Goal: Task Accomplishment & Management: Complete application form

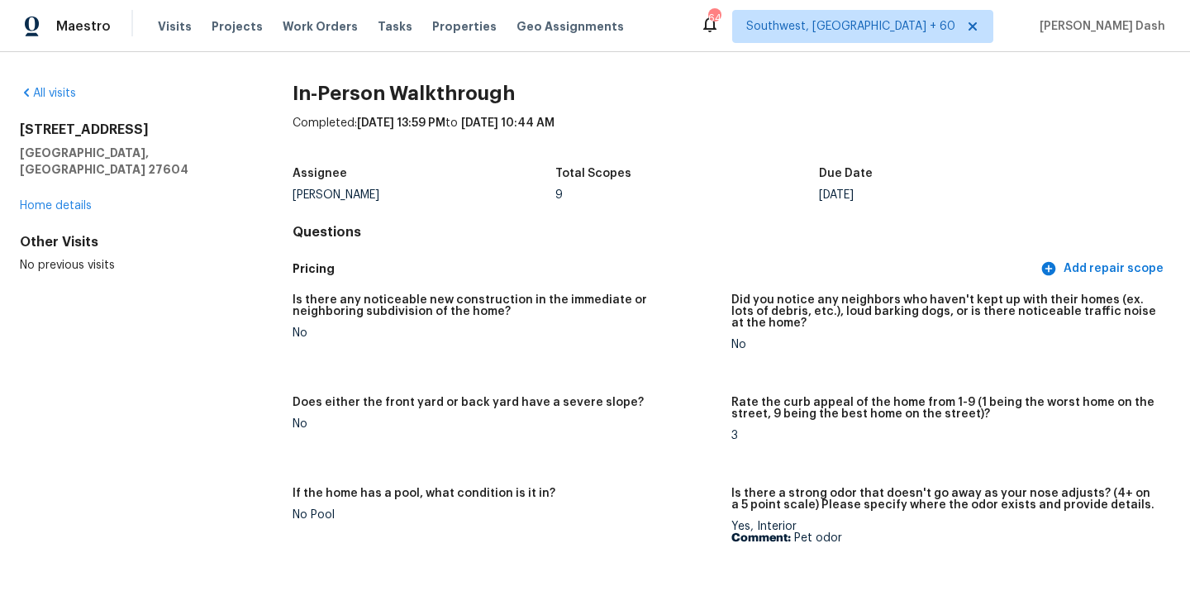
scroll to position [4278, 0]
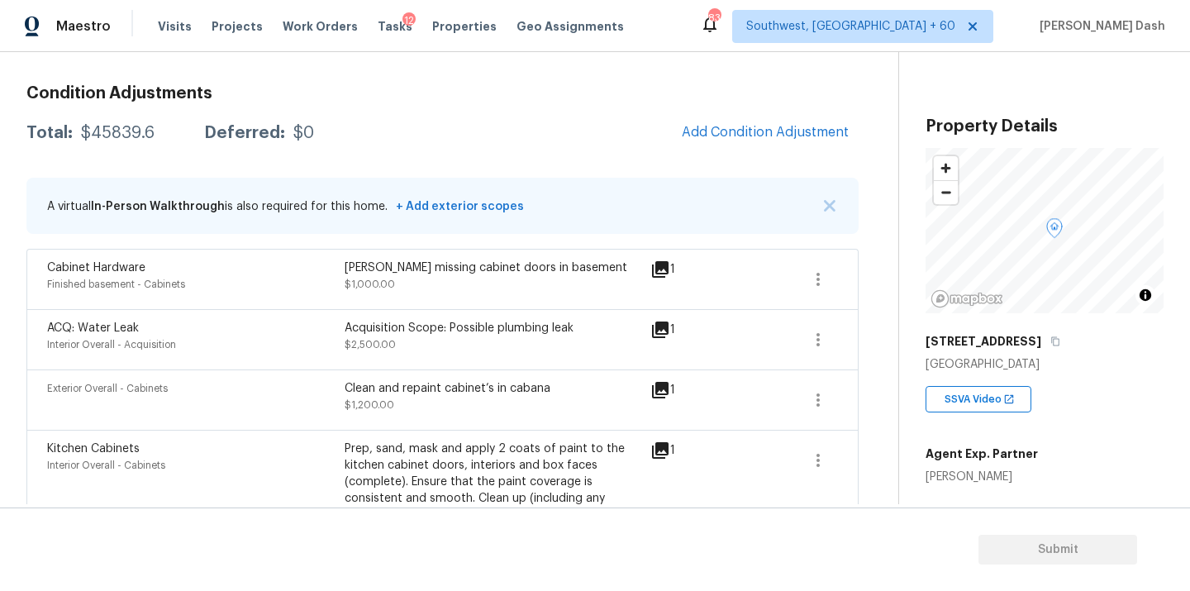
scroll to position [192, 0]
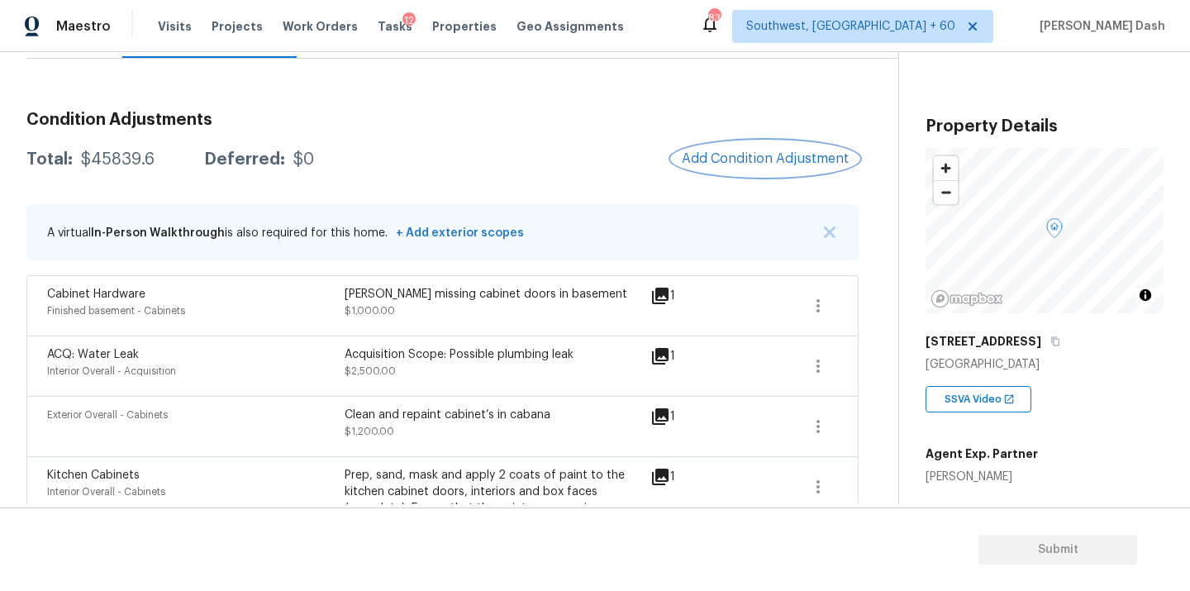
click at [697, 160] on span "Add Condition Adjustment" at bounding box center [765, 158] width 167 height 15
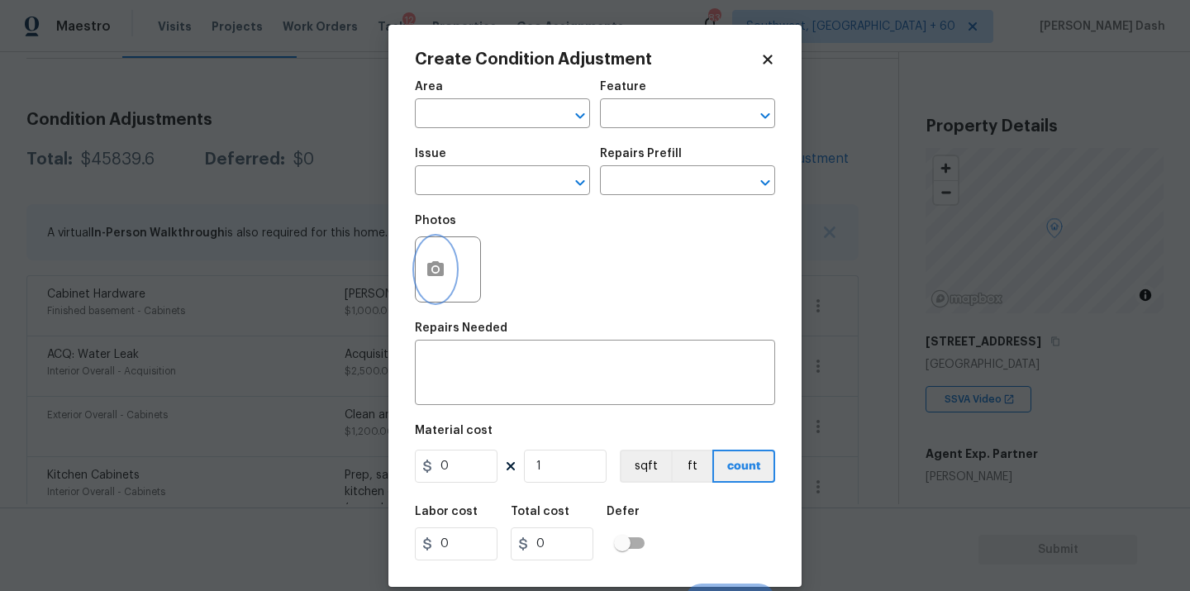
click at [430, 276] on icon "button" at bounding box center [435, 268] width 17 height 15
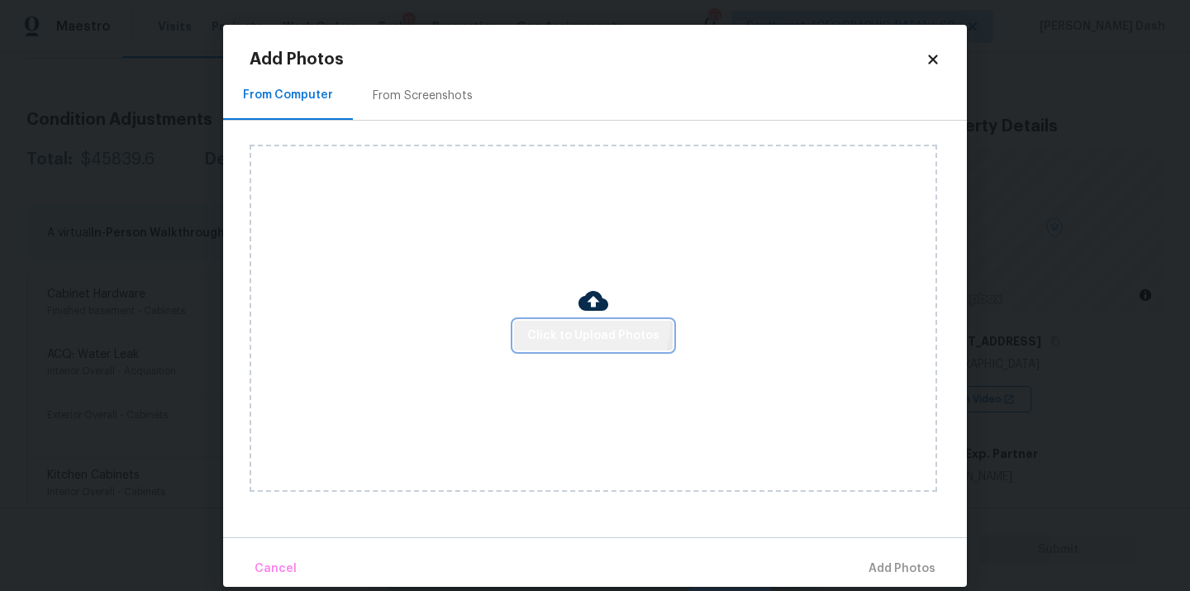
click at [590, 326] on span "Click to Upload Photos" at bounding box center [593, 336] width 132 height 21
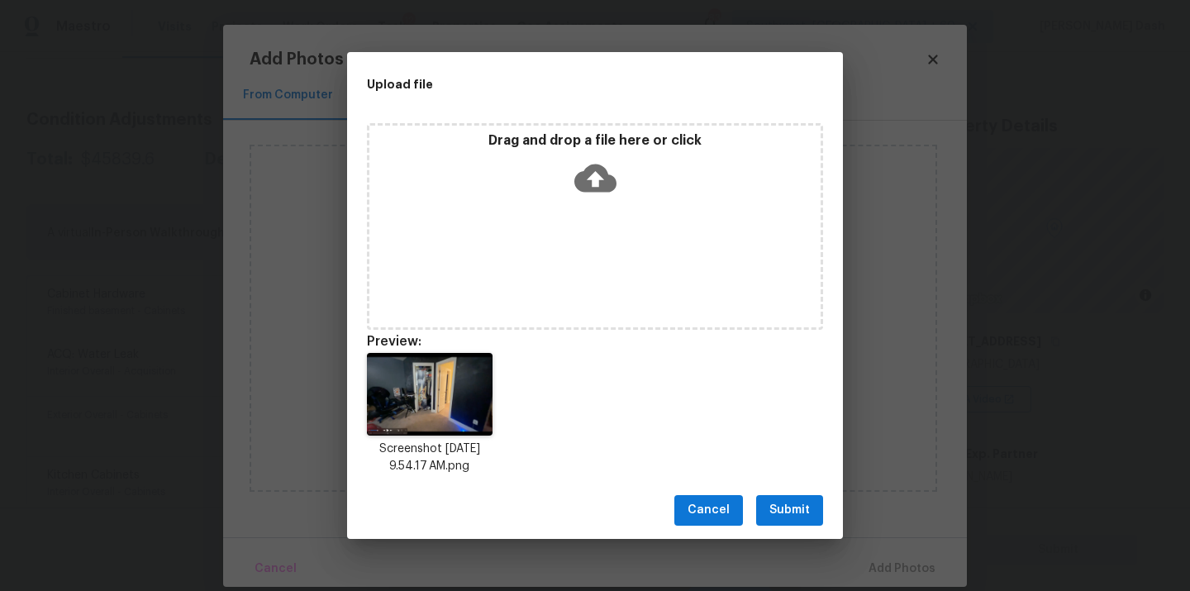
click at [812, 522] on button "Submit" at bounding box center [789, 510] width 67 height 31
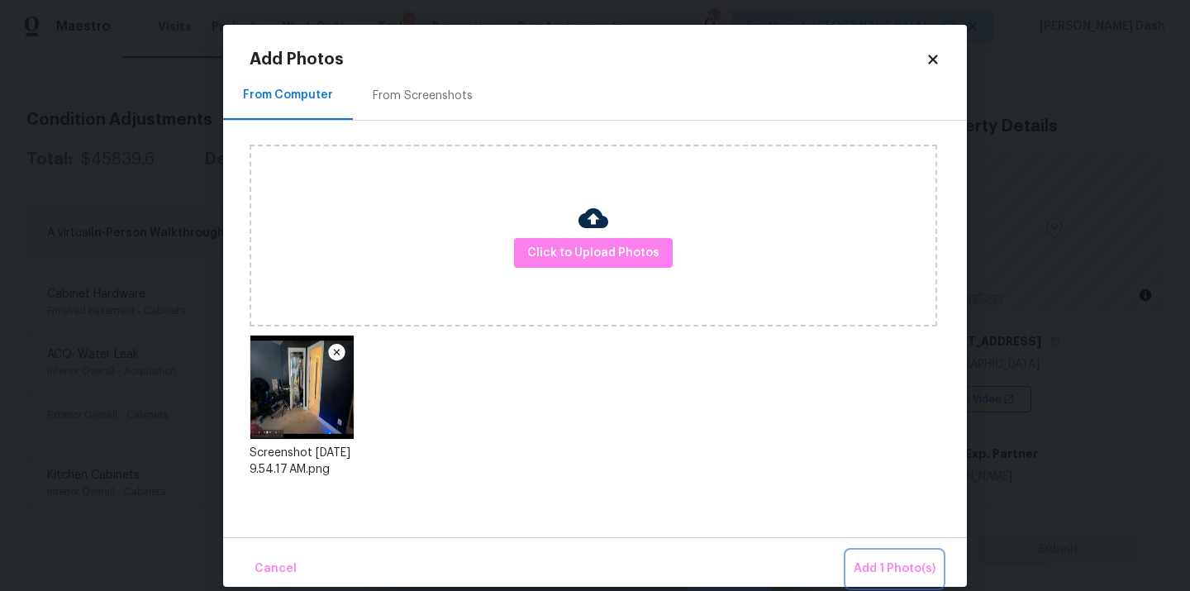
click at [884, 560] on span "Add 1 Photo(s)" at bounding box center [895, 569] width 82 height 21
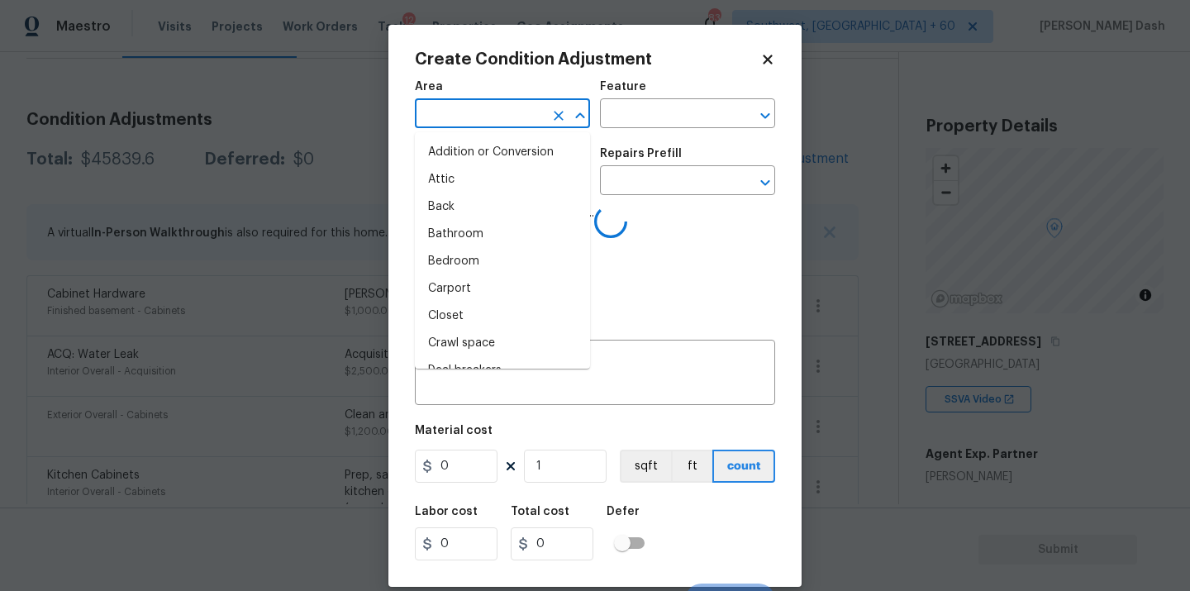
click at [512, 122] on input "text" at bounding box center [479, 115] width 129 height 26
click at [493, 264] on li "Interior Overall" at bounding box center [502, 261] width 175 height 27
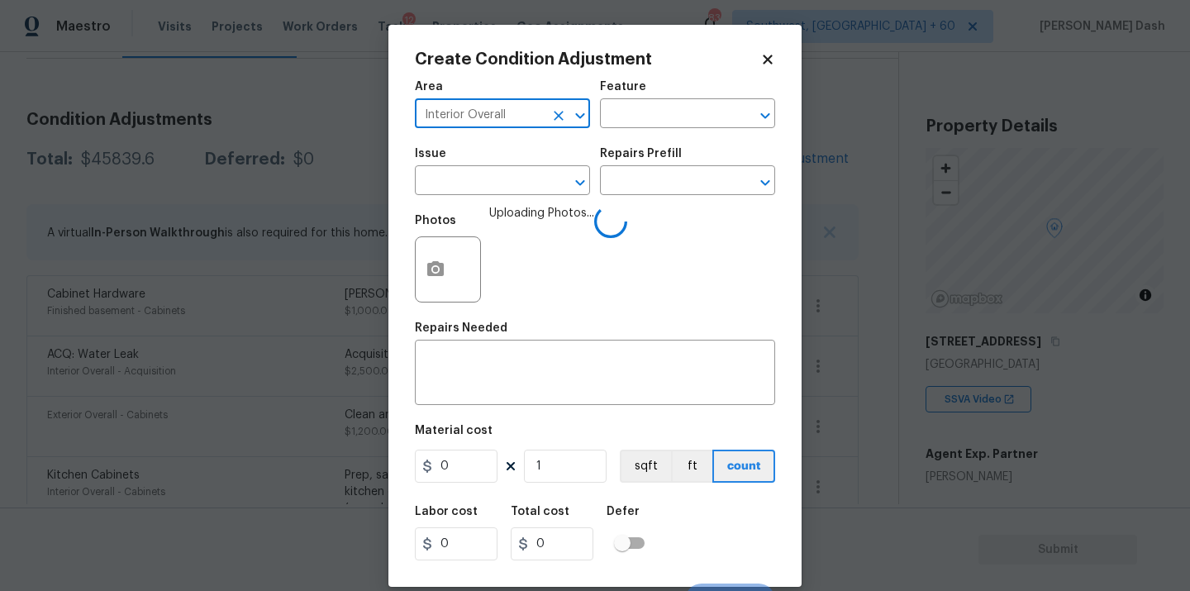
type input "Interior Overall"
click at [641, 136] on div "Area Interior Overall ​ Feature ​" at bounding box center [595, 104] width 360 height 67
click at [641, 135] on div "Area Interior Overall ​ Feature ​" at bounding box center [595, 104] width 360 height 67
click at [641, 134] on div "Area Interior Overall ​ Feature ​" at bounding box center [595, 104] width 360 height 67
click at [641, 132] on div "Area Interior Overall ​ Feature ​" at bounding box center [595, 104] width 360 height 67
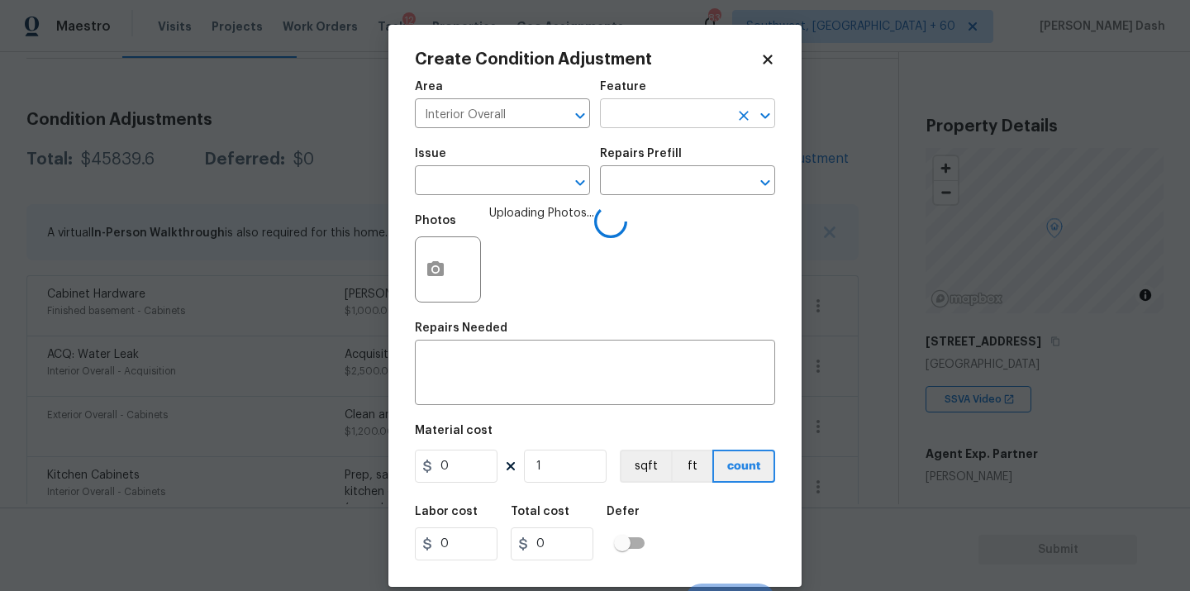
click at [650, 114] on input "text" at bounding box center [664, 115] width 129 height 26
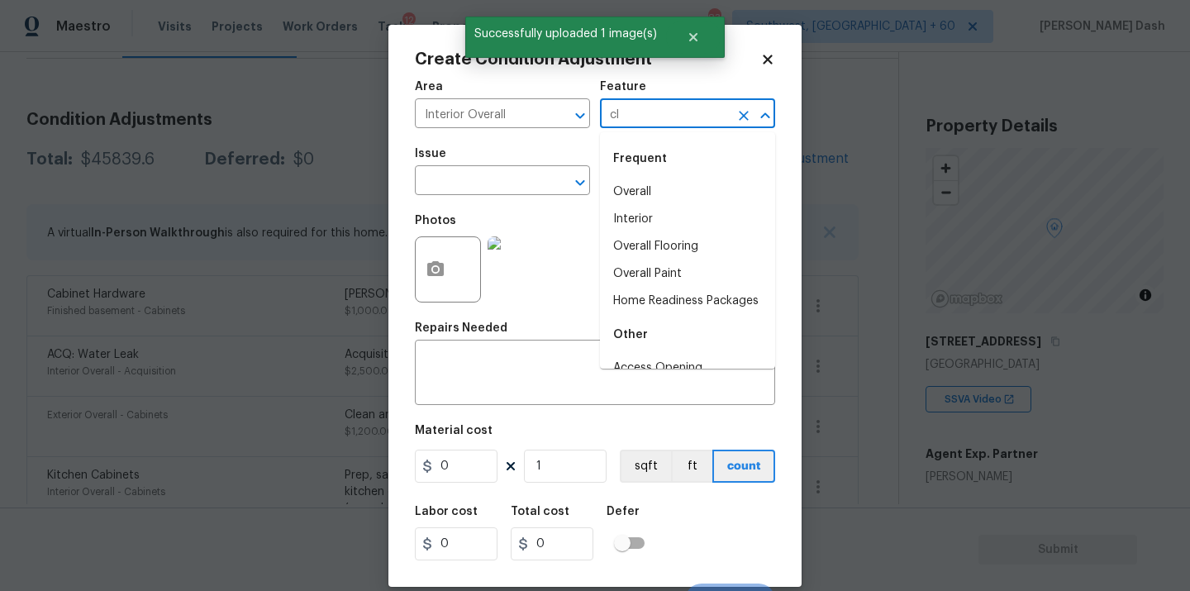
type input "clo"
click at [623, 193] on li "Overall" at bounding box center [687, 192] width 175 height 27
type input "Overall"
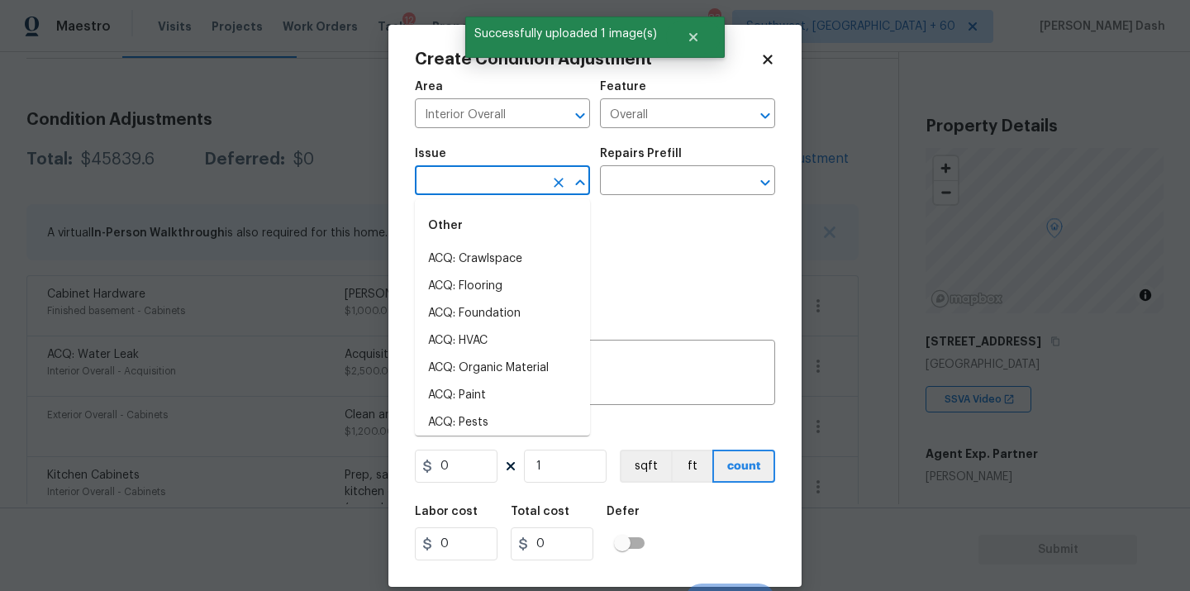
click at [531, 187] on input "text" at bounding box center [479, 182] width 129 height 26
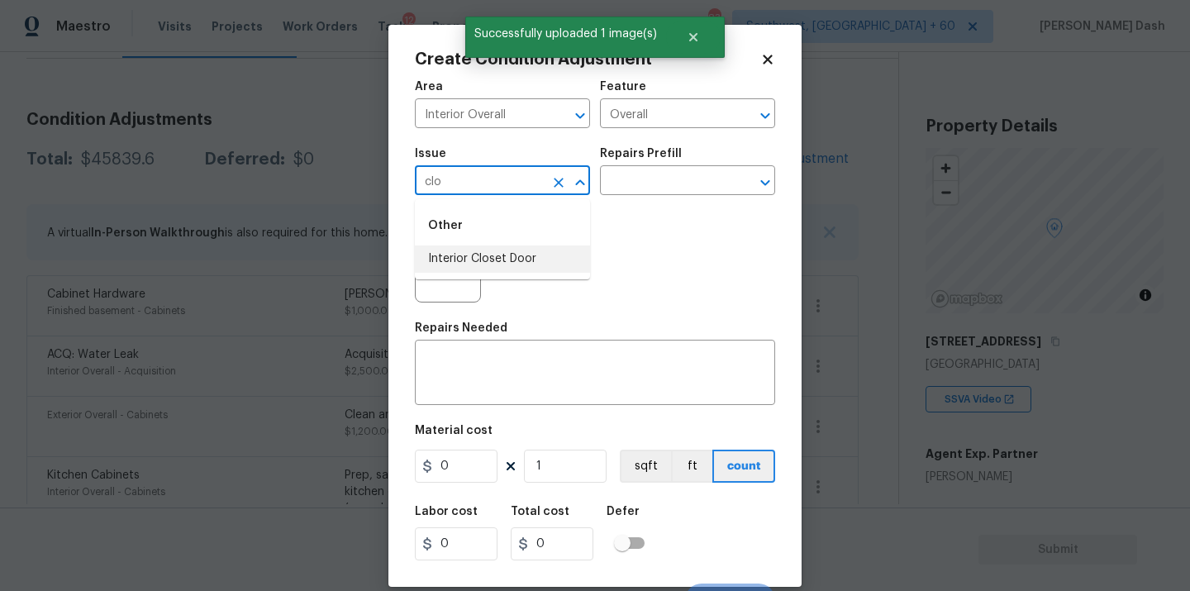
click at [522, 265] on li "Interior Closet Door" at bounding box center [502, 258] width 175 height 27
type input "Interior Closet Door"
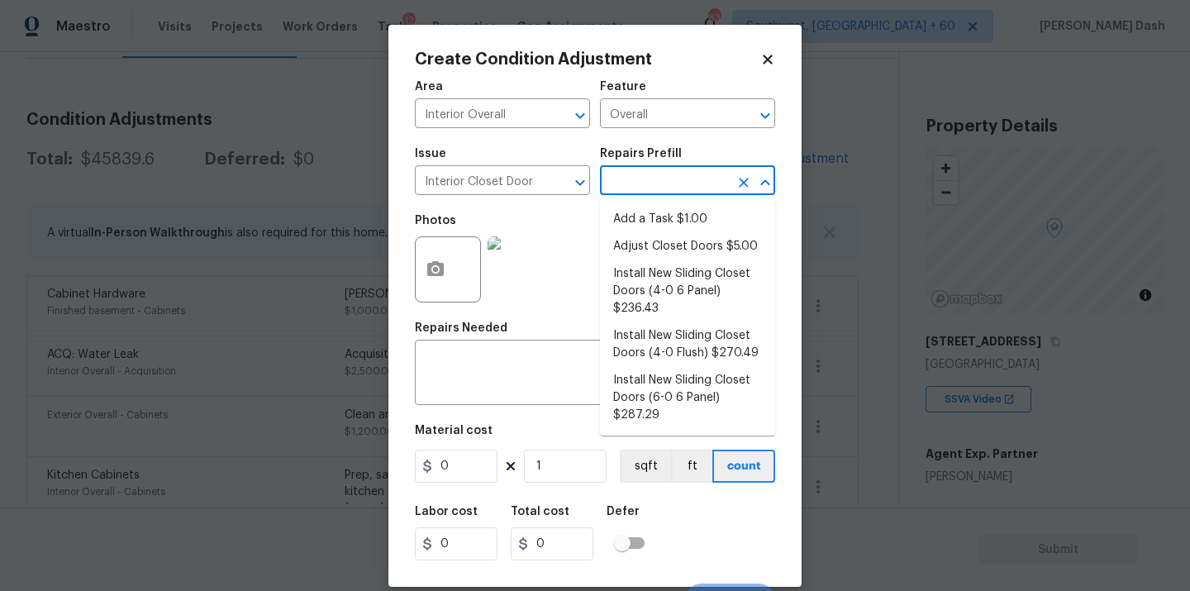
click at [622, 188] on input "text" at bounding box center [664, 182] width 129 height 26
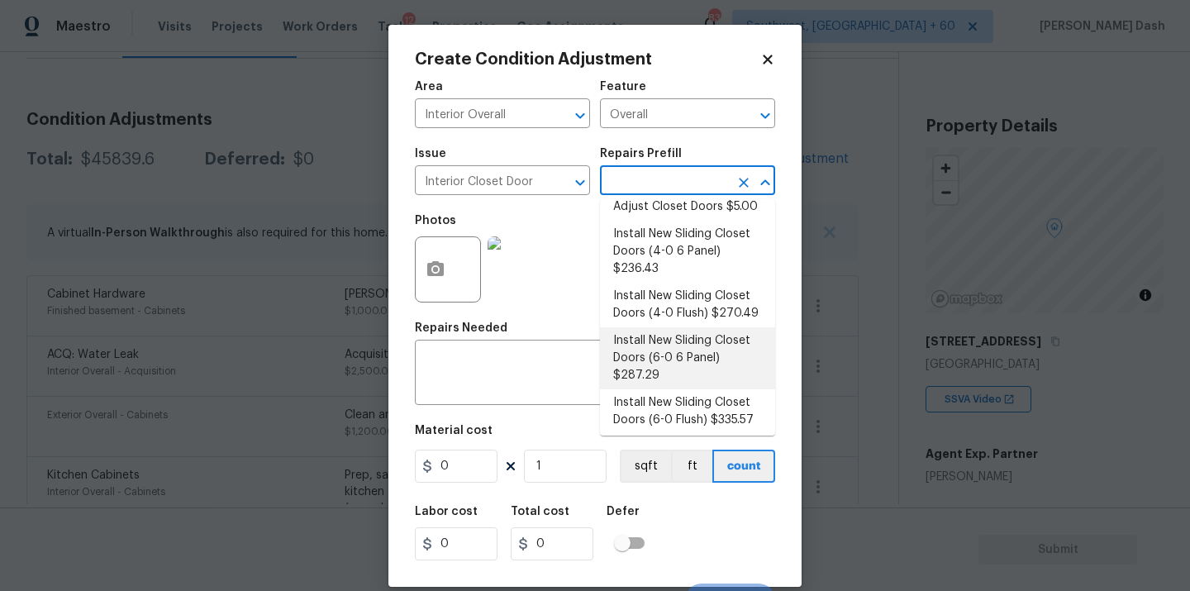
scroll to position [54, 0]
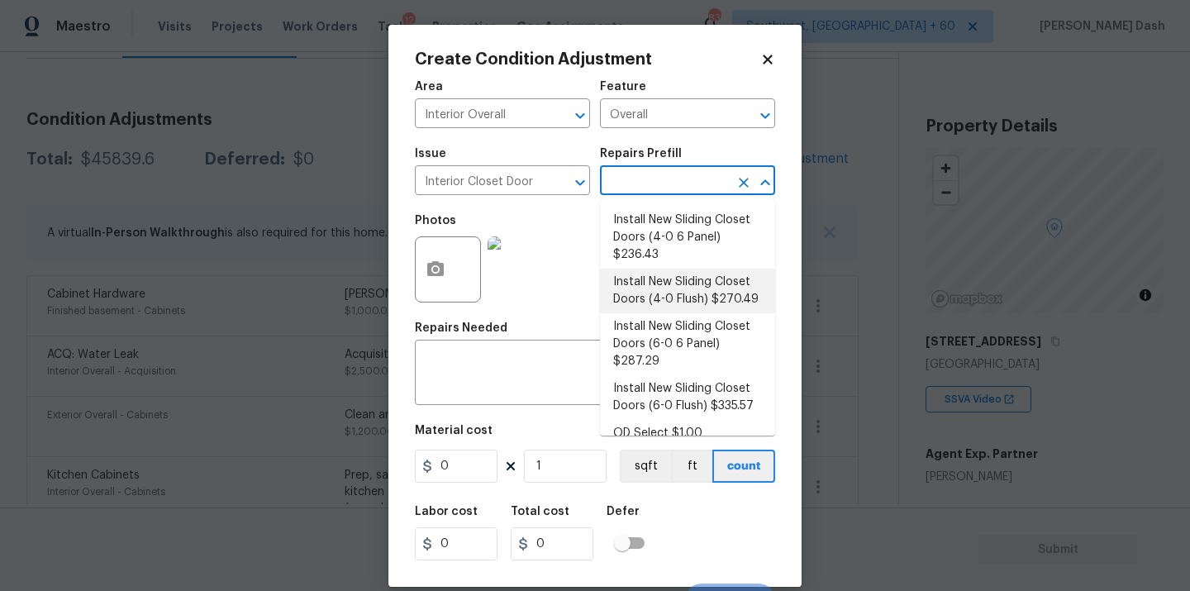
click at [684, 305] on li "Install New Sliding Closet Doors (4-0 Flush) $270.49" at bounding box center [687, 291] width 175 height 45
type input "Interior Door"
type textarea "Remove the existing door (if present). Install a new 4-0 bi-fold flush panel in…"
type input "270.49"
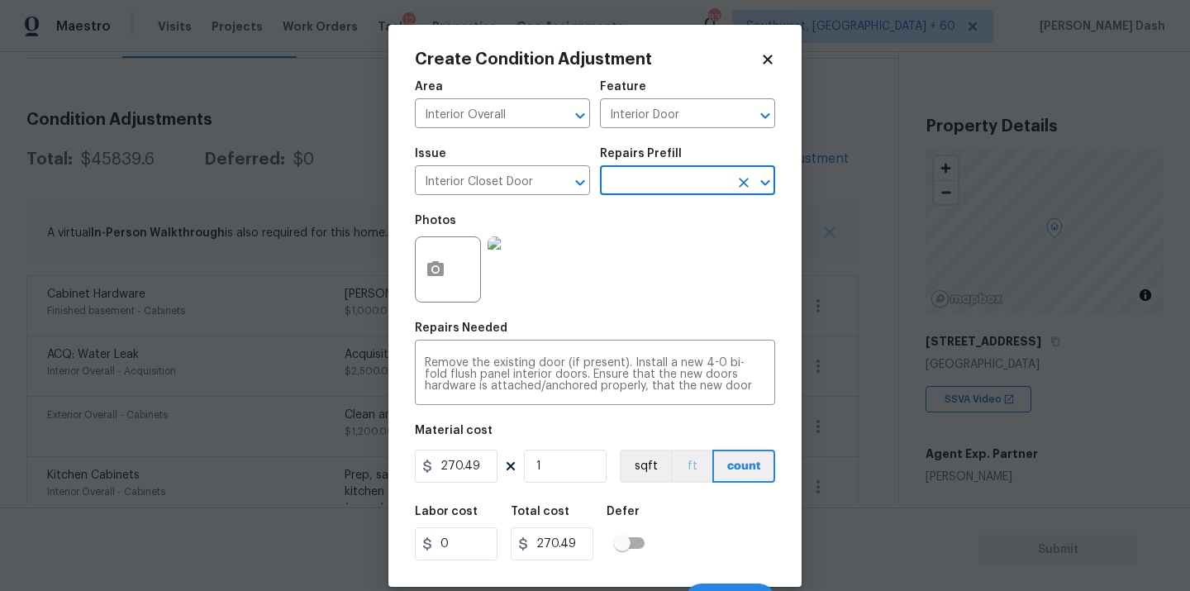
scroll to position [26, 0]
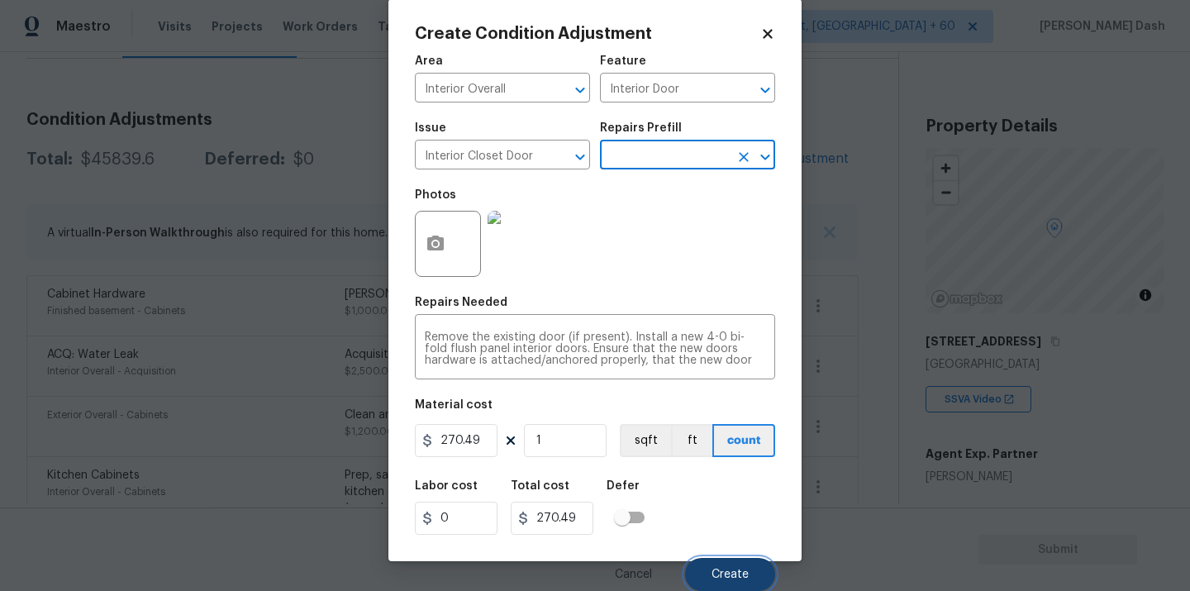
click at [754, 561] on button "Create" at bounding box center [730, 574] width 90 height 33
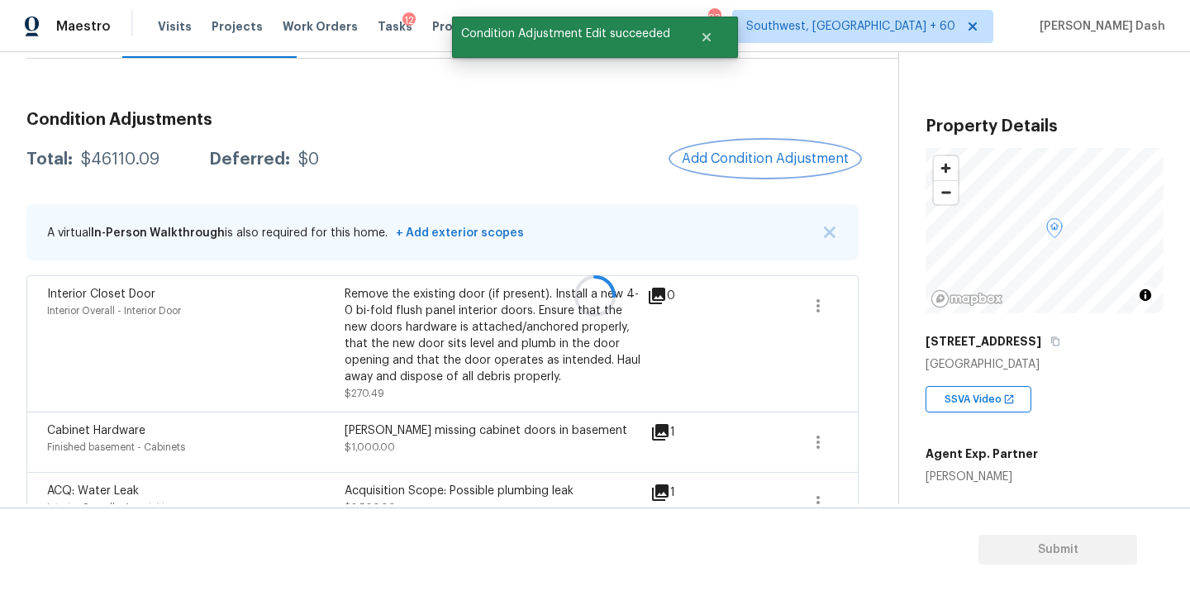
scroll to position [0, 0]
click at [705, 148] on button "Add Condition Adjustment" at bounding box center [765, 158] width 187 height 35
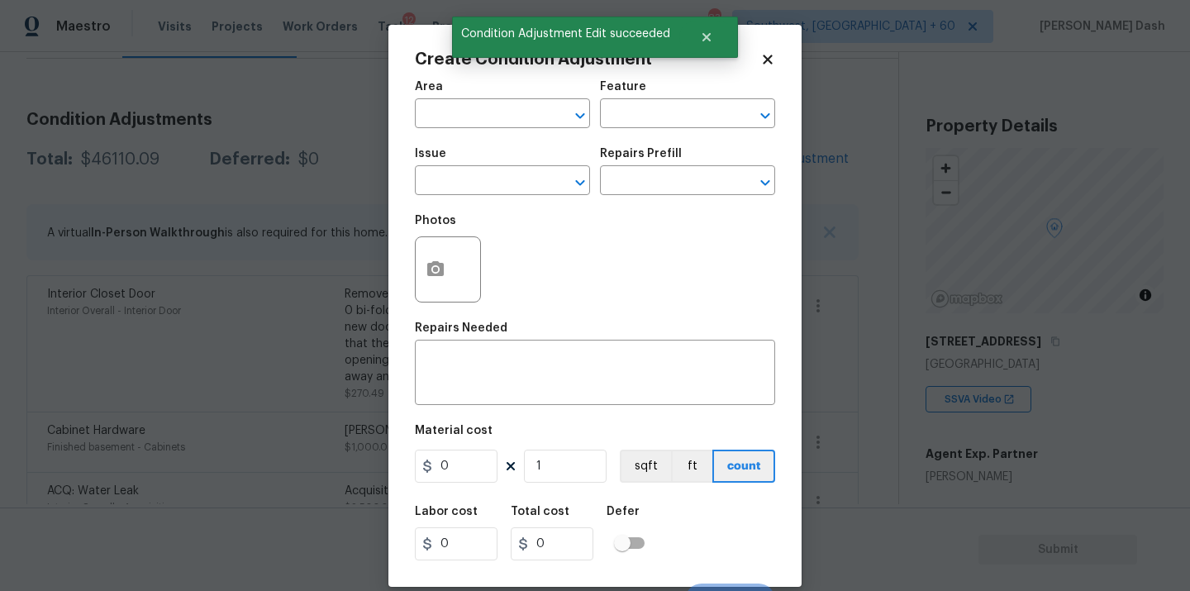
click at [412, 283] on div "Create Condition Adjustment Area ​ Feature ​ Issue ​ Repairs Prefill ​ Photos R…" at bounding box center [594, 306] width 413 height 562
click at [429, 260] on icon "button" at bounding box center [436, 270] width 20 height 20
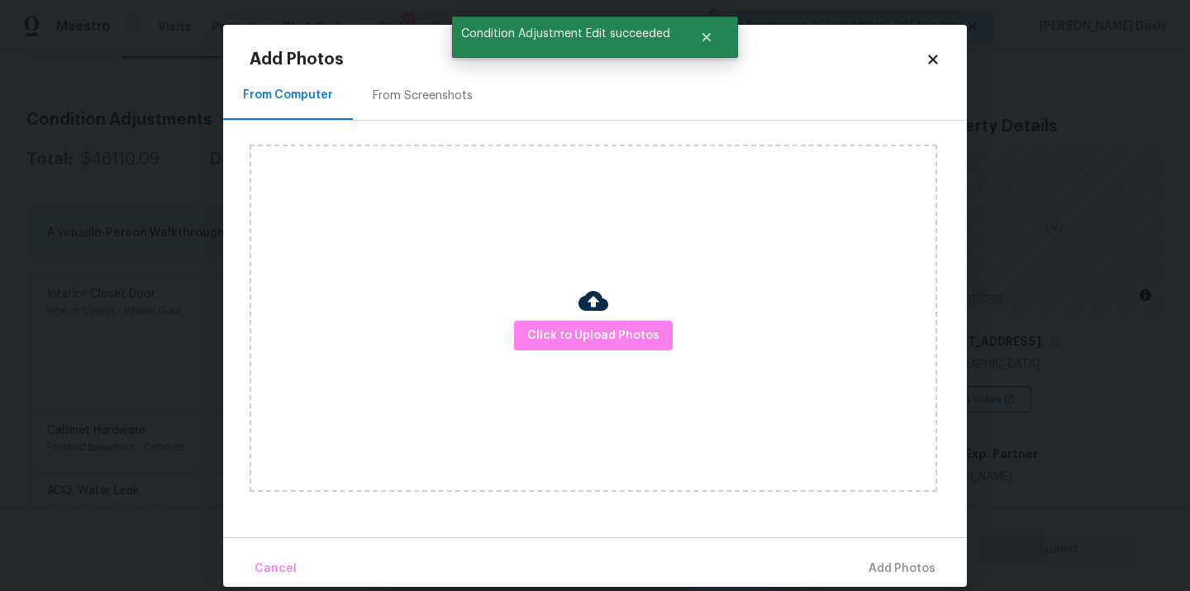
click at [607, 301] on img at bounding box center [594, 301] width 30 height 30
click at [622, 319] on div "Click to Upload Photos" at bounding box center [594, 318] width 688 height 347
click at [628, 329] on span "Click to Upload Photos" at bounding box center [593, 336] width 132 height 21
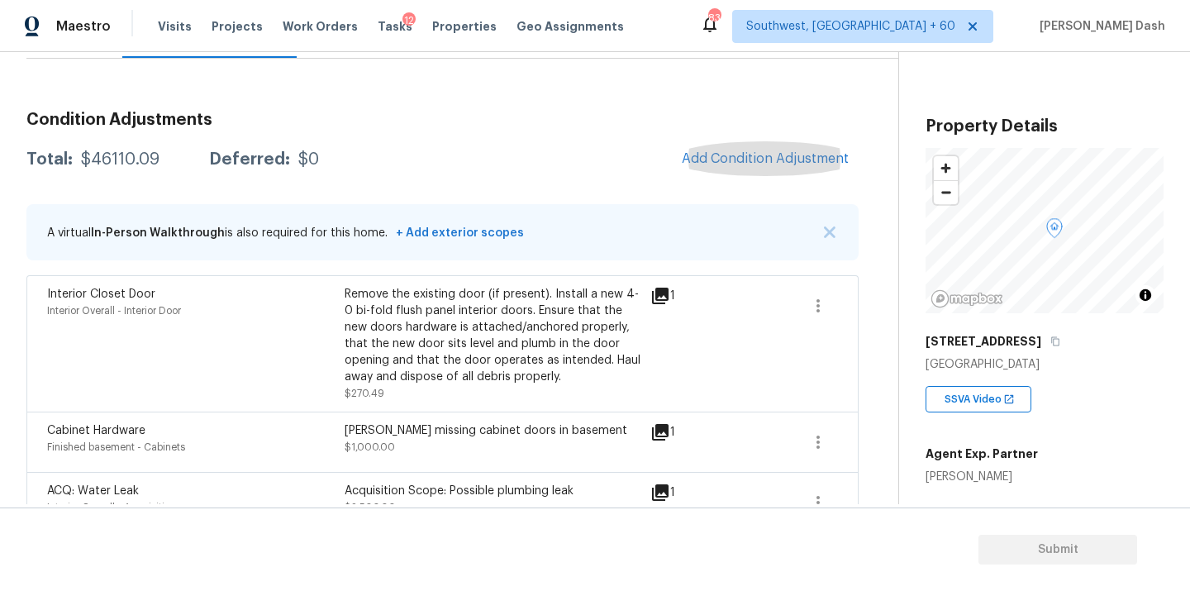
click at [107, 164] on div "$46110.09" at bounding box center [120, 159] width 79 height 17
copy div "$46110.09"
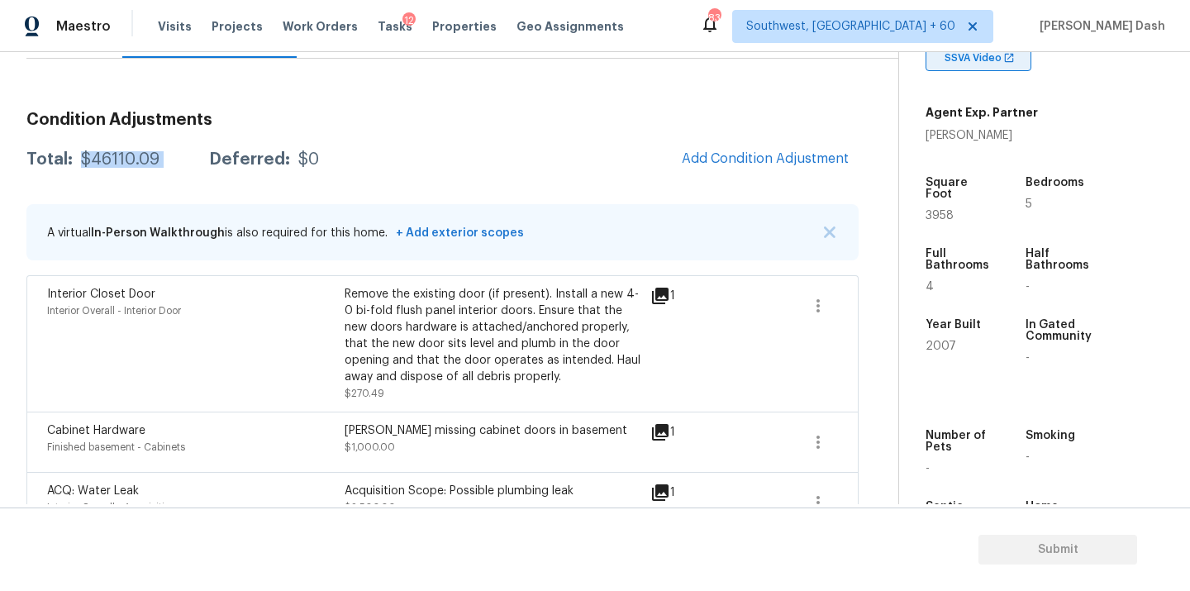
scroll to position [343, 0]
click at [719, 151] on span "Add Condition Adjustment" at bounding box center [765, 158] width 167 height 15
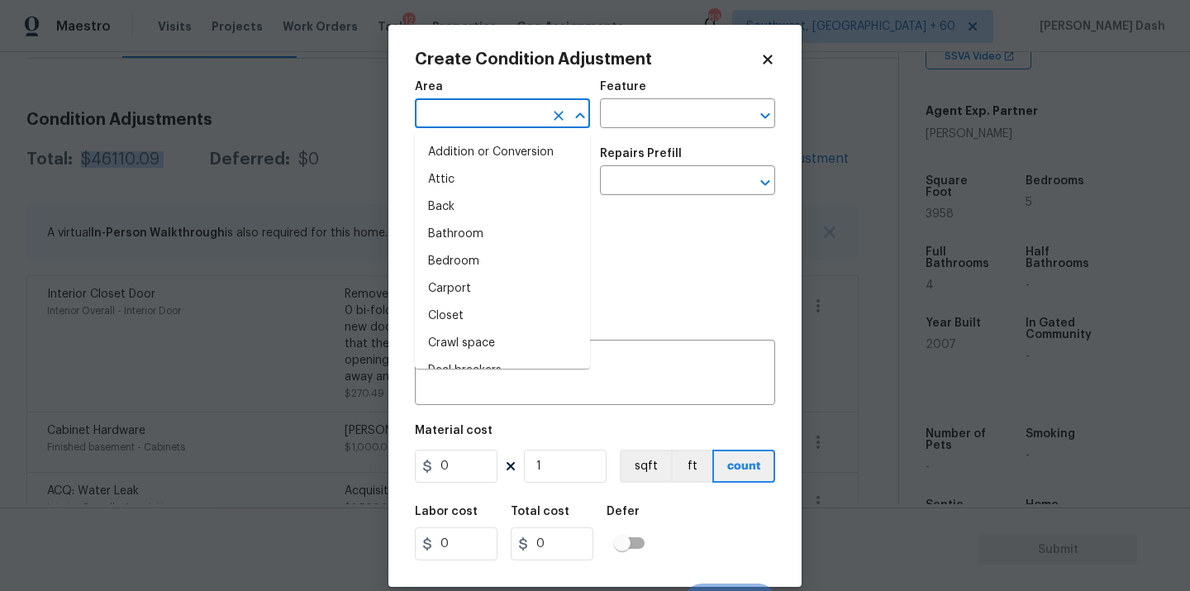
click at [499, 117] on input "text" at bounding box center [479, 115] width 129 height 26
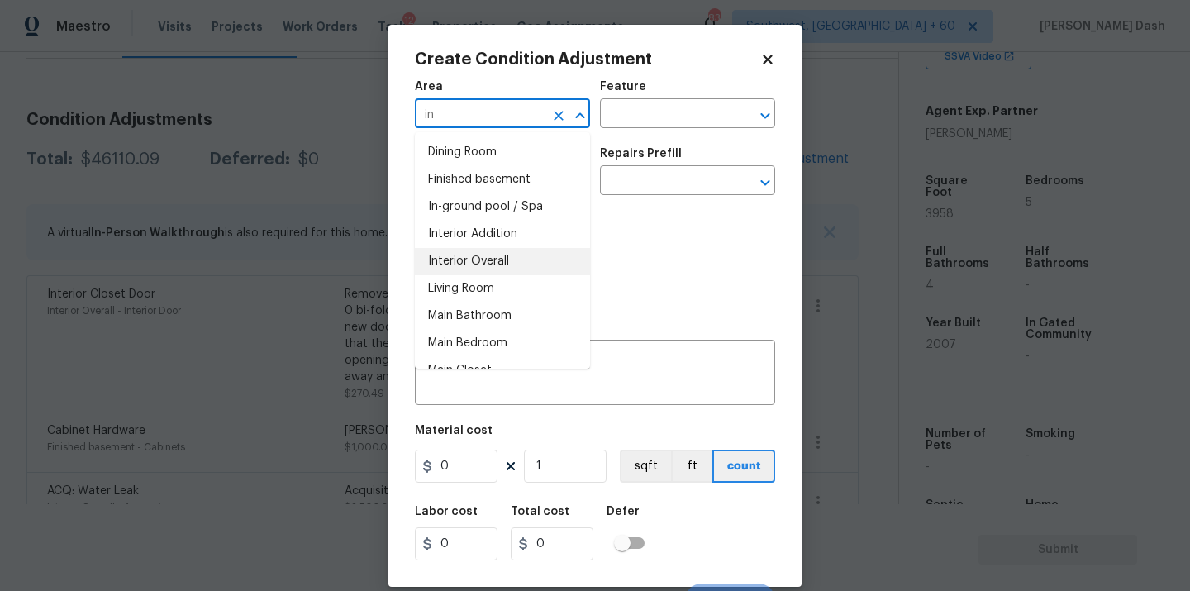
click at [465, 266] on li "Interior Overall" at bounding box center [502, 261] width 175 height 27
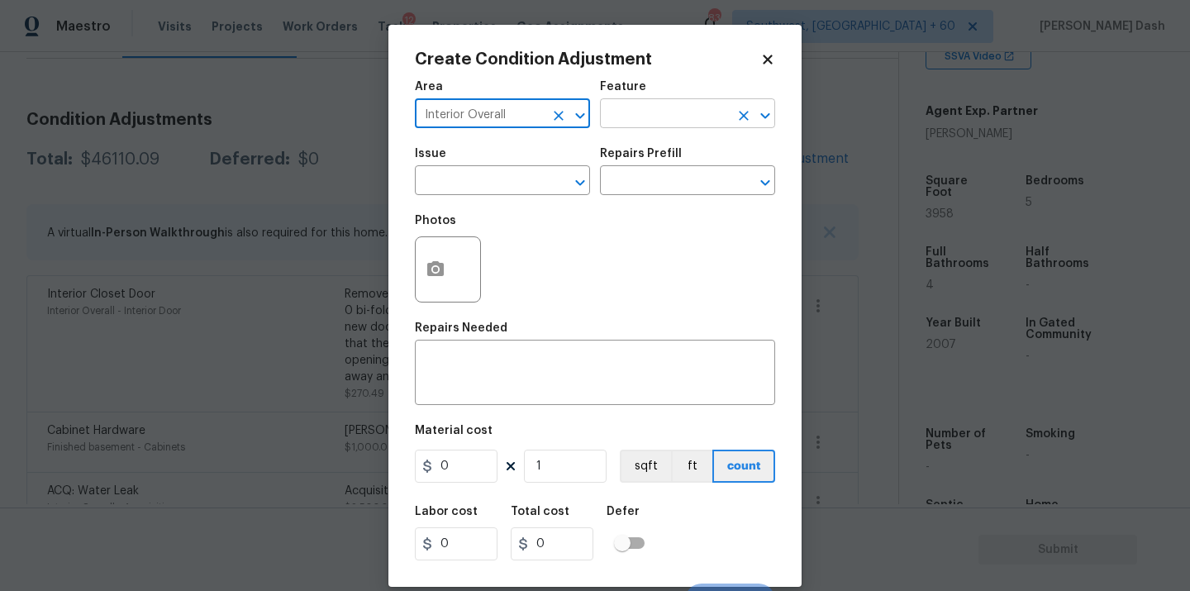
type input "Interior Overall"
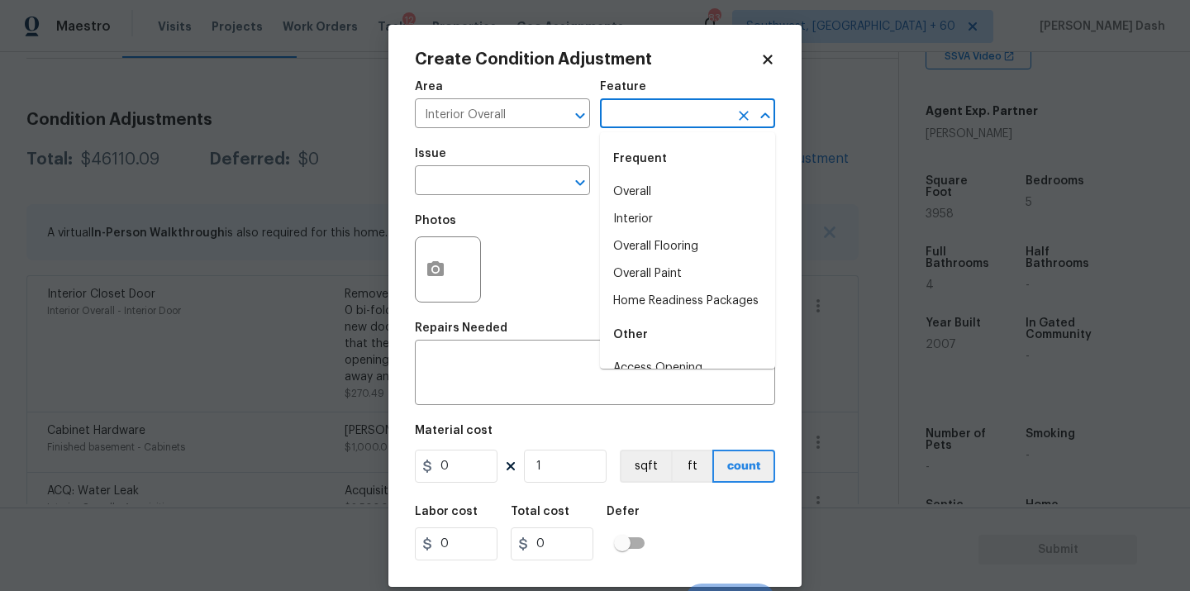
click at [664, 117] on input "text" at bounding box center [664, 115] width 129 height 26
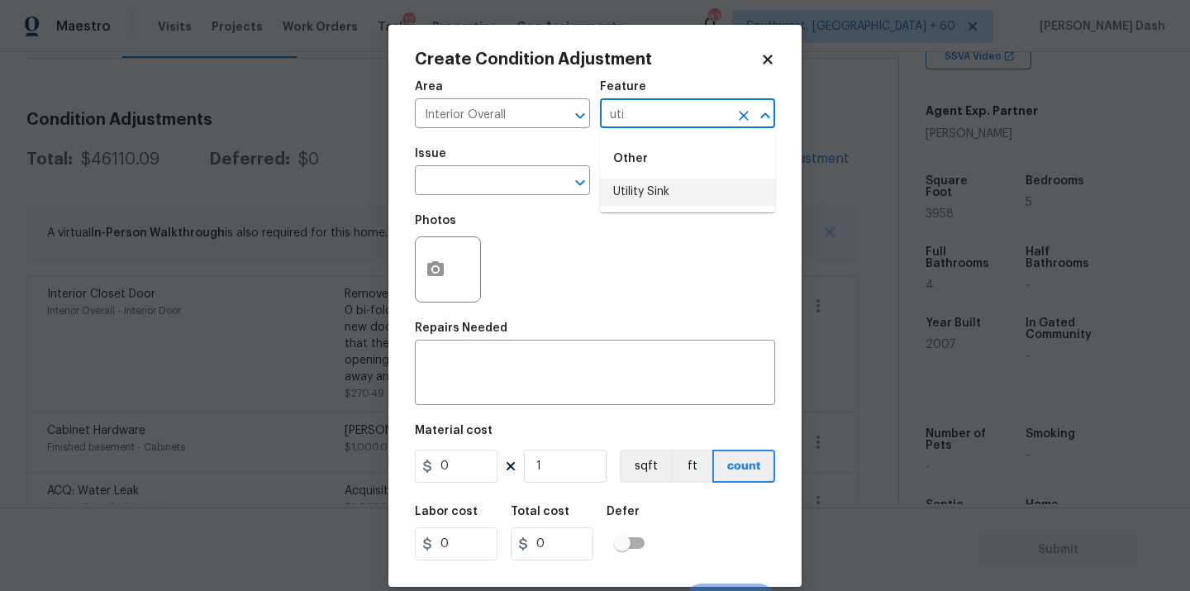
click at [669, 188] on li "Utility Sink" at bounding box center [687, 192] width 175 height 27
type input "Utility Sink"
click at [507, 184] on input "text" at bounding box center [479, 182] width 129 height 26
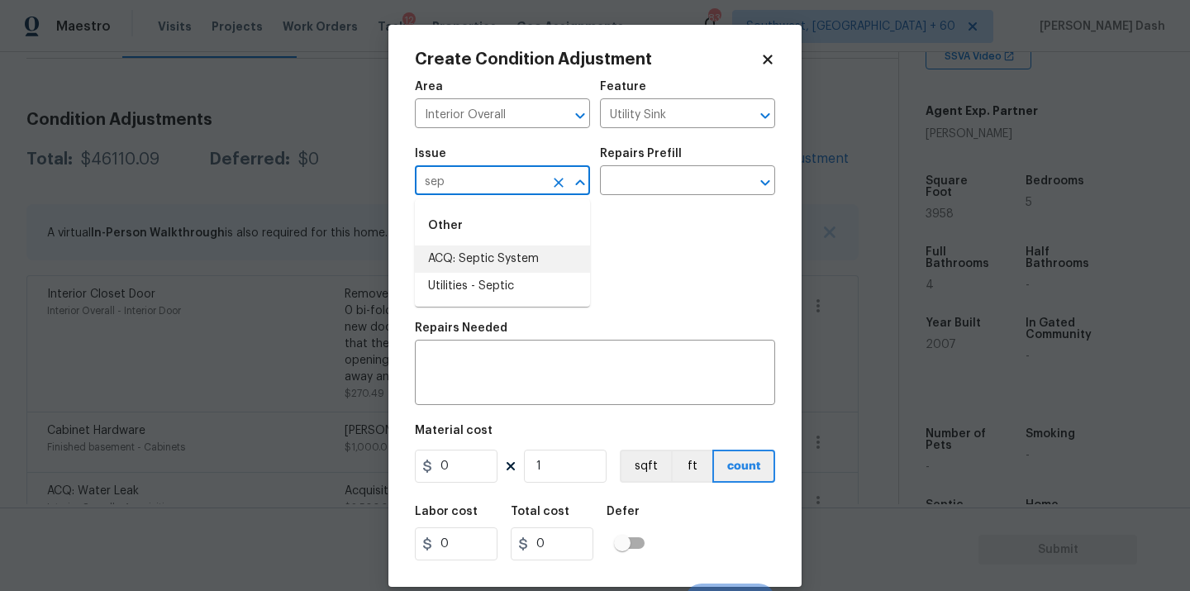
click at [478, 249] on li "ACQ: Septic System" at bounding box center [502, 258] width 175 height 27
type input "ACQ: Septic System"
click at [622, 187] on input "text" at bounding box center [664, 182] width 129 height 26
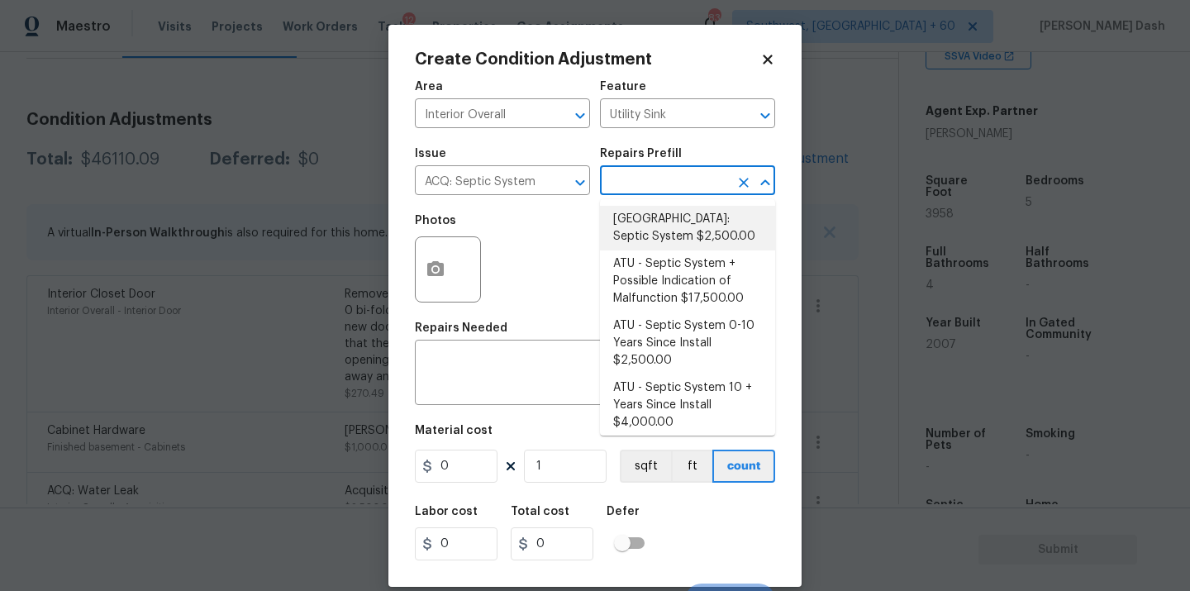
click at [629, 235] on li "Atlanta: Septic System $2,500.00" at bounding box center [687, 228] width 175 height 45
type input "Acquisition"
type textarea "Septic system repairs and certification charge. **Charge can be reviewed if sel…"
type input "2500"
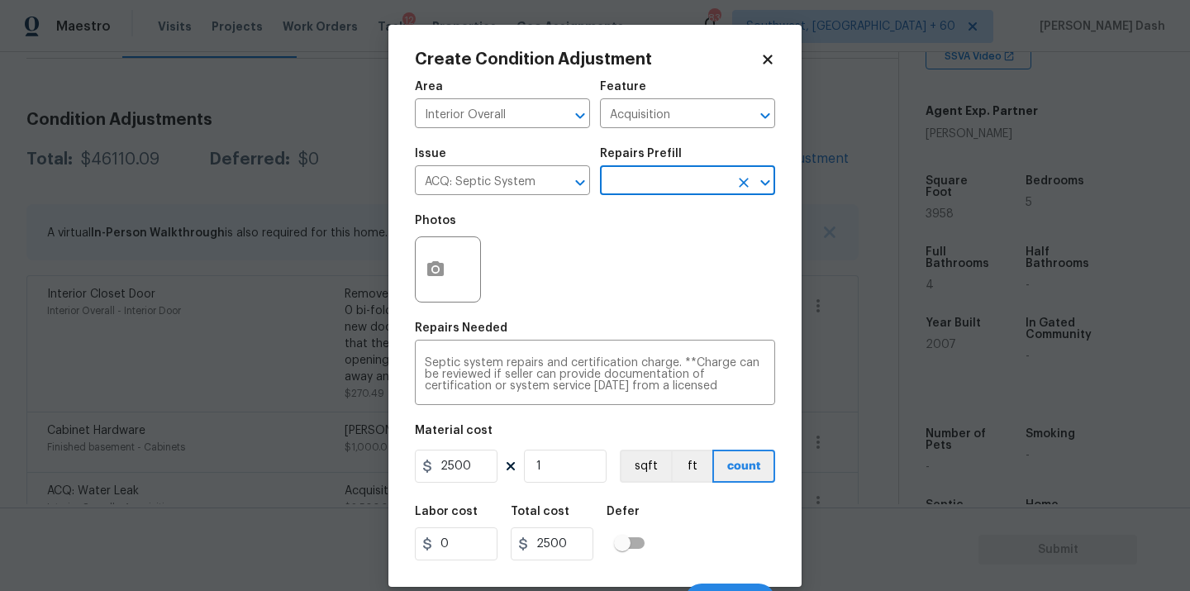
scroll to position [26, 0]
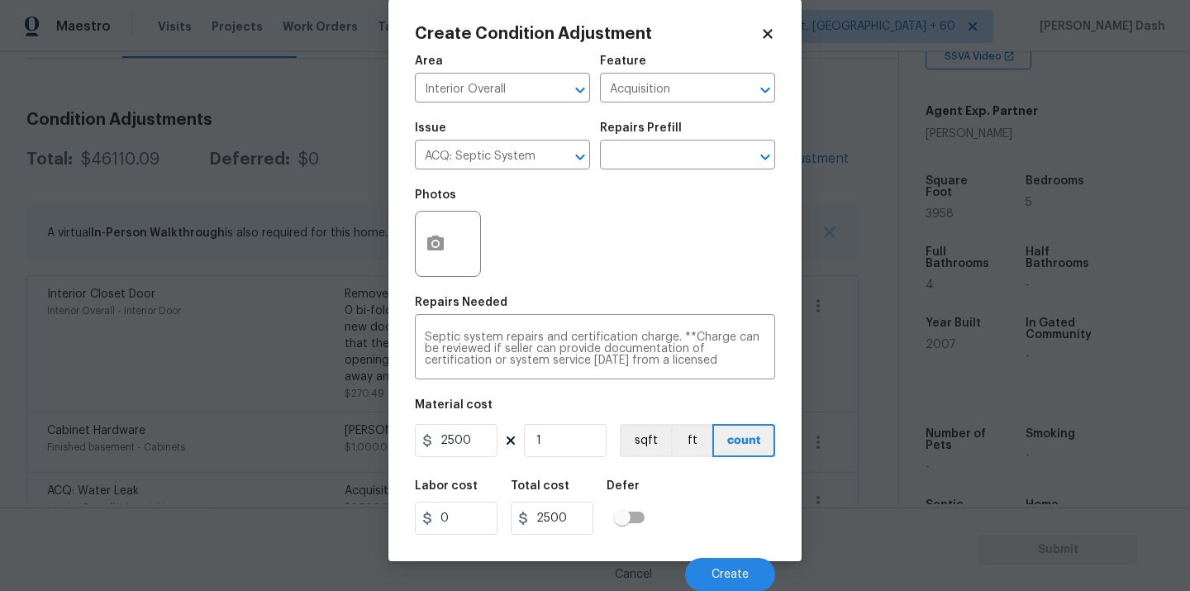
click at [665, 535] on div "Labor cost 0 Total cost 2500 Defer" at bounding box center [595, 507] width 360 height 74
click at [717, 569] on span "Create" at bounding box center [730, 575] width 37 height 12
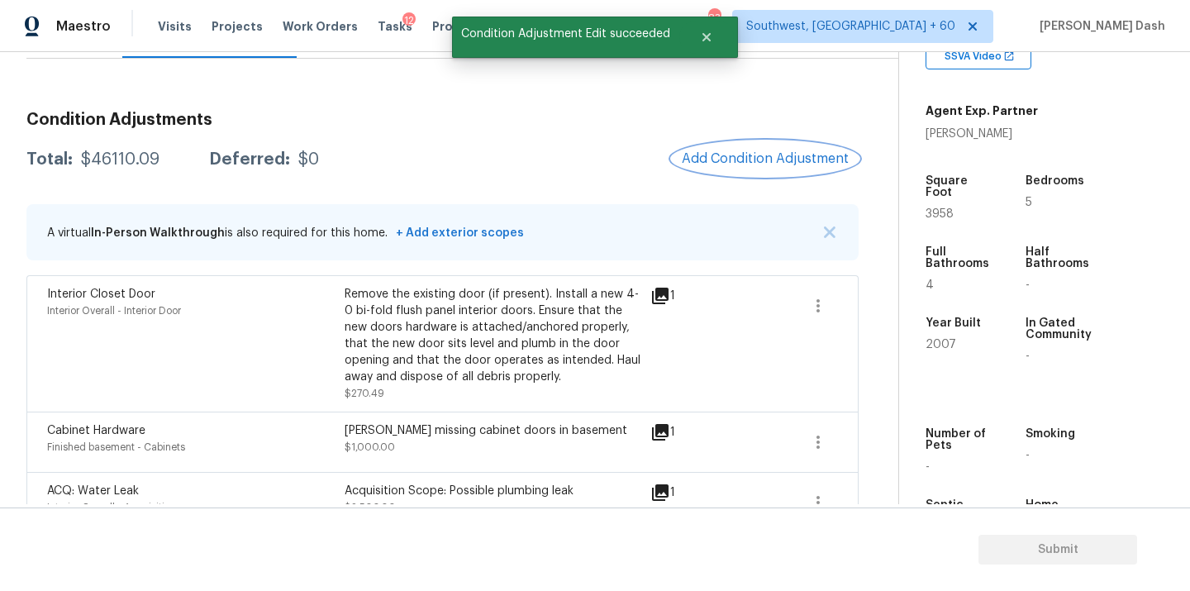
scroll to position [0, 0]
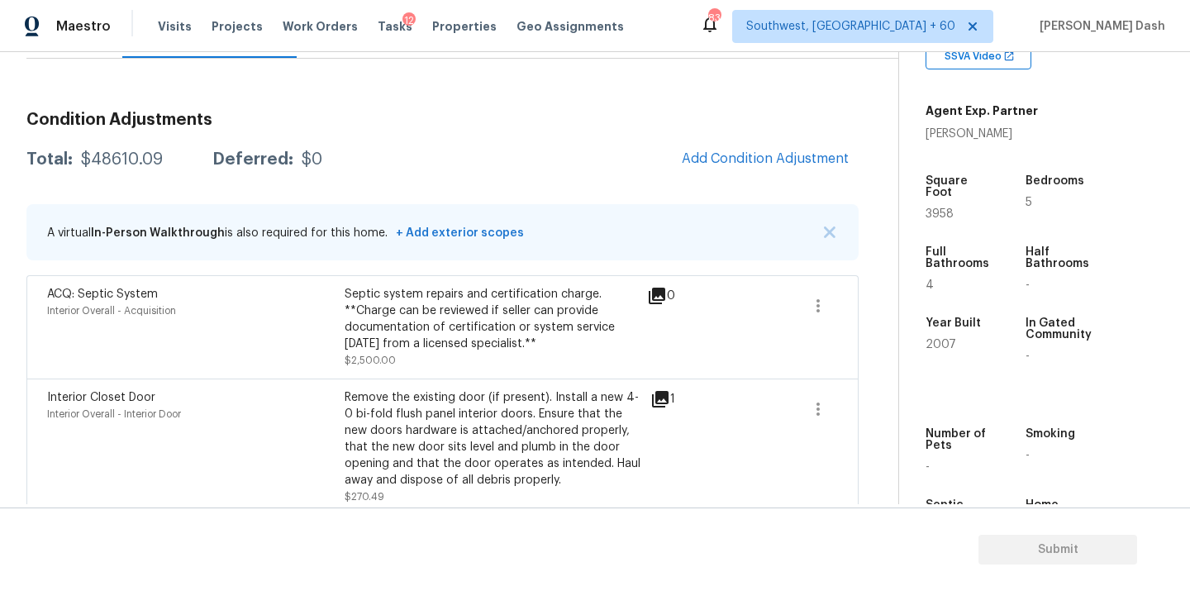
click at [131, 149] on div "Total: $48610.09 Deferred: $0 Add Condition Adjustment" at bounding box center [442, 159] width 832 height 36
copy div "$48610.09"
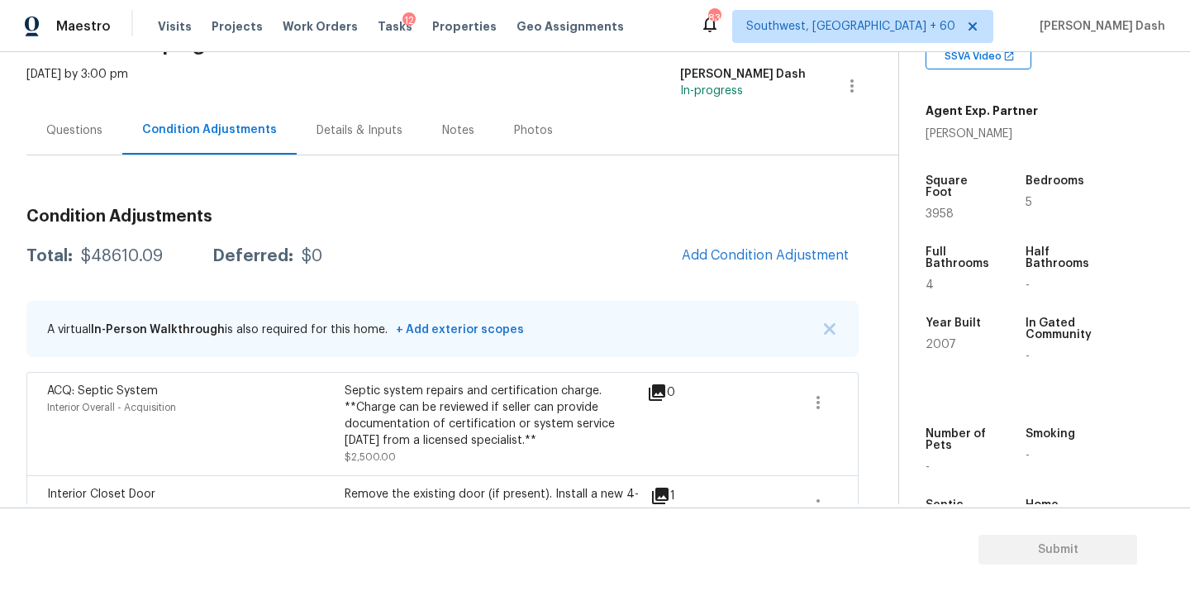
click at [78, 141] on div "Questions" at bounding box center [74, 130] width 96 height 49
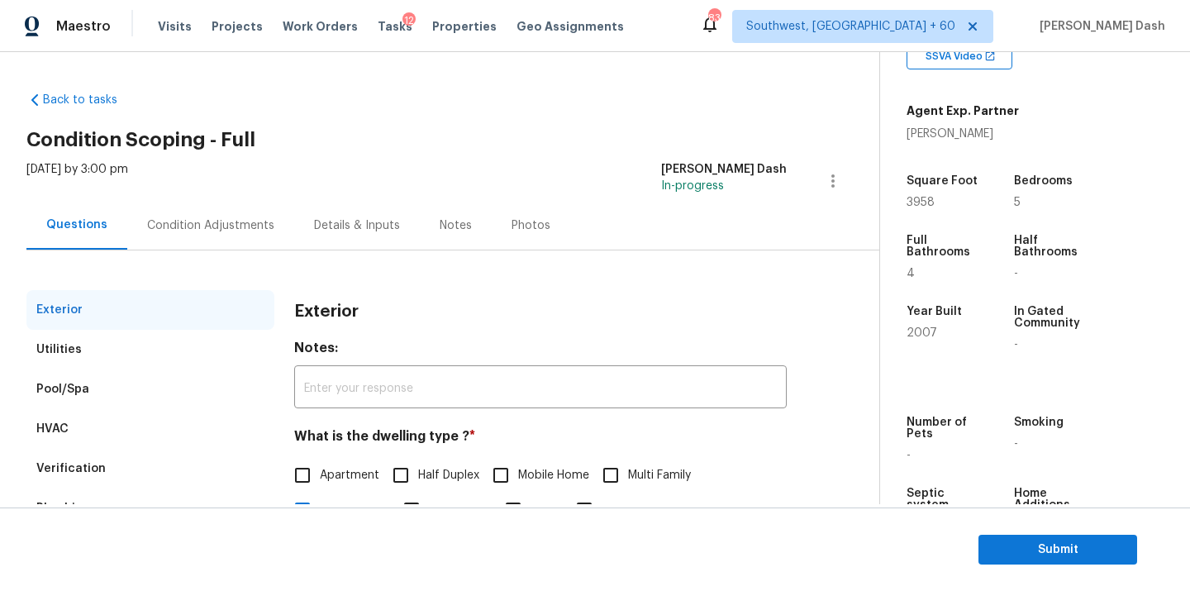
scroll to position [205, 0]
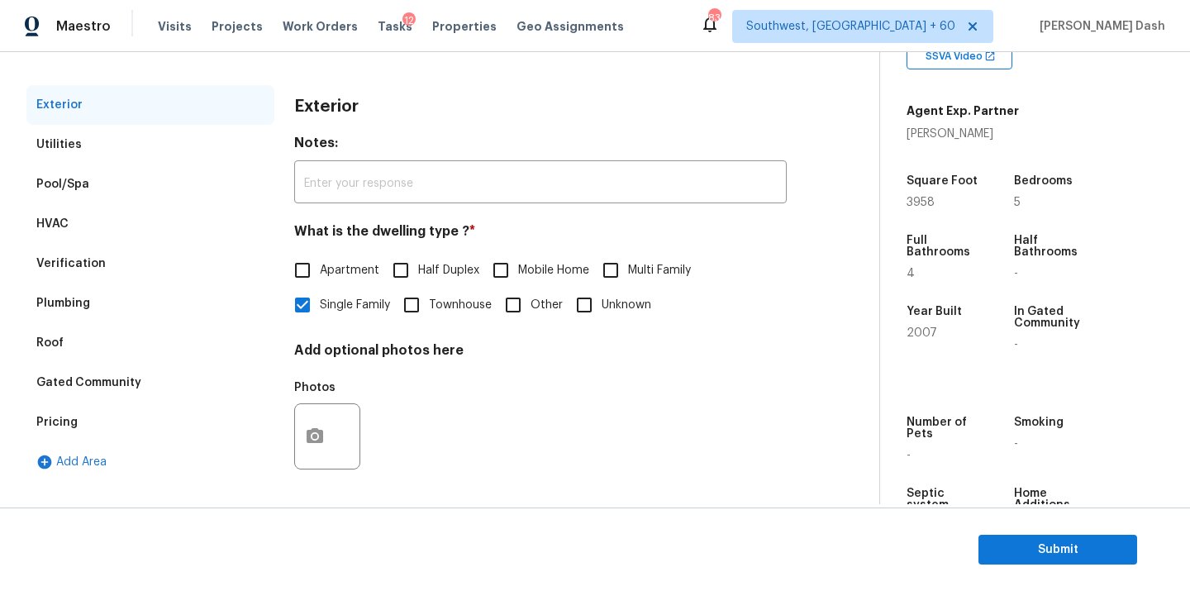
drag, startPoint x: 72, startPoint y: 425, endPoint x: 100, endPoint y: 425, distance: 28.1
click at [72, 425] on div "Pricing" at bounding box center [56, 422] width 41 height 17
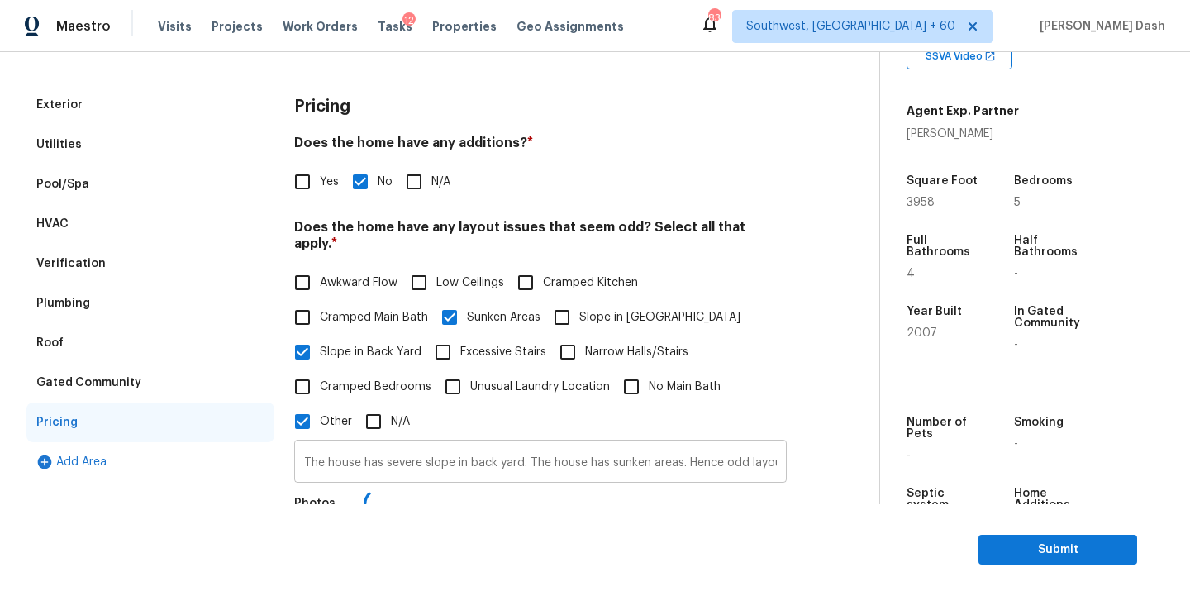
scroll to position [381, 0]
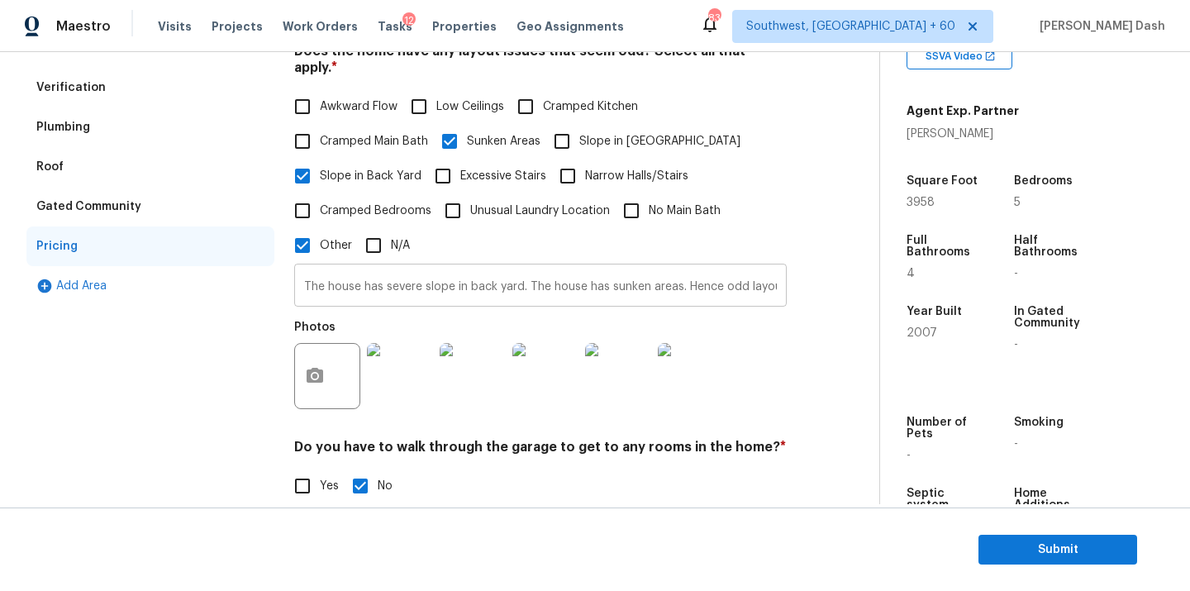
click at [450, 270] on input "The house has severe slope in back yard. The house has sunken areas. Hence odd …" at bounding box center [540, 287] width 493 height 39
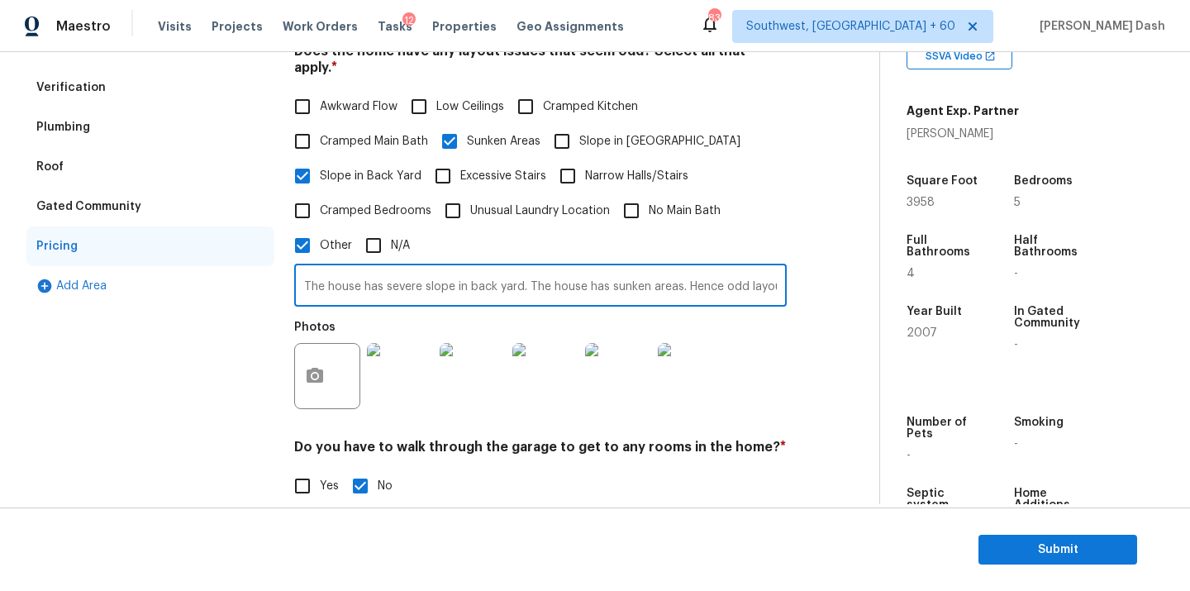
click at [450, 270] on input "The house has severe slope in back yard. The house has sunken areas. Hence odd …" at bounding box center [540, 287] width 493 height 39
click at [88, 85] on div "Verification" at bounding box center [70, 87] width 69 height 17
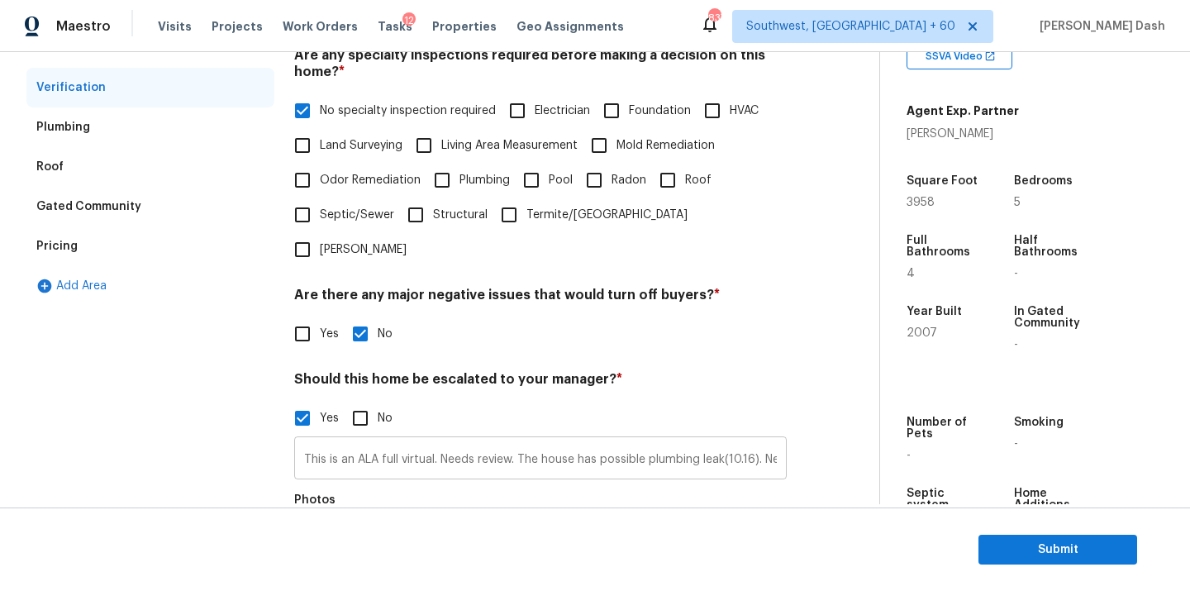
click at [505, 441] on input "This is an ALA full virtual. Needs review. The house has possible plumbing leak…" at bounding box center [540, 460] width 493 height 39
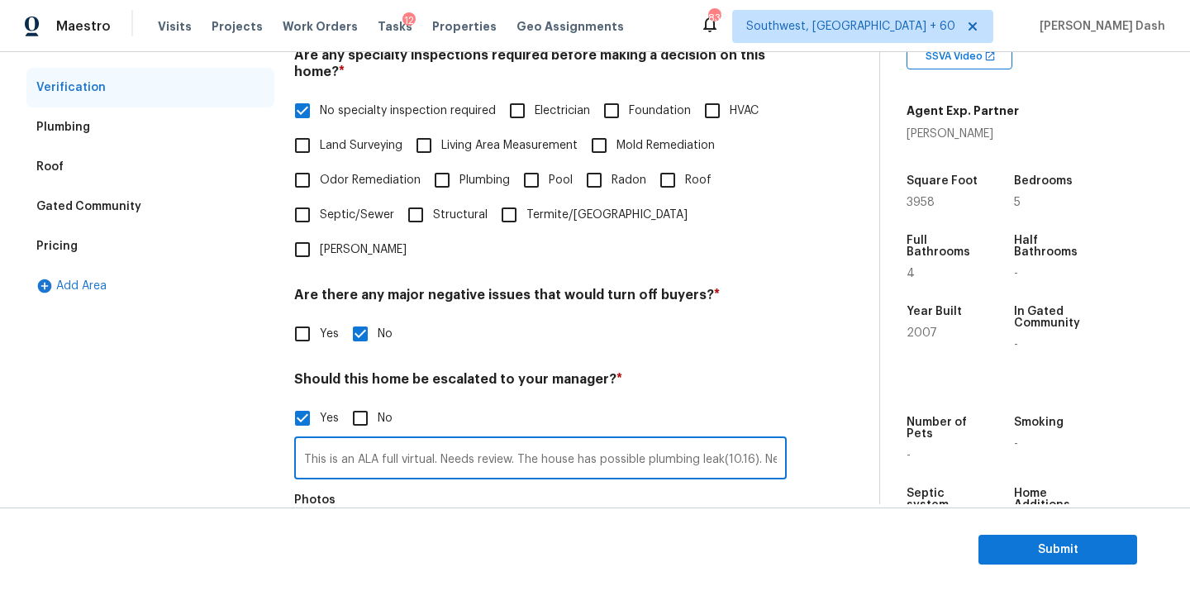
click at [505, 441] on input "This is an ALA full virtual. Needs review. The house has possible plumbing leak…" at bounding box center [540, 460] width 493 height 39
click at [1085, 558] on span "Submit" at bounding box center [1058, 550] width 132 height 21
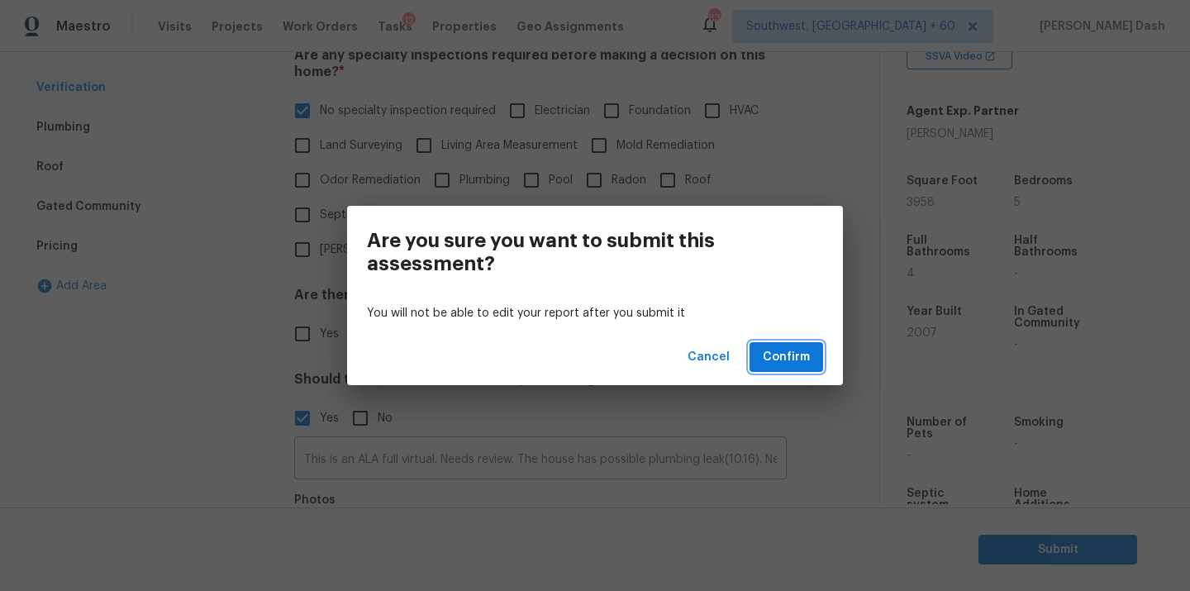
click at [818, 365] on button "Confirm" at bounding box center [787, 357] width 74 height 31
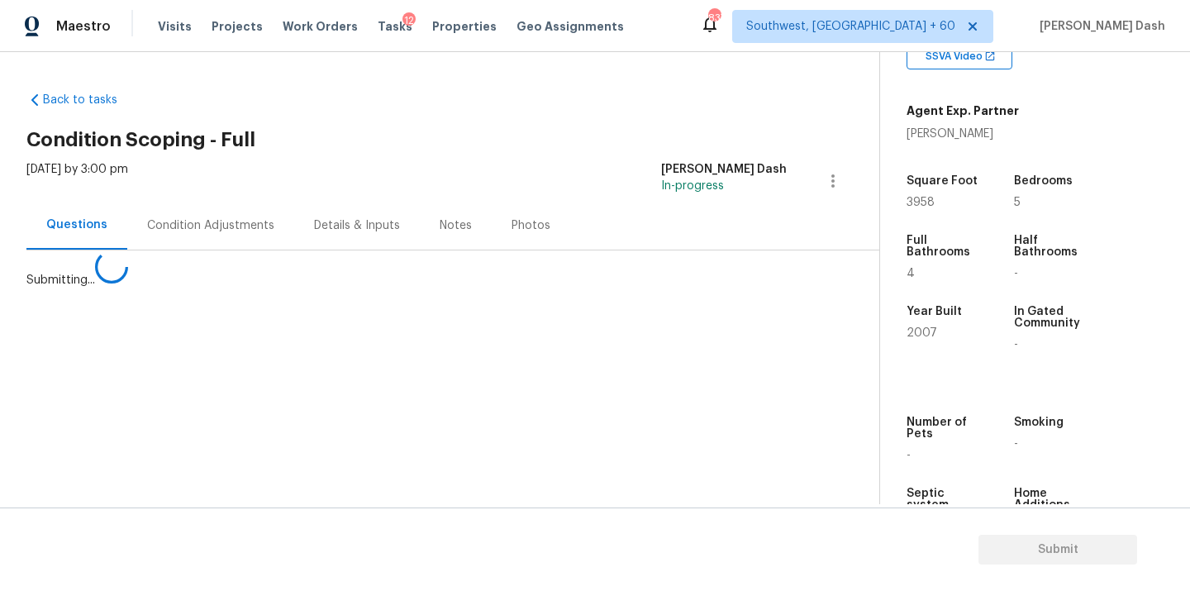
scroll to position [0, 0]
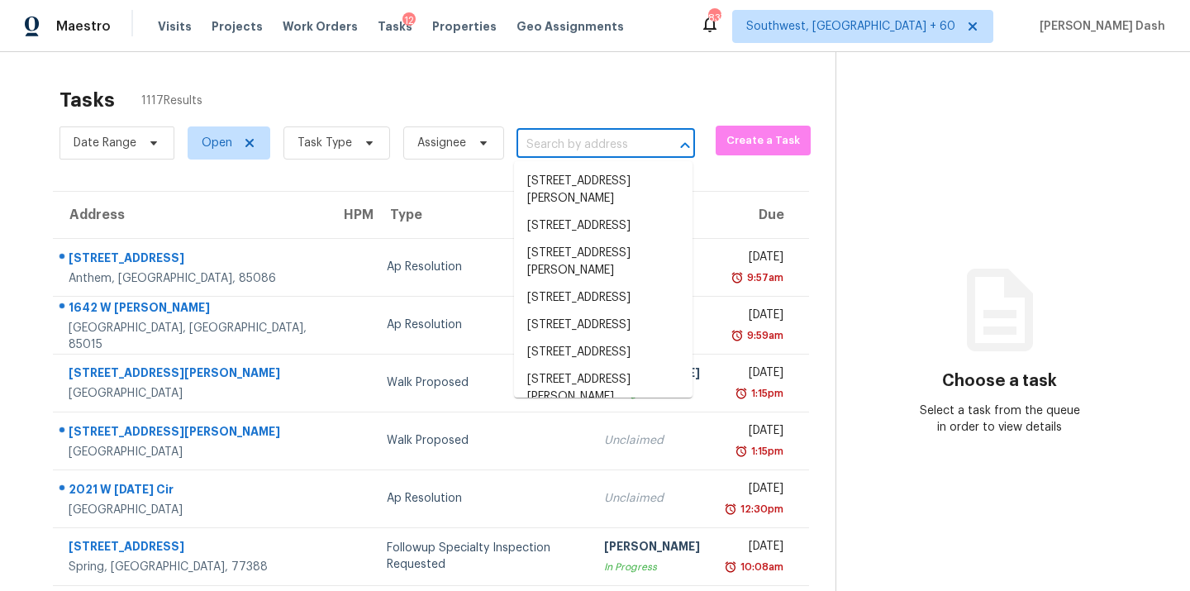
click at [595, 143] on input "text" at bounding box center [583, 145] width 132 height 26
paste input "3274 Adelade Ct, Lithonia, GA 30038"
type input "3274 Adelade Ct, Lithonia, GA 30038"
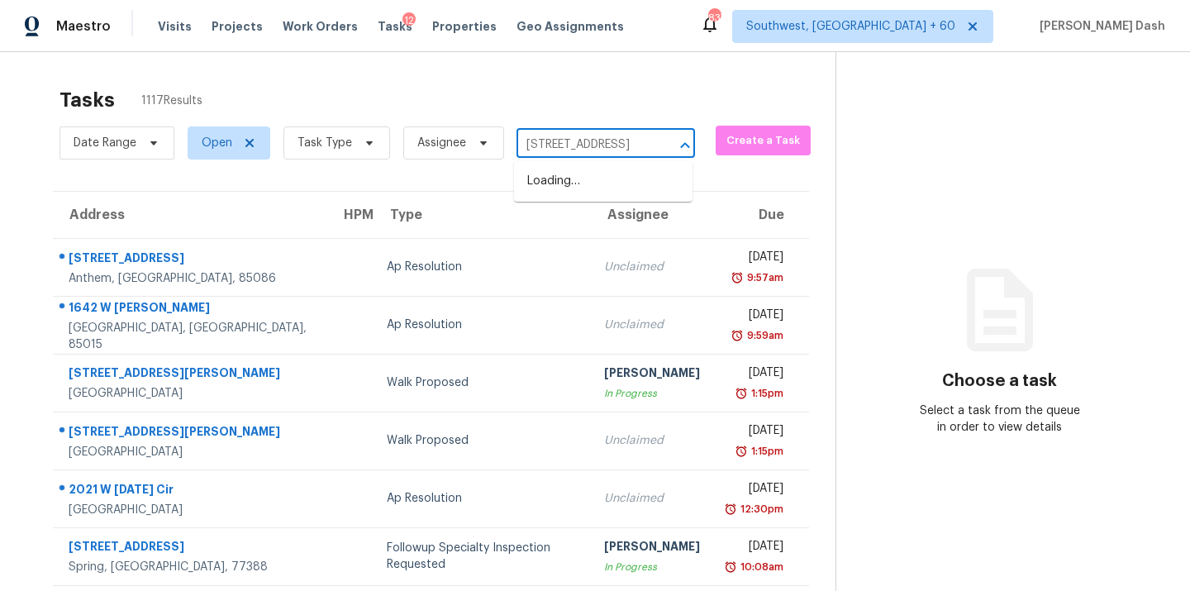
scroll to position [0, 79]
click at [592, 195] on li "3274 Adelade Ct, Lithonia, GA 30038" at bounding box center [603, 181] width 179 height 27
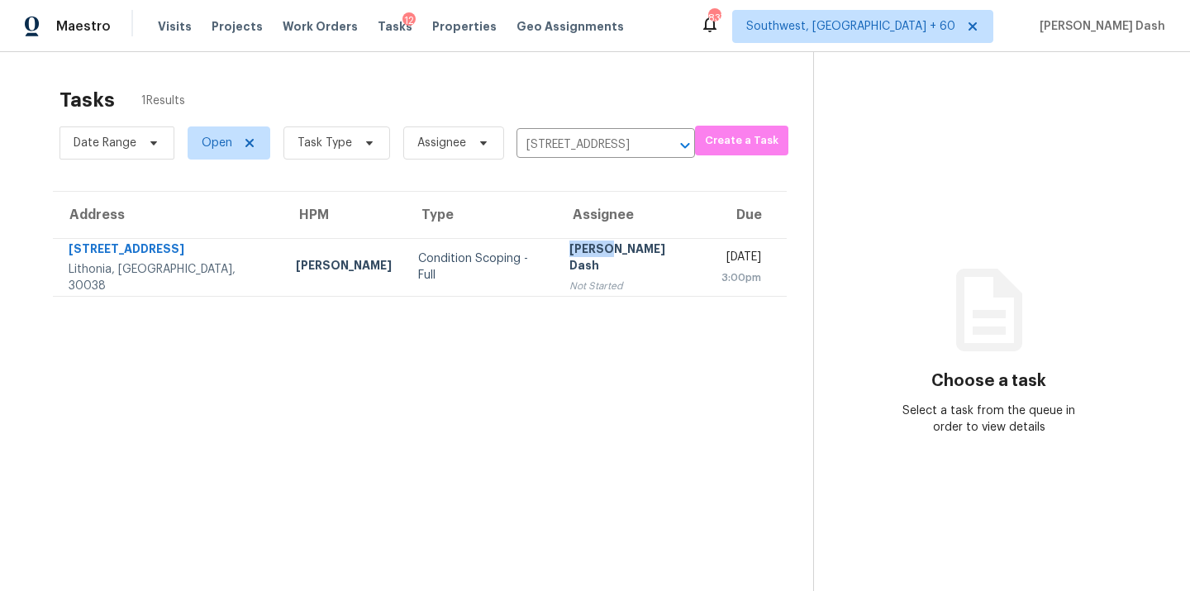
click at [569, 262] on div "[PERSON_NAME] Dash" at bounding box center [632, 259] width 126 height 37
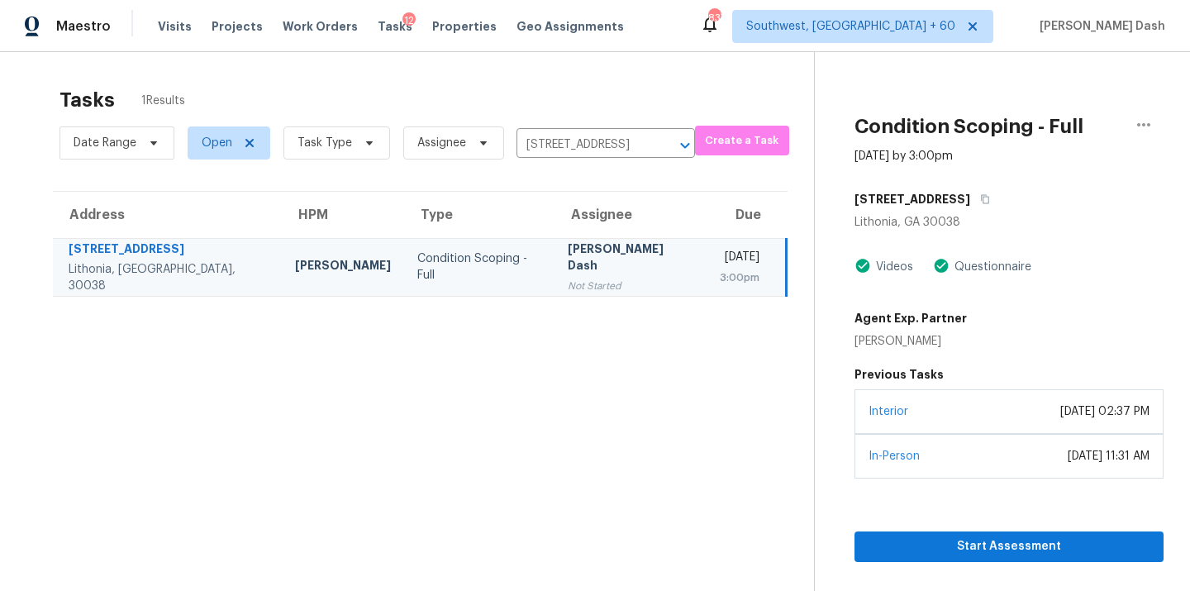
click at [980, 431] on div "Interior September 29, 2021 at 02:37 PM" at bounding box center [1009, 411] width 309 height 45
click at [999, 565] on section "Condition Scoping - Full Aug 11th 2025 by 3:00pm 3274 Adelade Ct Lithonia, GA 3…" at bounding box center [989, 347] width 350 height 591
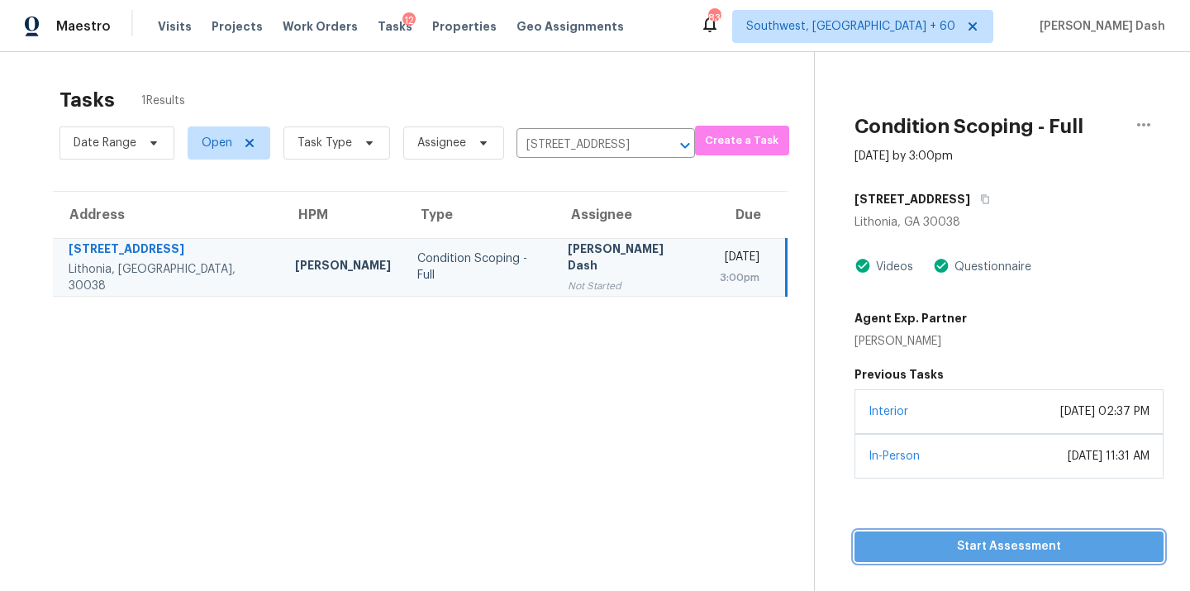
click at [998, 543] on span "Start Assessment" at bounding box center [1009, 546] width 283 height 21
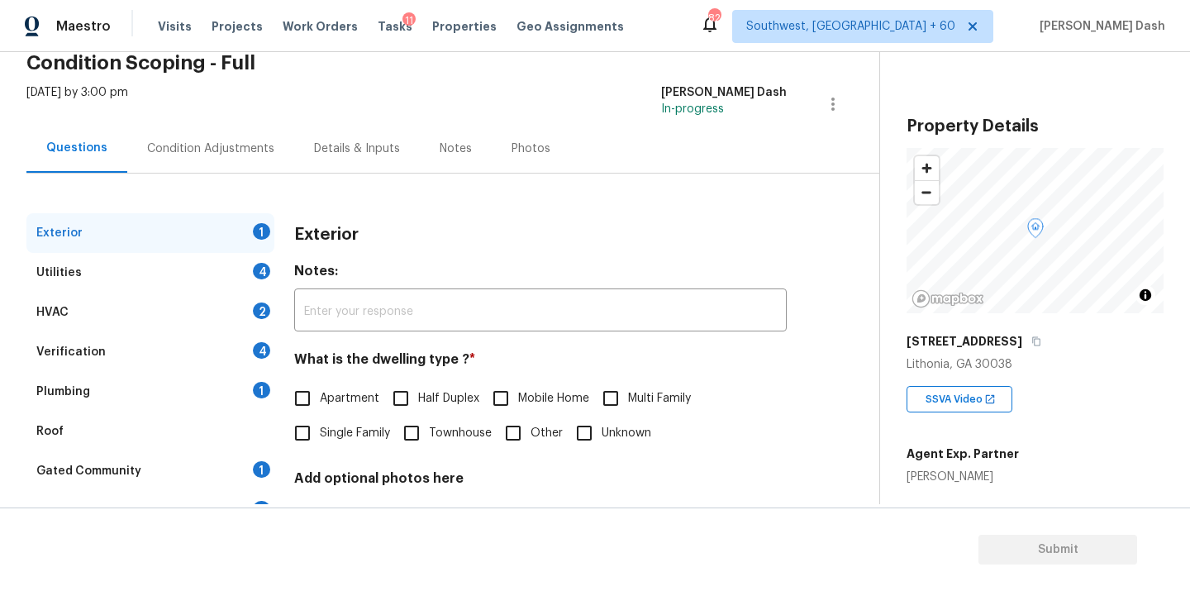
scroll to position [128, 0]
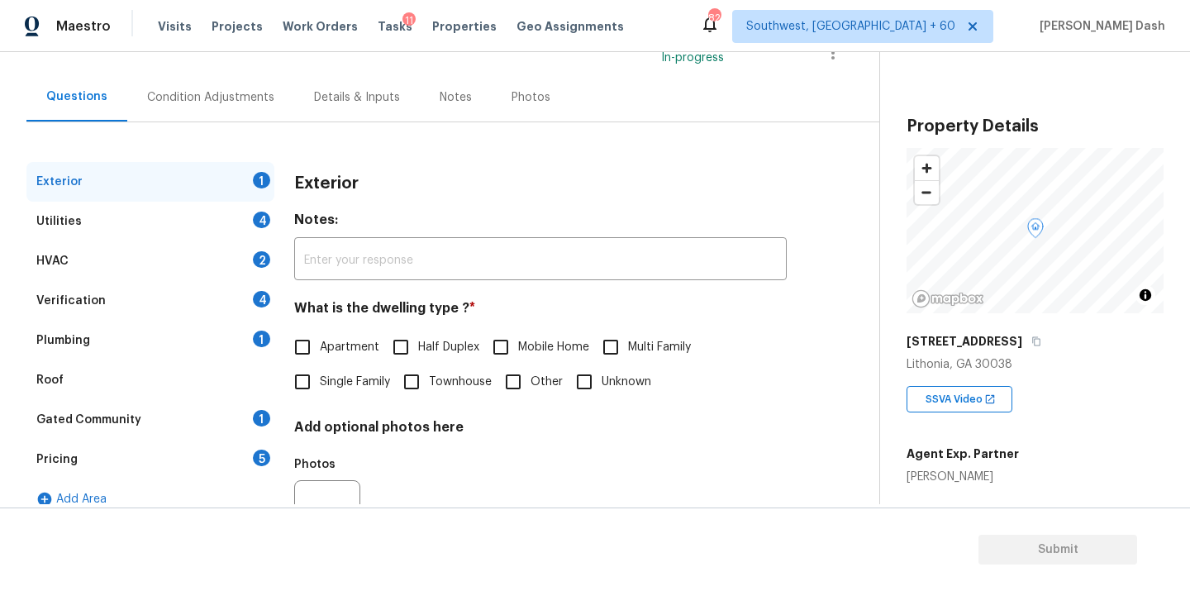
click at [343, 379] on span "Single Family" at bounding box center [355, 382] width 70 height 17
click at [320, 379] on input "Single Family" at bounding box center [302, 381] width 35 height 35
checkbox input "true"
click at [231, 196] on div "Exterior" at bounding box center [150, 182] width 248 height 40
click at [226, 222] on div "Utilities 4" at bounding box center [150, 222] width 248 height 40
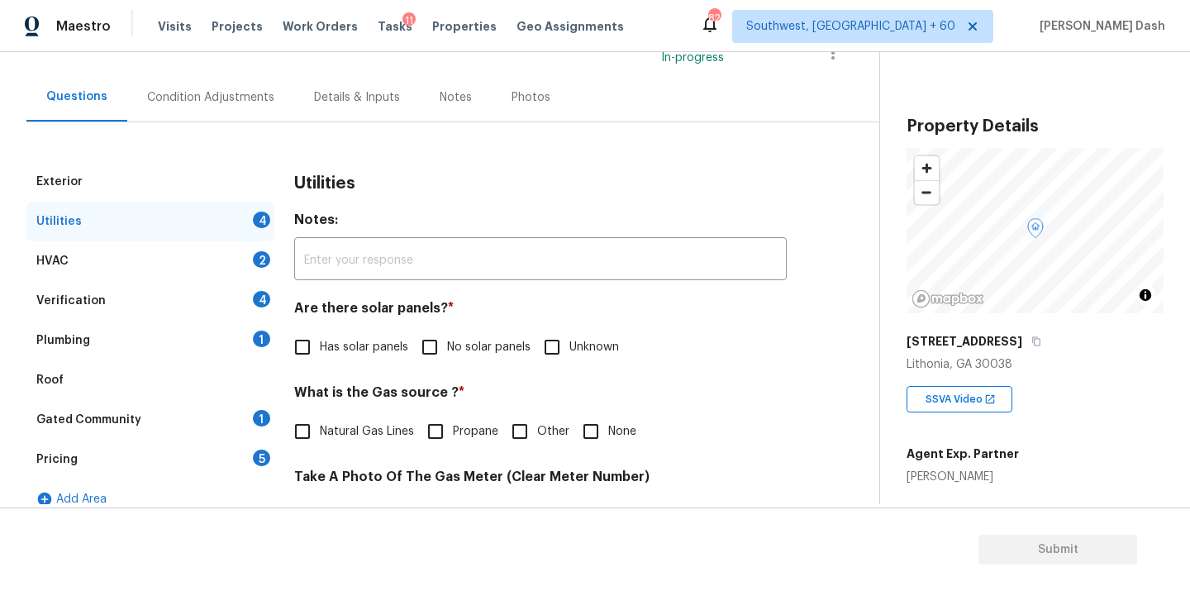
click at [441, 350] on input "No solar panels" at bounding box center [429, 347] width 35 height 35
checkbox input "true"
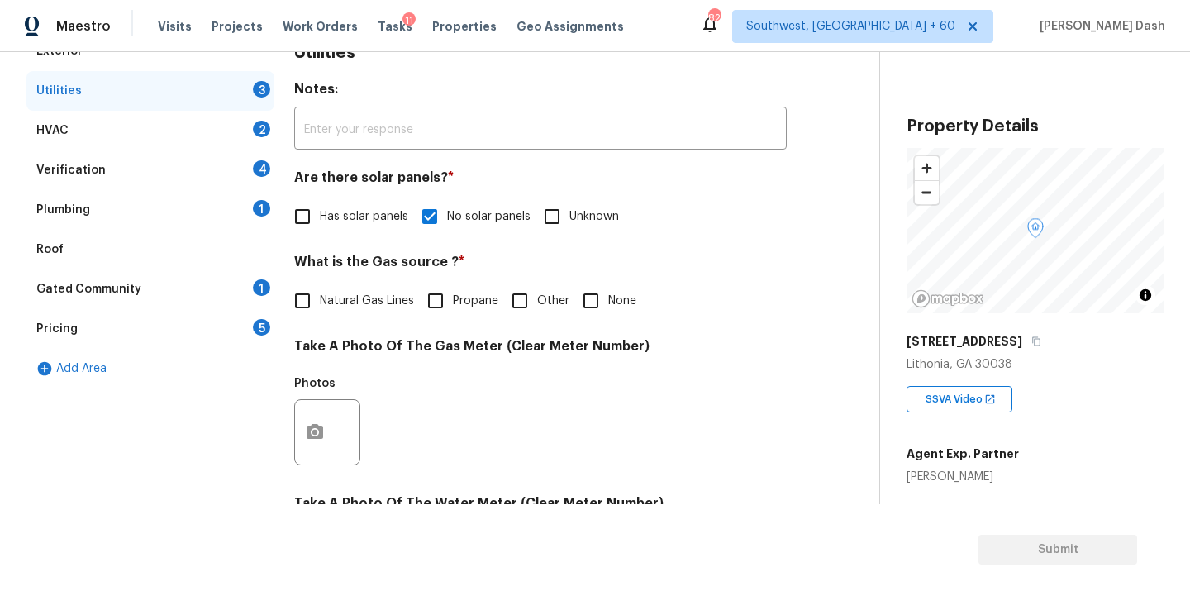
scroll to position [298, 0]
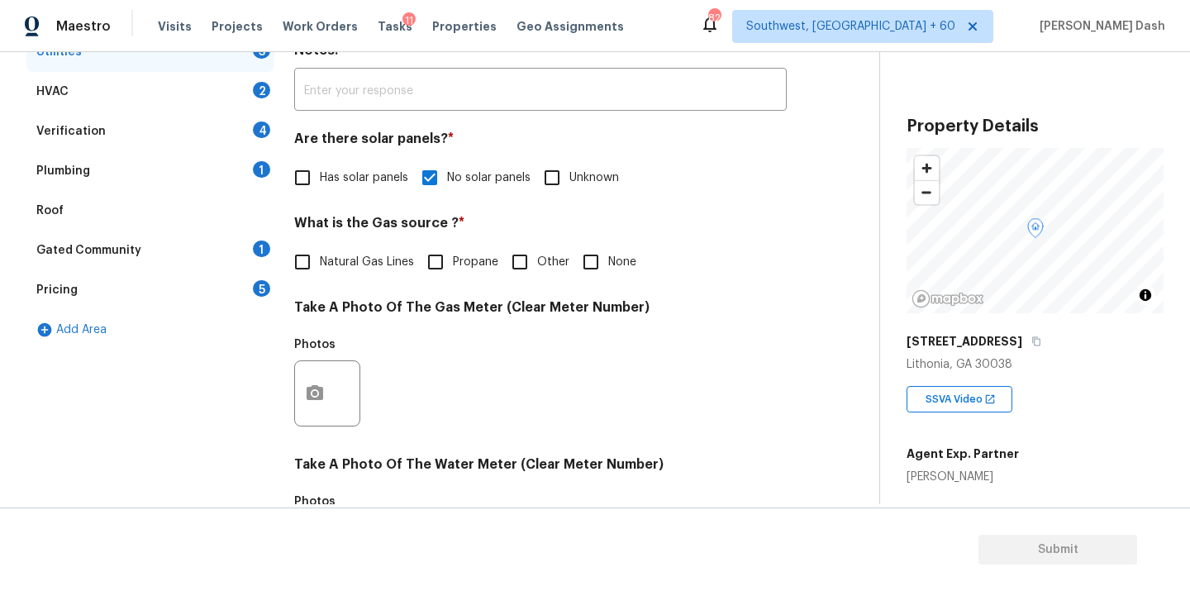
click at [366, 256] on span "Natural Gas Lines" at bounding box center [367, 262] width 94 height 17
click at [320, 256] on input "Natural Gas Lines" at bounding box center [302, 262] width 35 height 35
checkbox input "true"
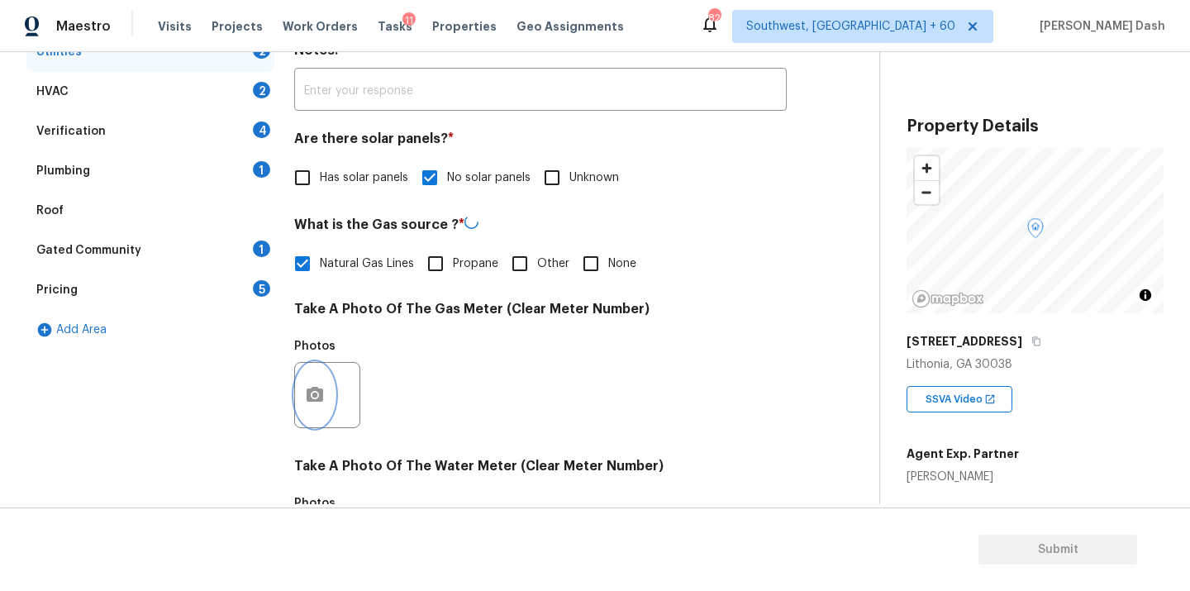
click at [313, 393] on circle "button" at bounding box center [314, 395] width 5 height 5
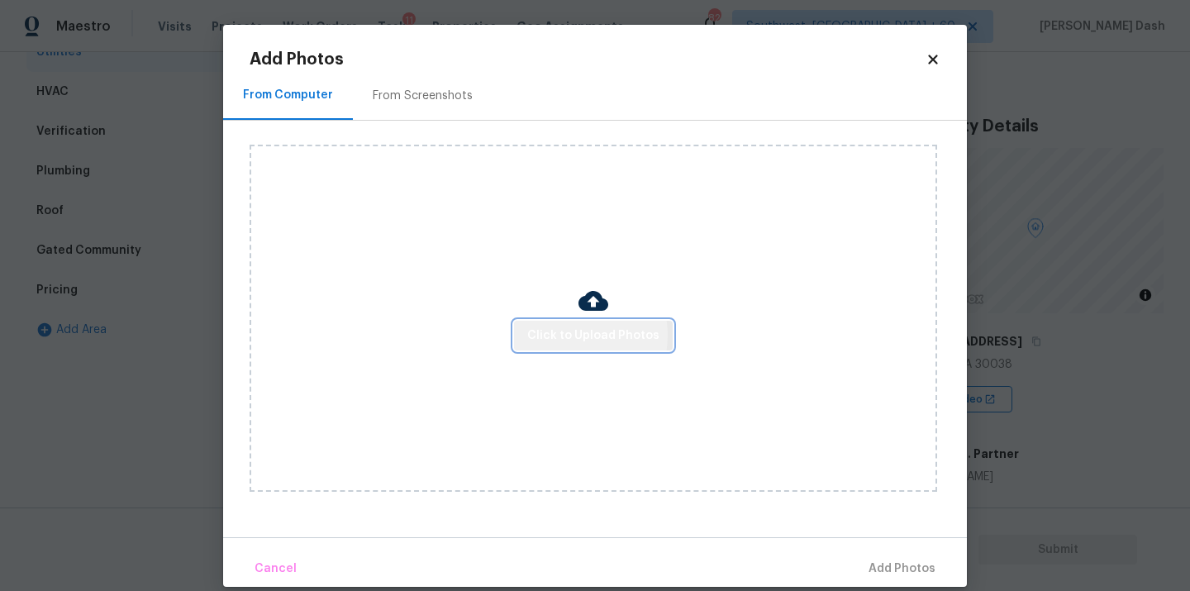
click at [565, 335] on span "Click to Upload Photos" at bounding box center [593, 336] width 132 height 21
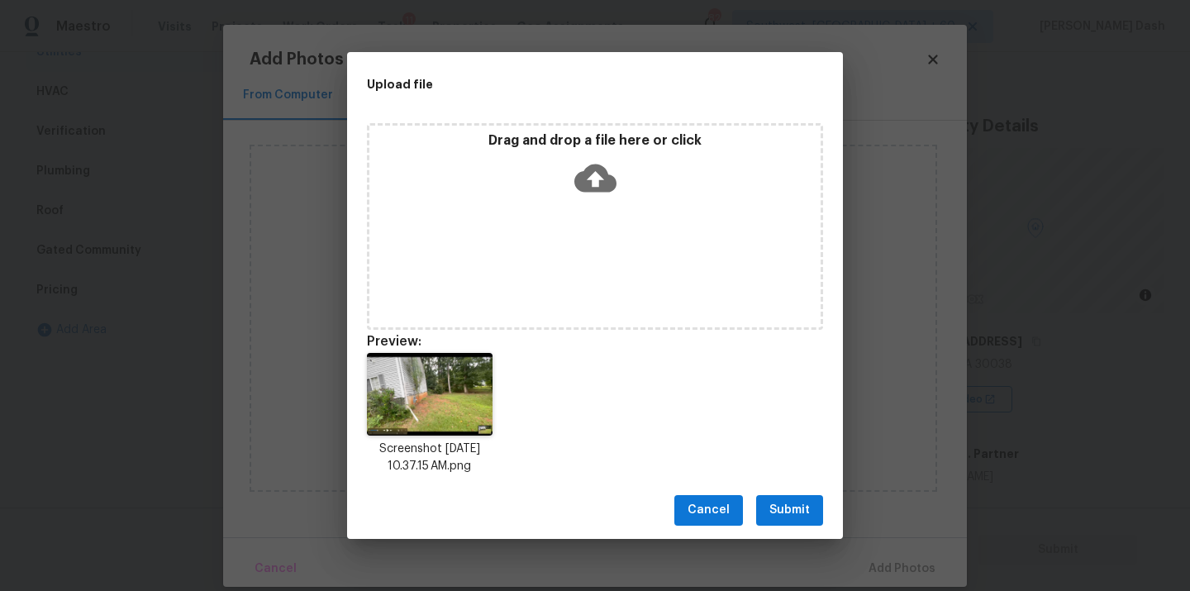
click at [791, 513] on span "Submit" at bounding box center [789, 510] width 40 height 21
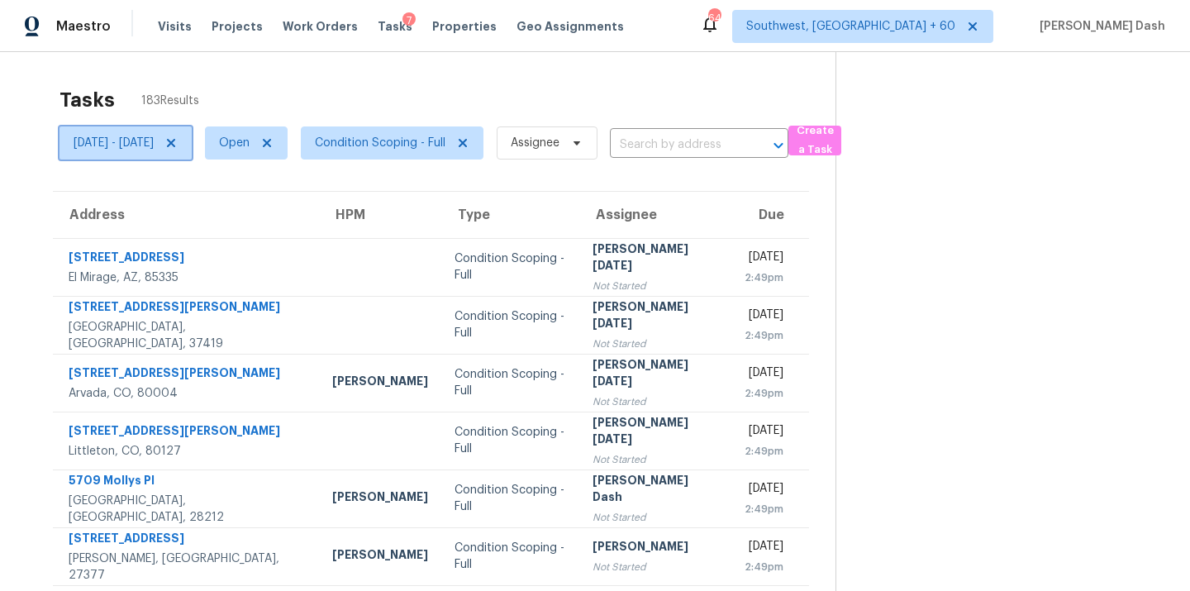
click at [154, 140] on span "[DATE] - [DATE]" at bounding box center [114, 143] width 80 height 17
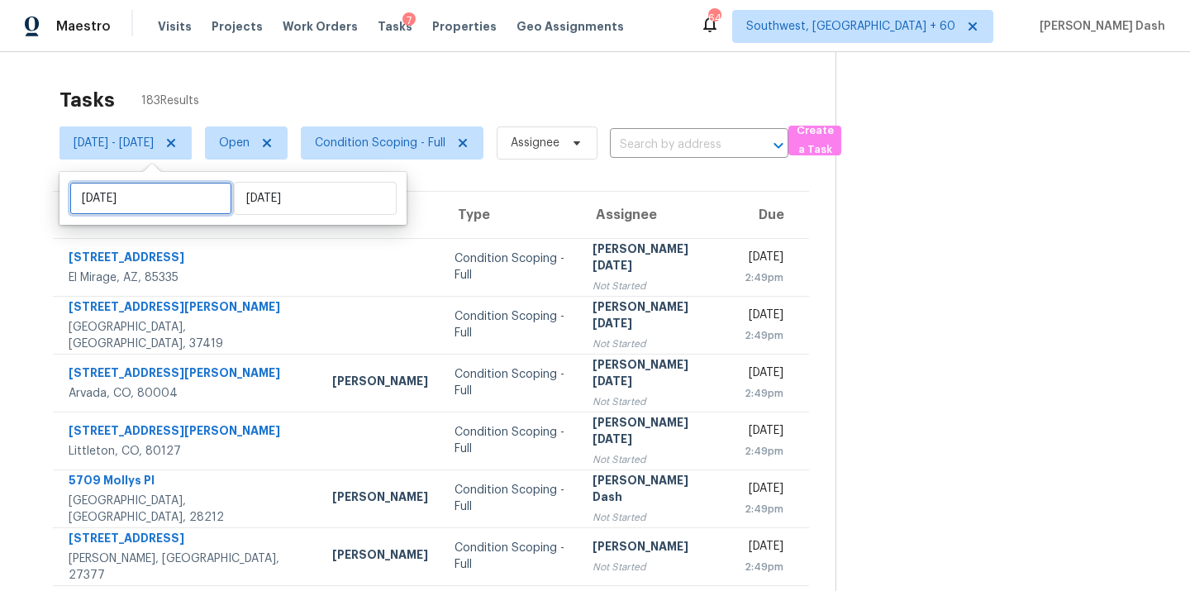
select select "7"
select select "2025"
select select "8"
select select "2025"
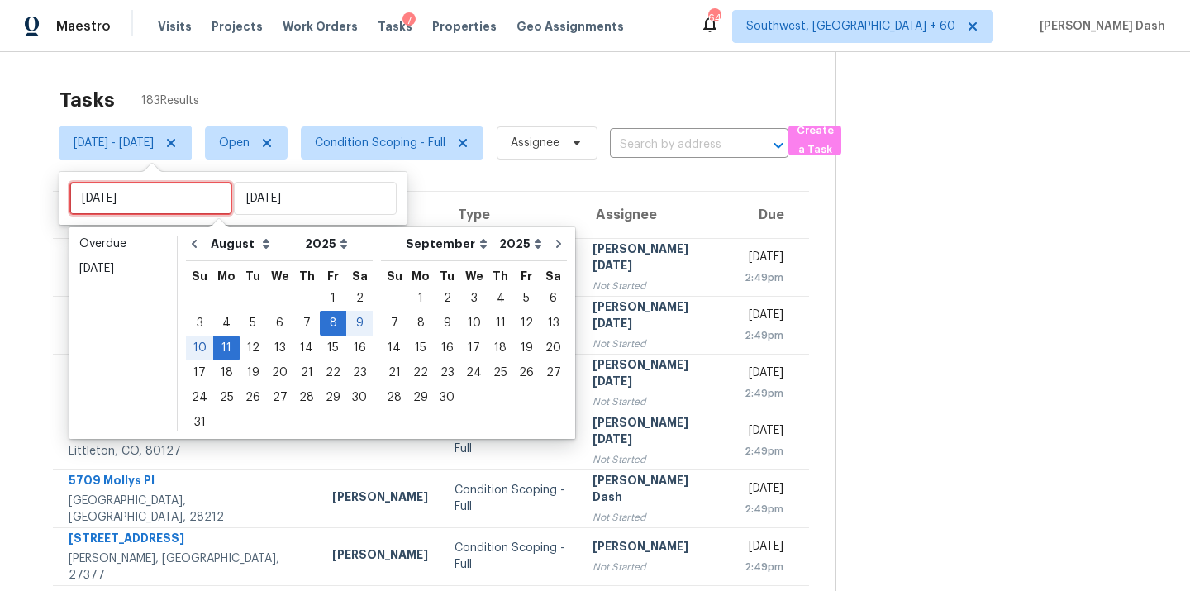
click at [170, 202] on input "[DATE]" at bounding box center [150, 198] width 163 height 33
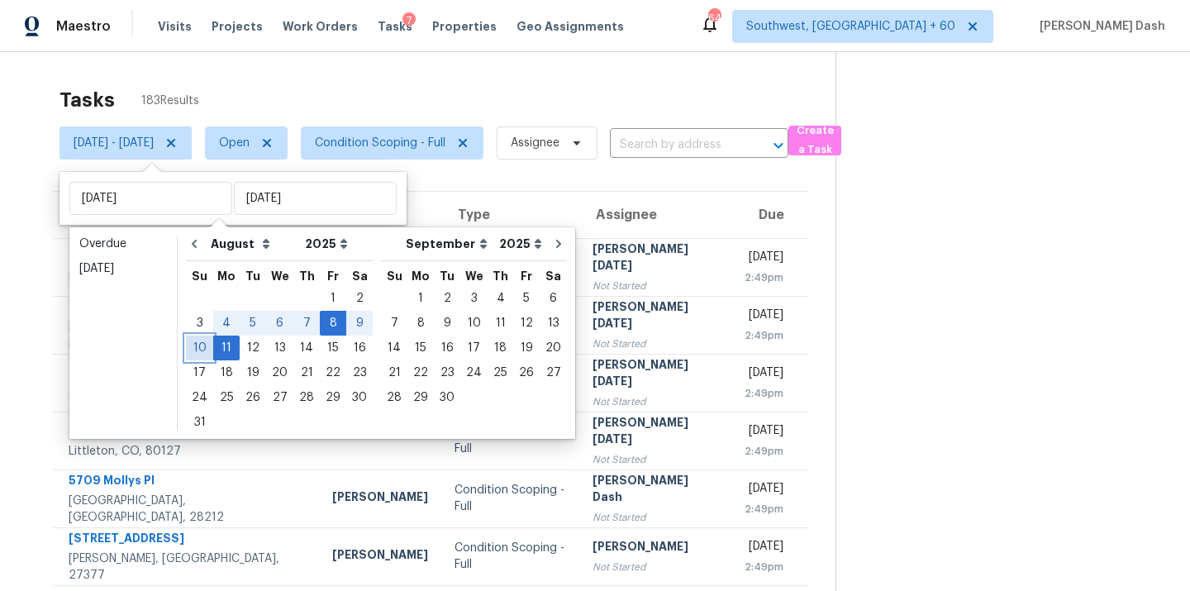
click at [198, 343] on div "10" at bounding box center [199, 347] width 27 height 23
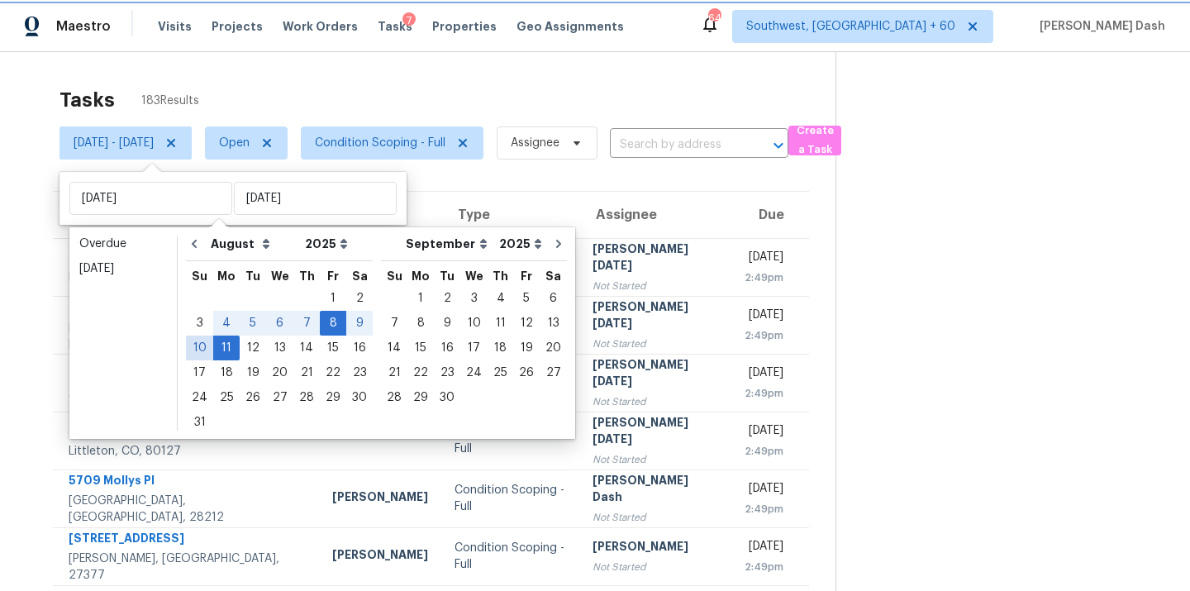
type input "[DATE]"
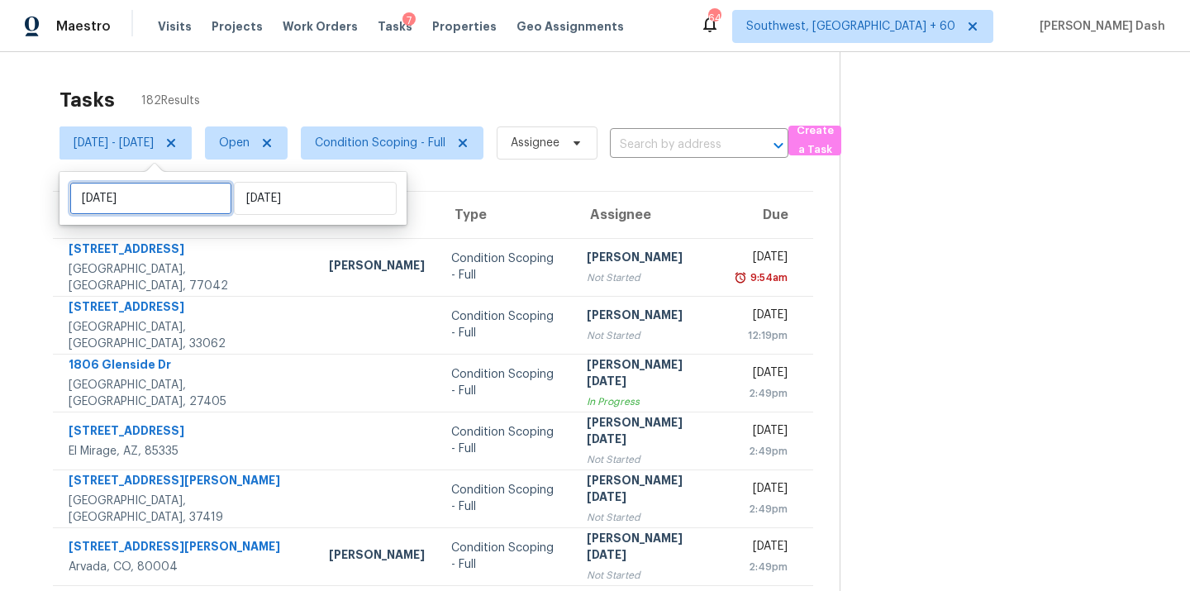
select select "7"
select select "2025"
select select "8"
select select "2025"
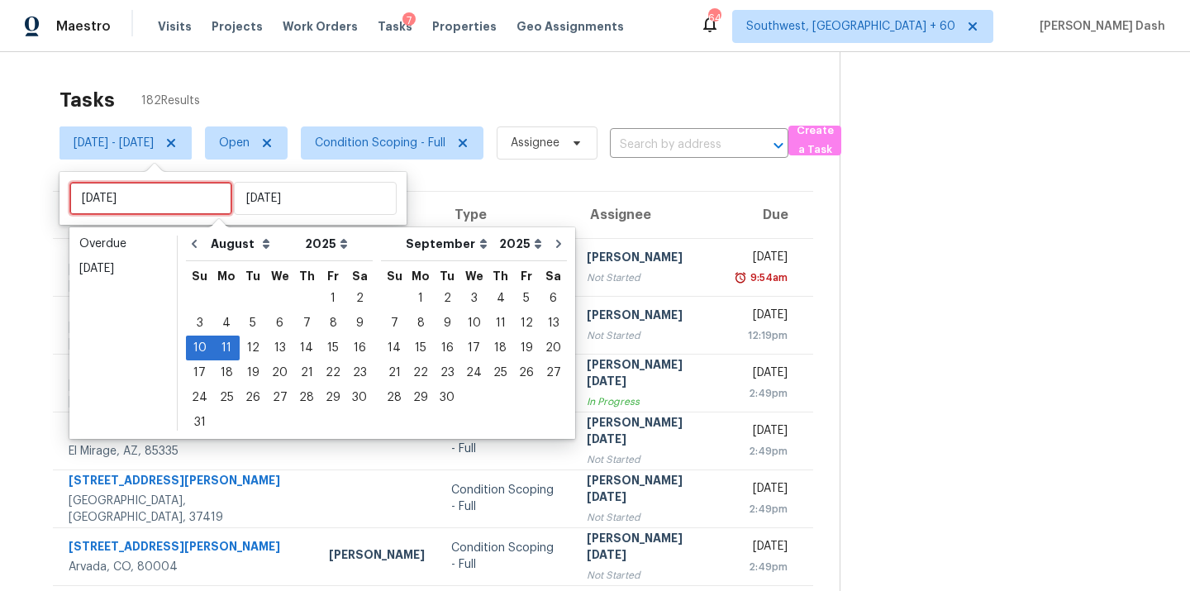
click at [194, 192] on input "[DATE]" at bounding box center [150, 198] width 163 height 33
click at [327, 322] on div "8" at bounding box center [333, 323] width 26 height 23
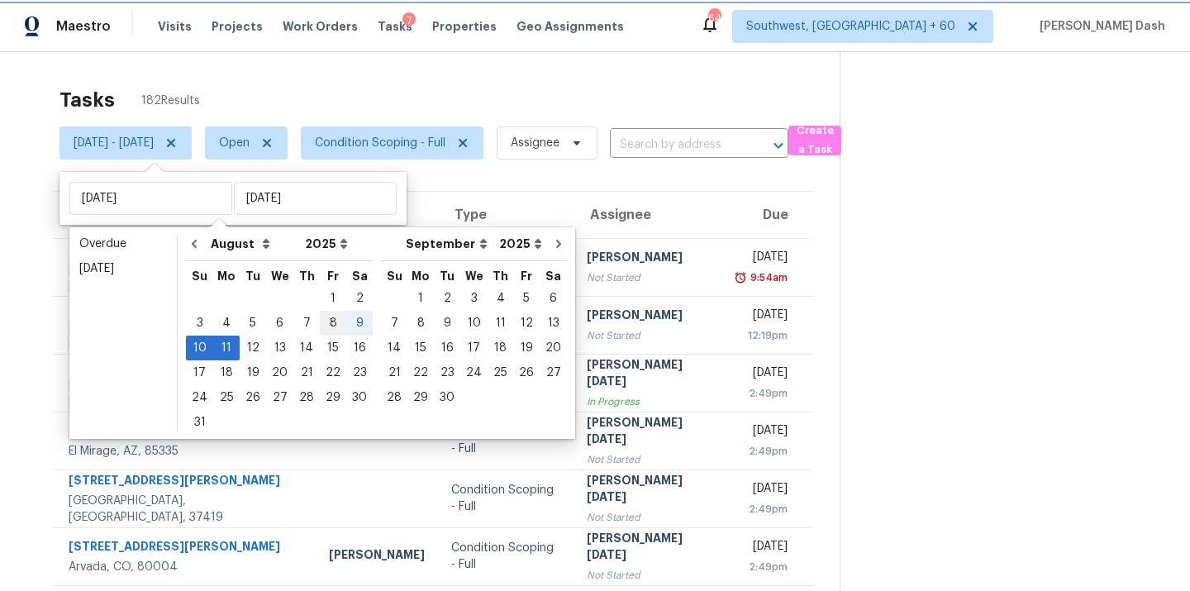
type input "[DATE]"
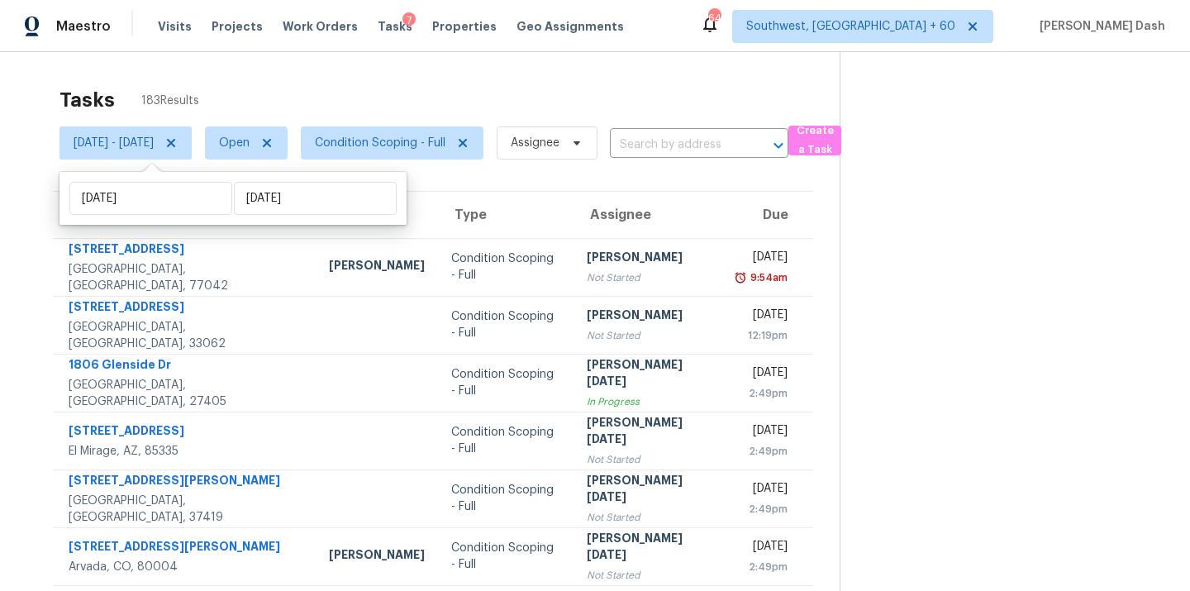
click at [226, 86] on div "Tasks 183 Results" at bounding box center [450, 100] width 780 height 43
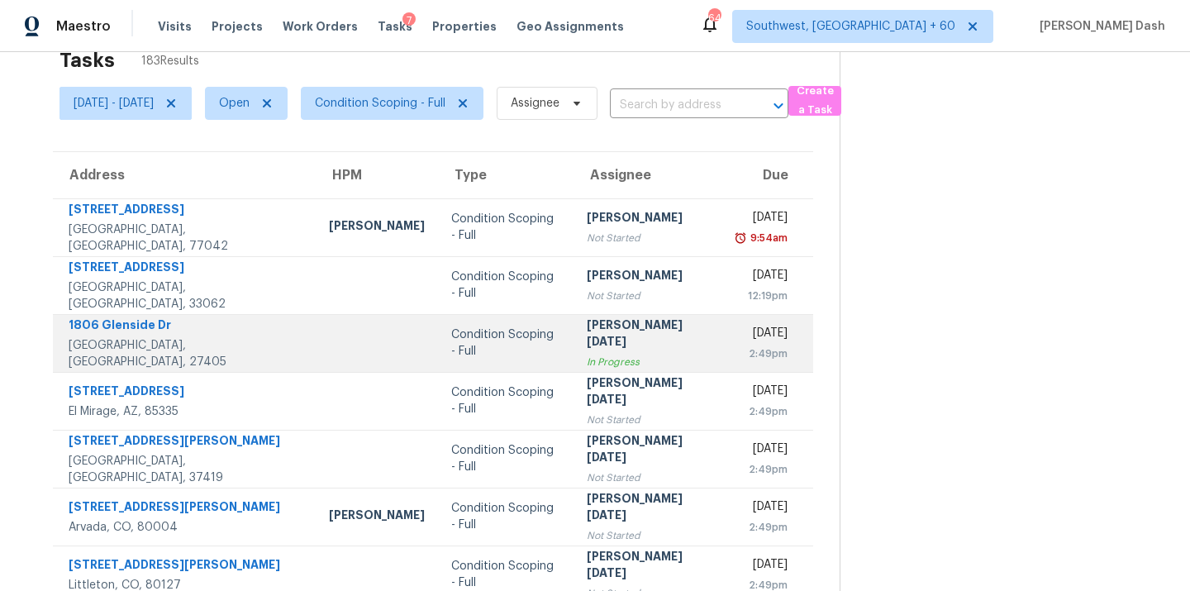
scroll to position [36, 0]
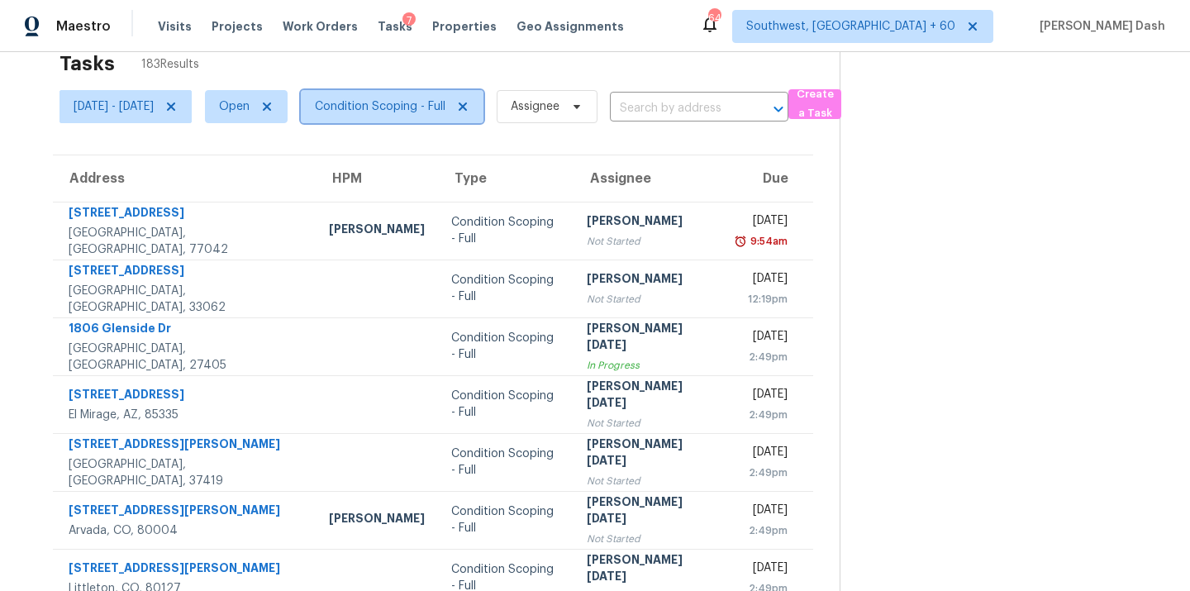
click at [437, 114] on span "Condition Scoping - Full" at bounding box center [392, 106] width 183 height 33
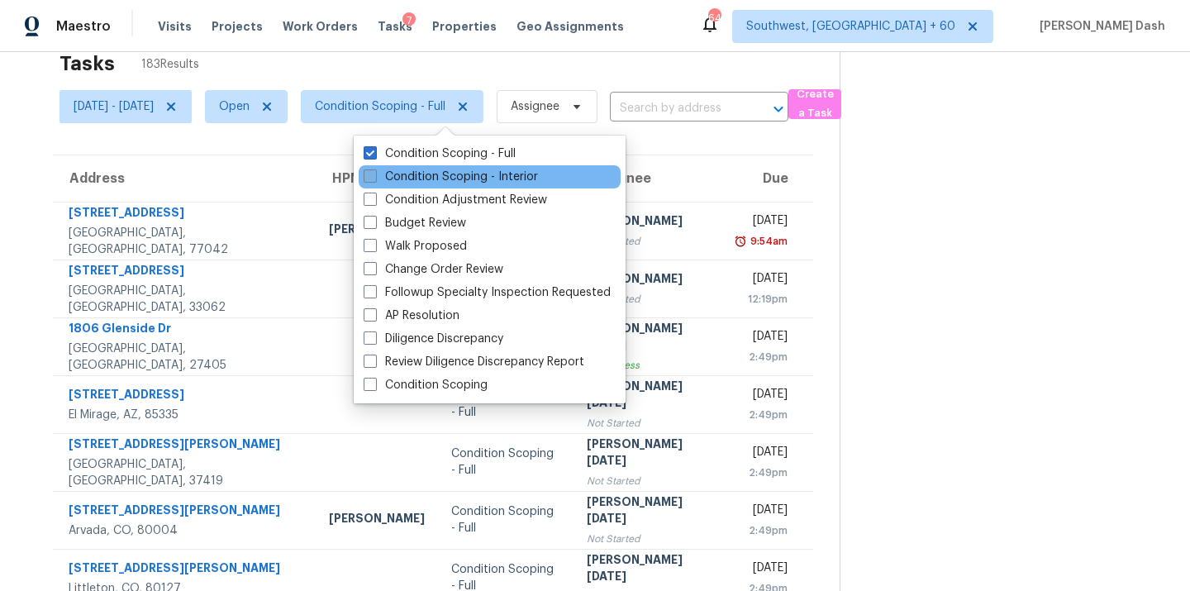
click at [426, 182] on label "Condition Scoping - Interior" at bounding box center [451, 177] width 174 height 17
click at [374, 179] on input "Condition Scoping - Interior" at bounding box center [369, 174] width 11 height 11
checkbox input "true"
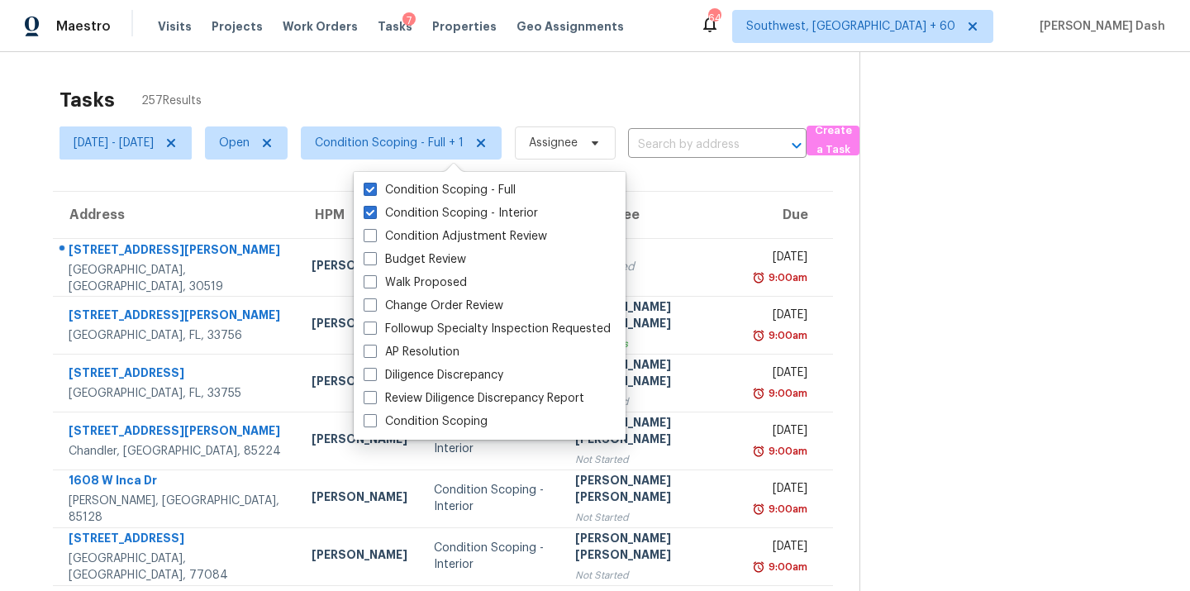
click at [405, 79] on div "Tasks 257 Results" at bounding box center [460, 100] width 800 height 43
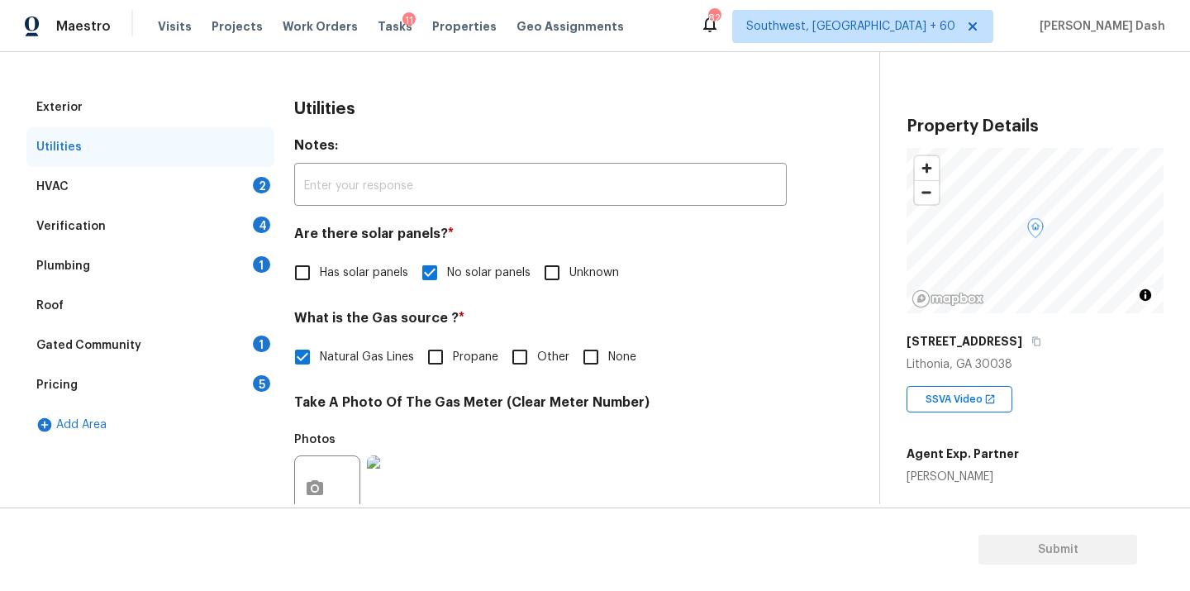
scroll to position [107, 0]
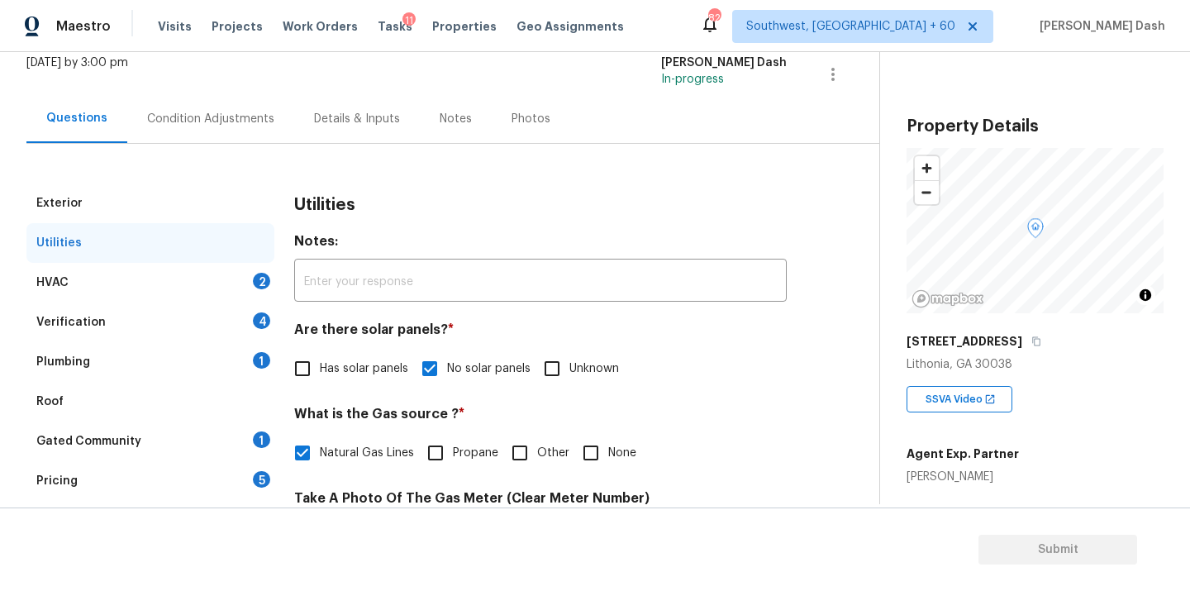
click at [217, 263] on div "HVAC 2" at bounding box center [150, 283] width 248 height 40
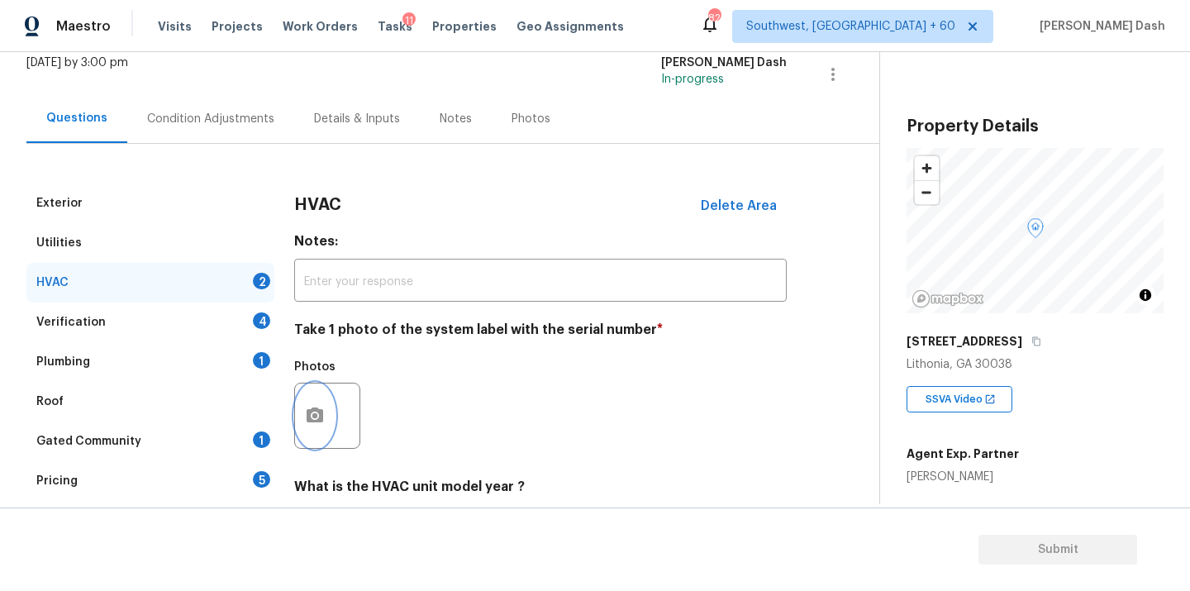
click at [326, 416] on button "button" at bounding box center [315, 416] width 40 height 64
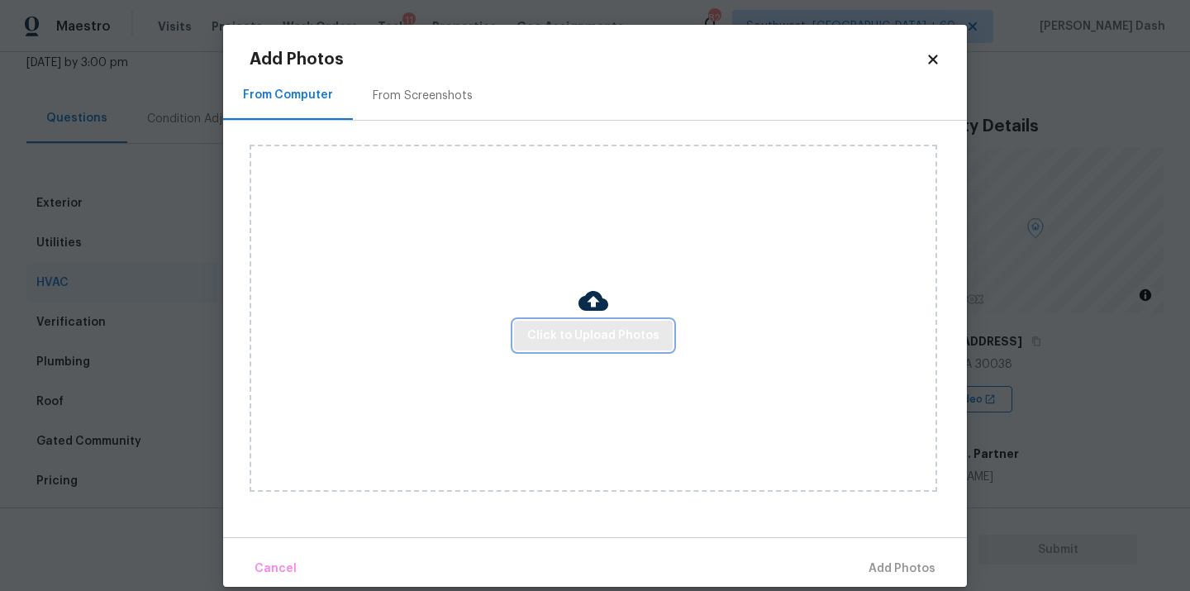
click at [568, 333] on span "Click to Upload Photos" at bounding box center [593, 336] width 132 height 21
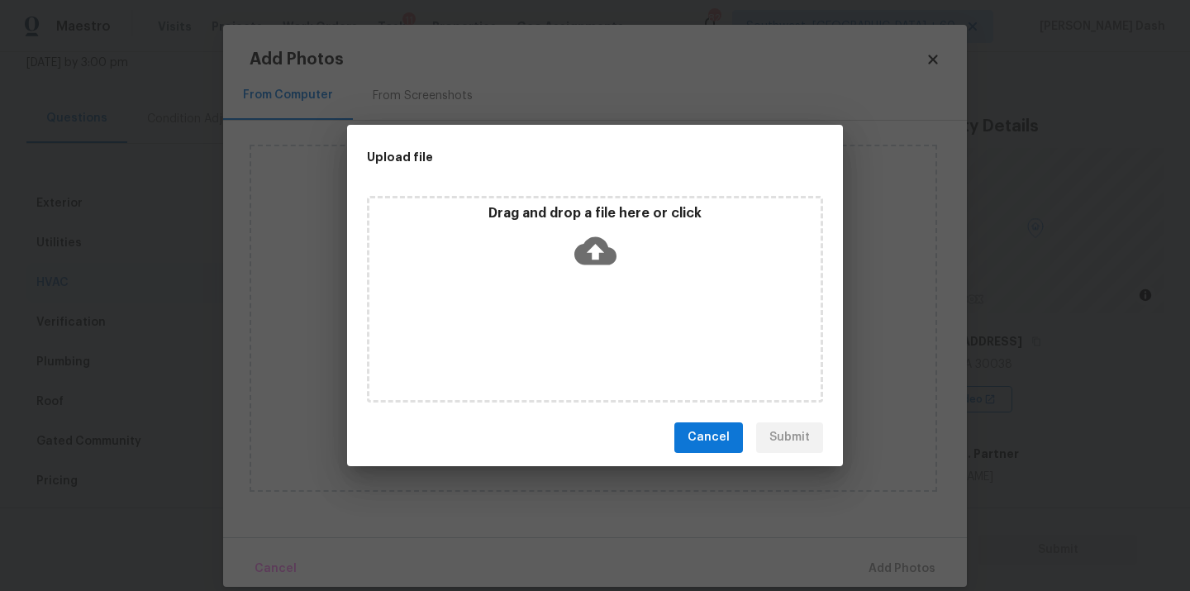
click at [568, 333] on div "Drag and drop a file here or click" at bounding box center [595, 299] width 456 height 207
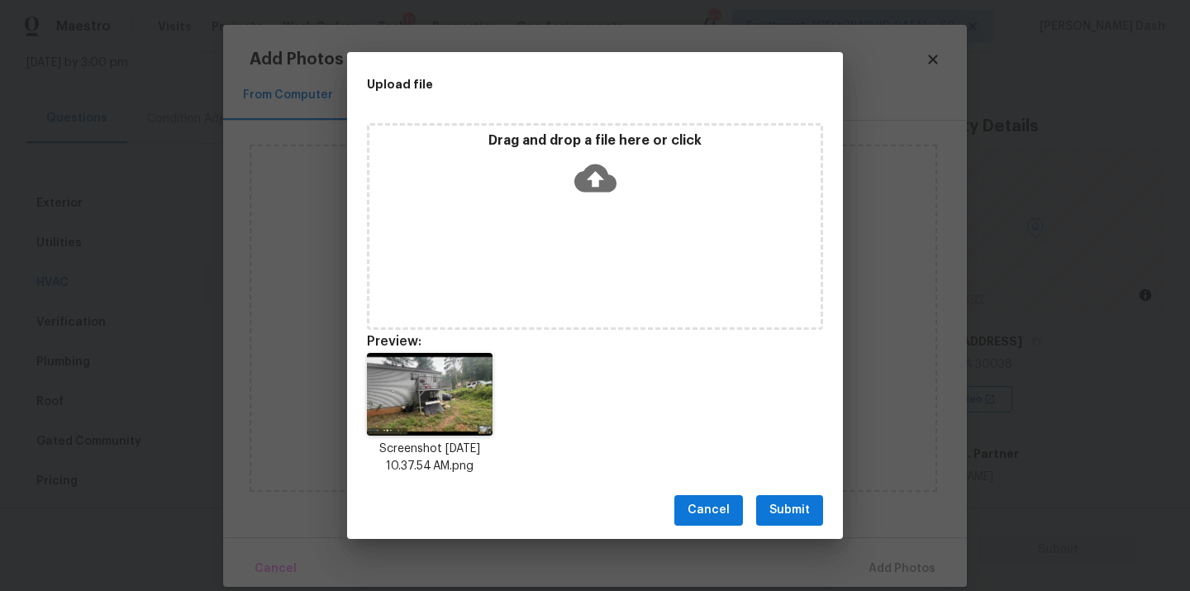
click at [818, 542] on div "Upload file Drag and drop a file here or click Preview: Screenshot [DATE] 10.37…" at bounding box center [595, 295] width 1190 height 591
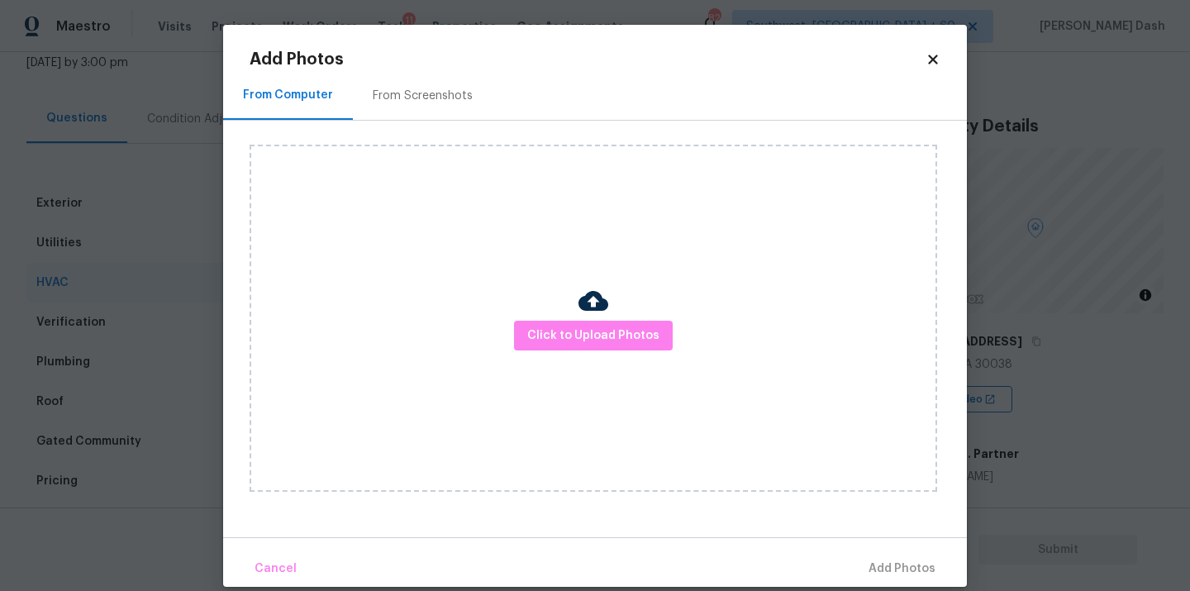
click at [803, 515] on div "Click to Upload Photos" at bounding box center [608, 318] width 717 height 395
click at [650, 365] on div "Click to Upload Photos" at bounding box center [594, 318] width 688 height 347
click at [637, 336] on span "Click to Upload Photos" at bounding box center [593, 336] width 132 height 21
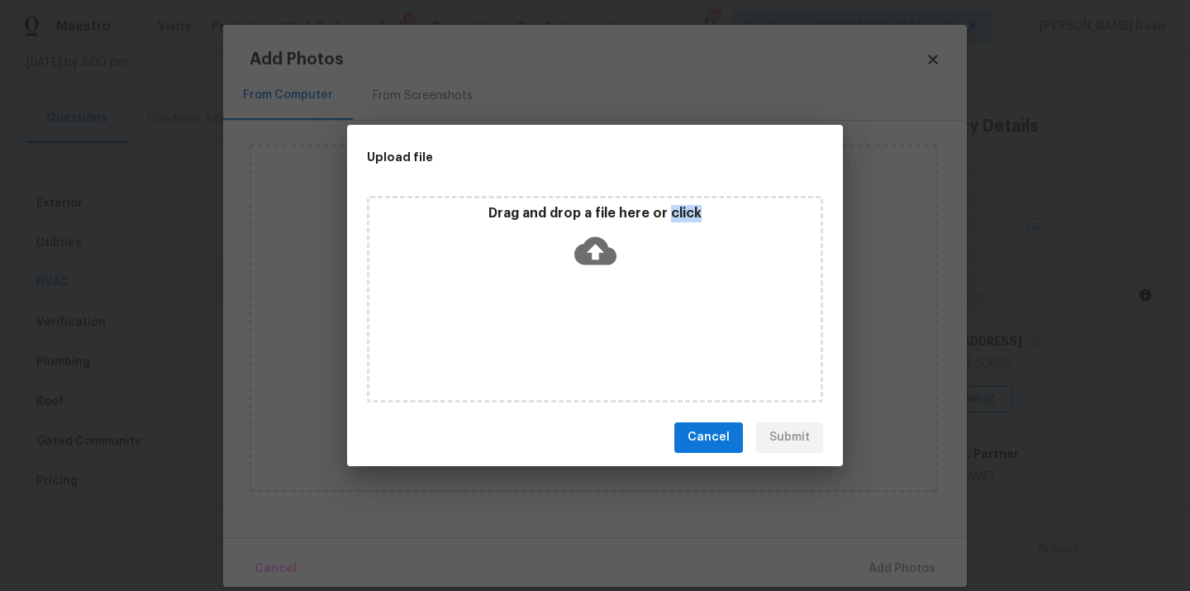
click at [637, 336] on div "Drag and drop a file here or click" at bounding box center [595, 299] width 456 height 207
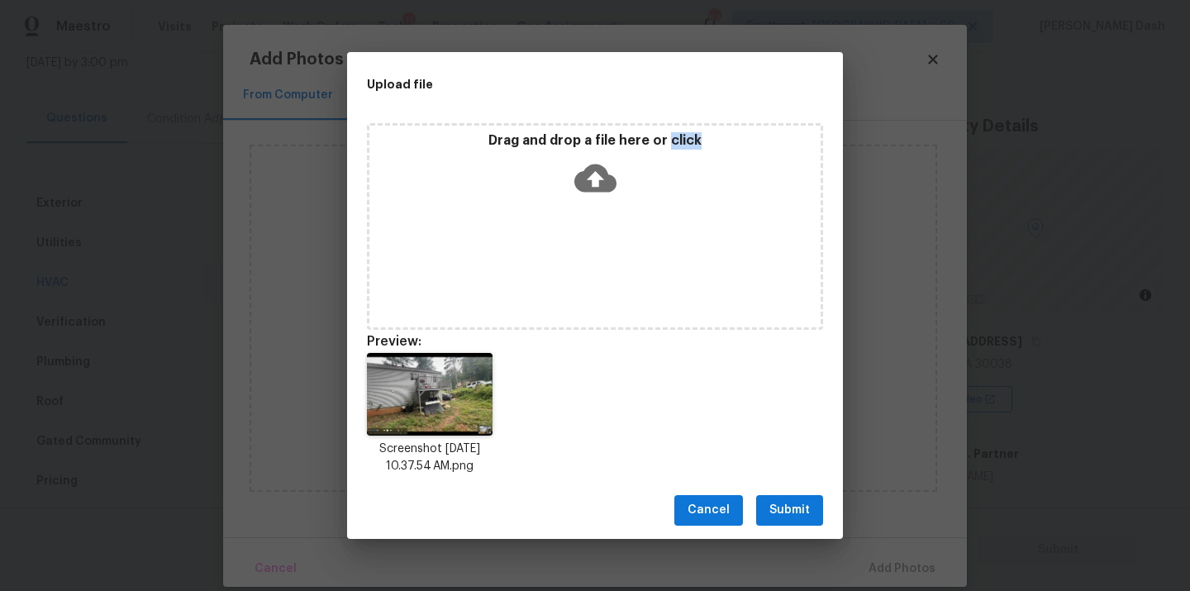
click at [803, 510] on span "Submit" at bounding box center [789, 510] width 40 height 21
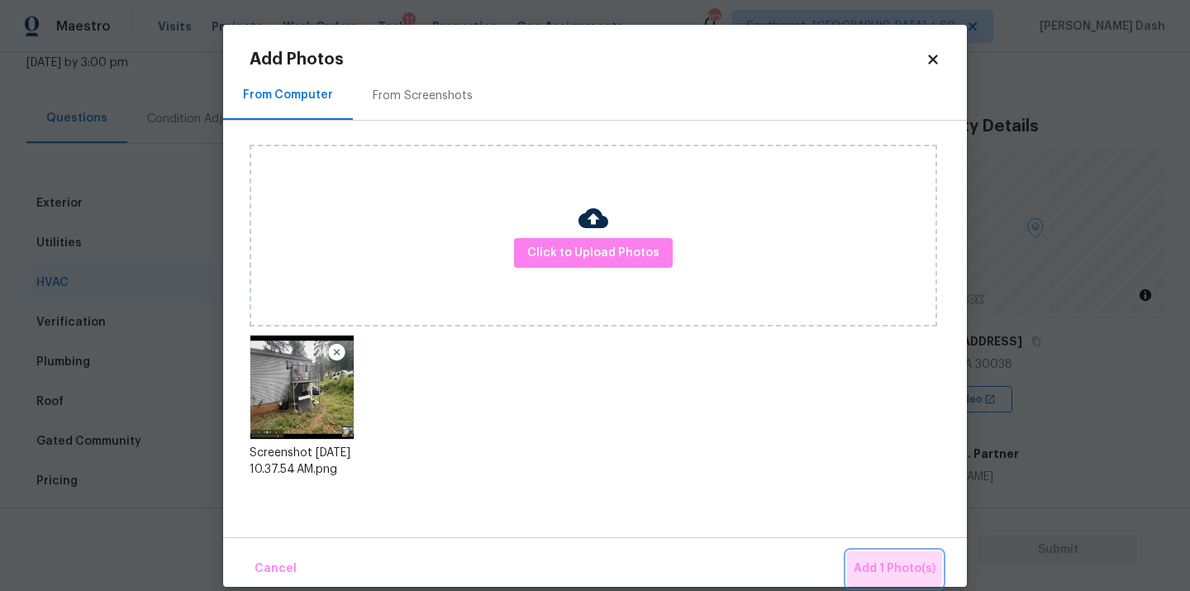
click at [880, 558] on button "Add 1 Photo(s)" at bounding box center [894, 569] width 95 height 36
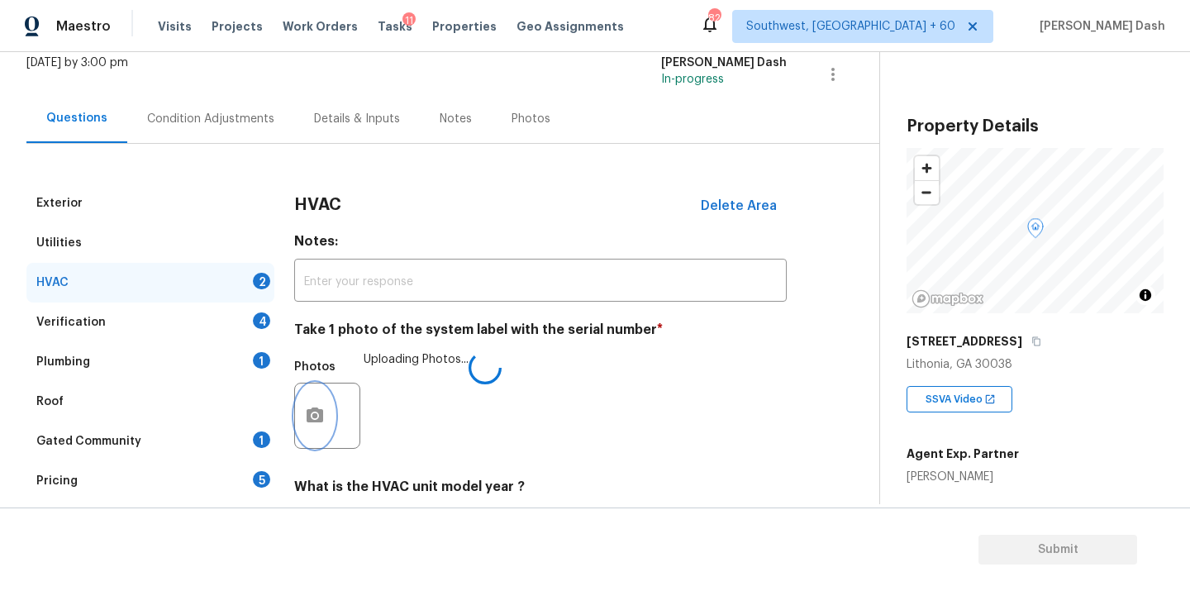
scroll to position [260, 0]
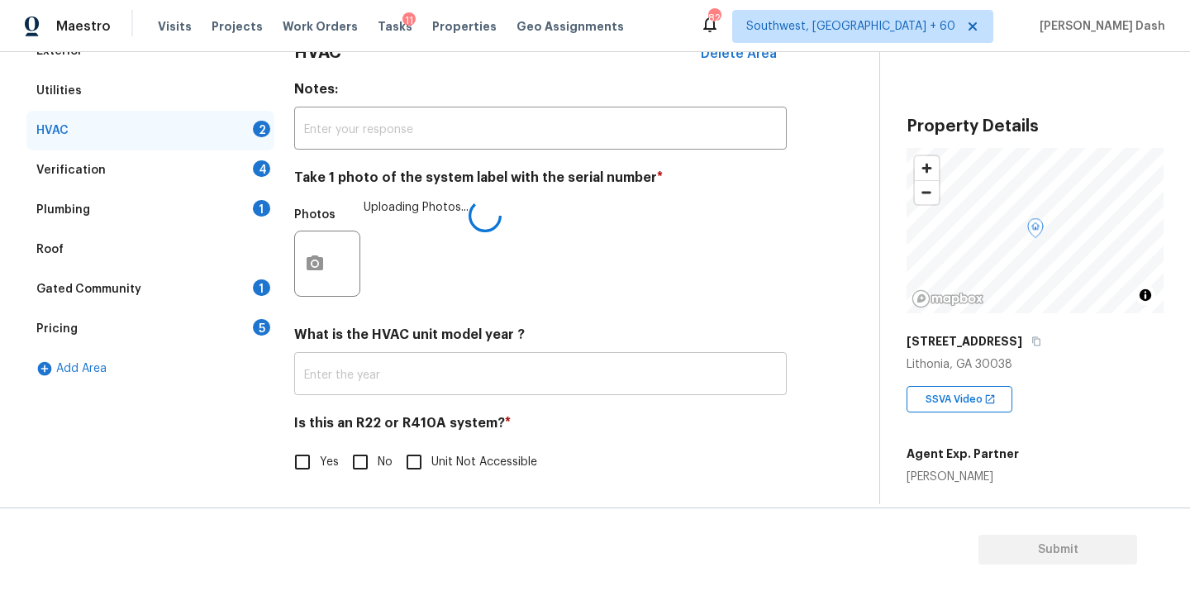
click at [335, 379] on input "text" at bounding box center [540, 375] width 493 height 39
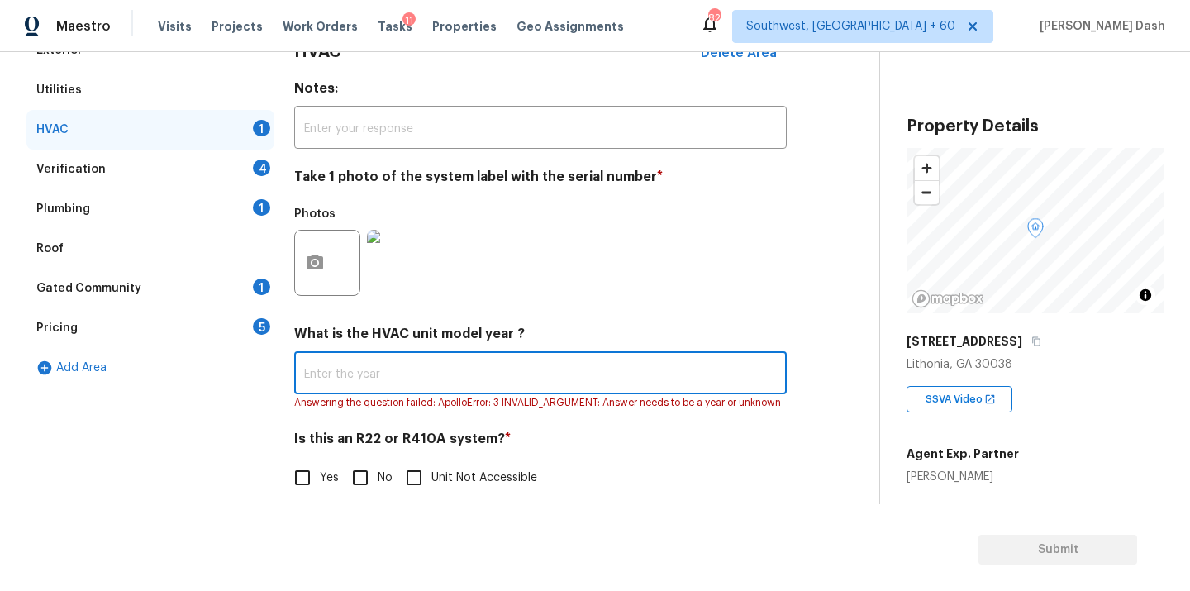
click at [325, 362] on input "text" at bounding box center [540, 374] width 493 height 39
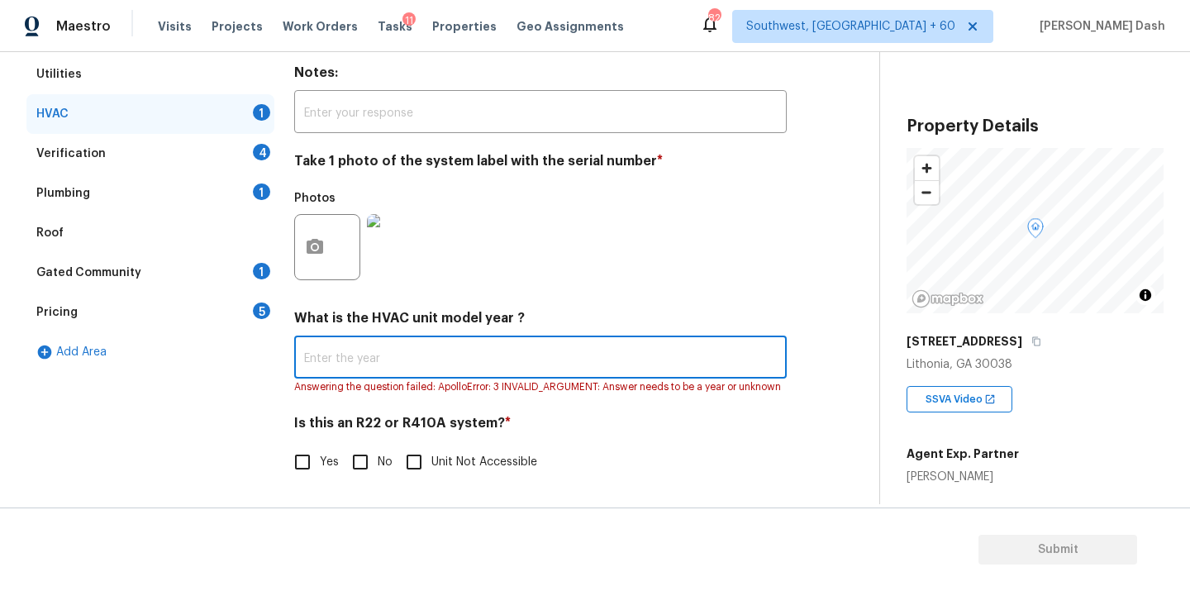
click at [308, 460] on input "Yes" at bounding box center [302, 462] width 35 height 35
checkbox input "true"
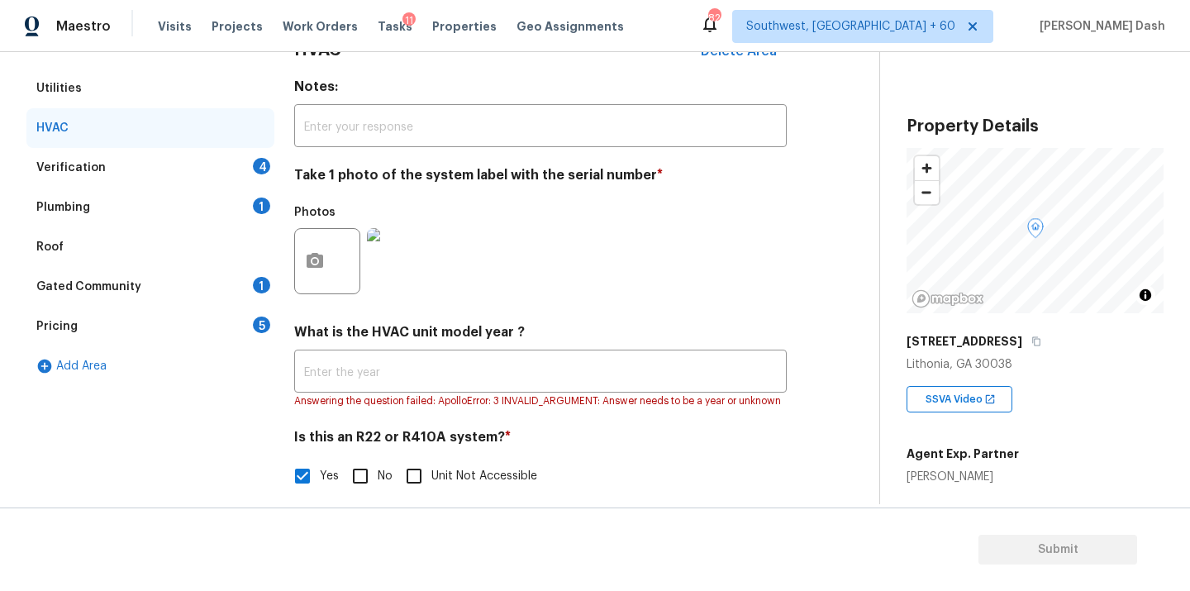
click at [241, 164] on div "Verification 4" at bounding box center [150, 168] width 248 height 40
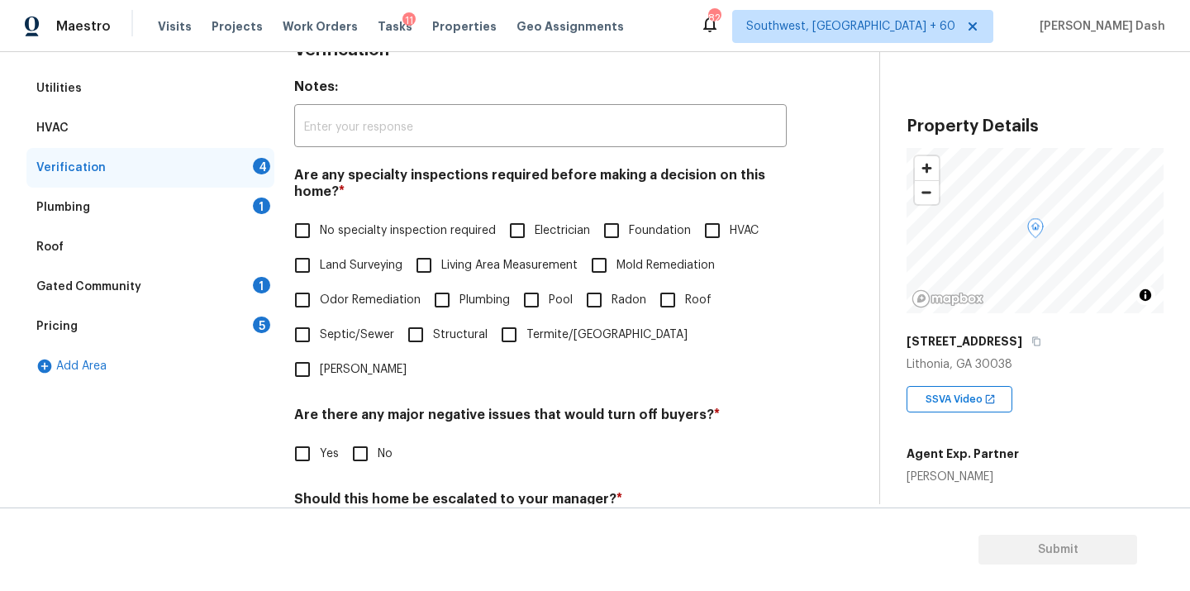
click at [336, 226] on span "No specialty inspection required" at bounding box center [408, 230] width 176 height 17
click at [320, 226] on input "No specialty inspection required" at bounding box center [302, 230] width 35 height 35
checkbox input "true"
click at [376, 408] on div "Are there any major negative issues that would turn off buyers? * Yes No" at bounding box center [540, 440] width 493 height 64
click at [364, 436] on input "No" at bounding box center [360, 453] width 35 height 35
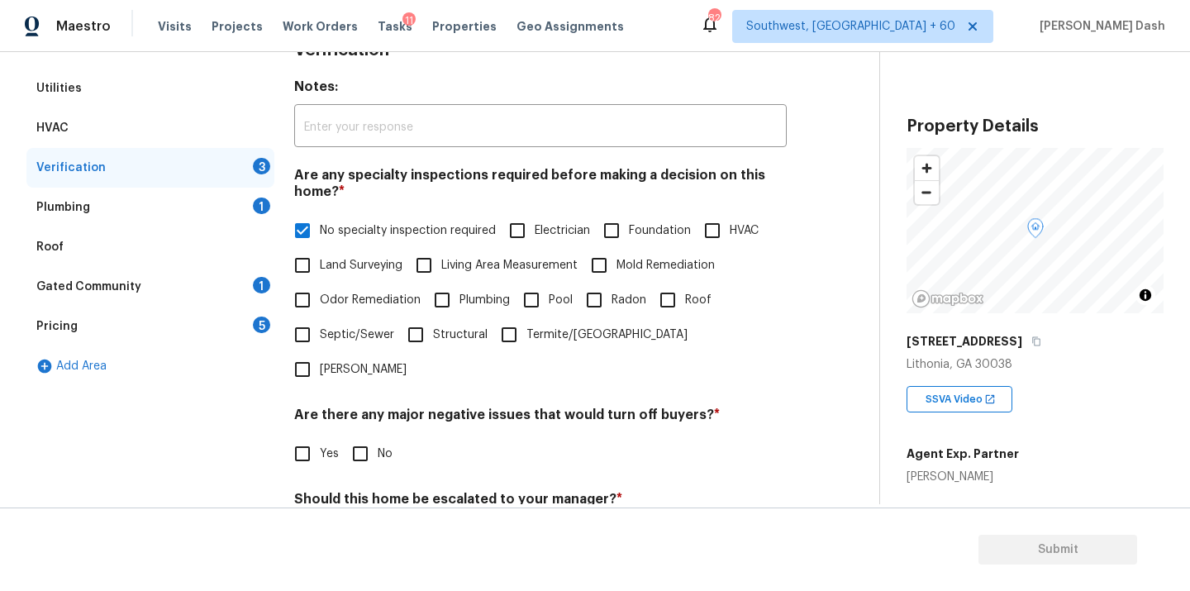
checkbox input "true"
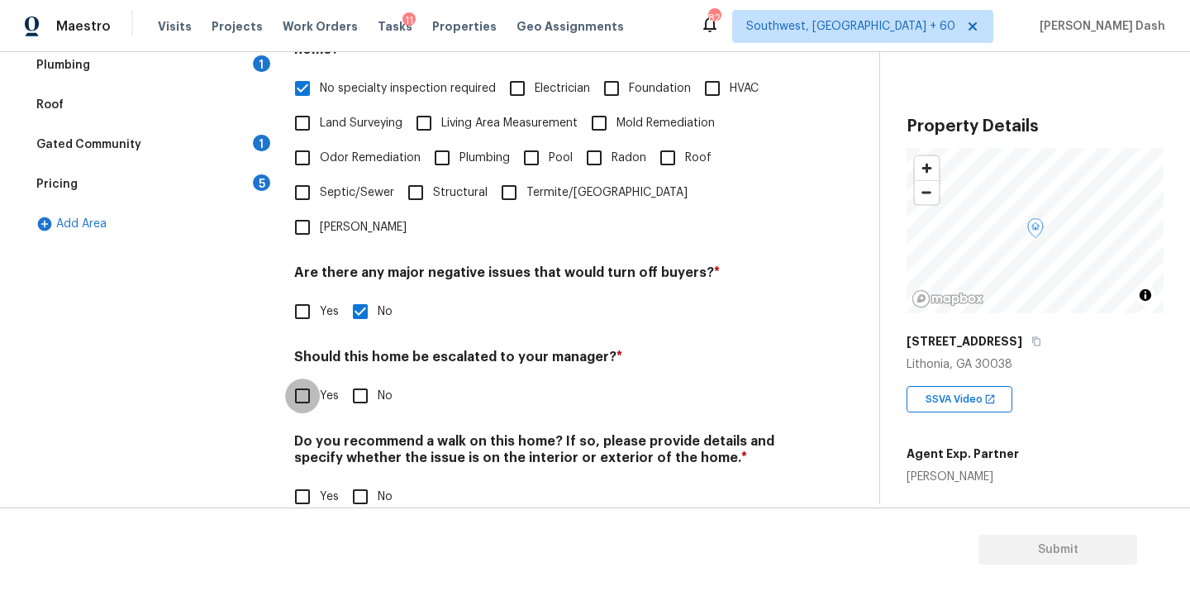
click at [295, 379] on input "Yes" at bounding box center [302, 396] width 35 height 35
checkbox input "true"
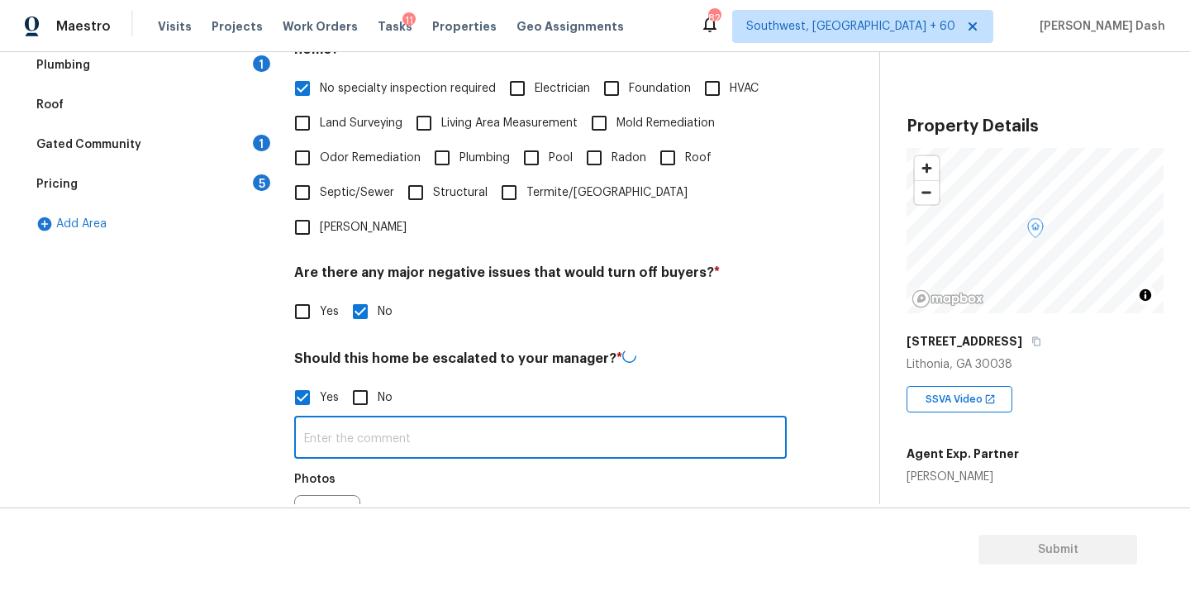
click at [355, 420] on input "text" at bounding box center [540, 439] width 493 height 39
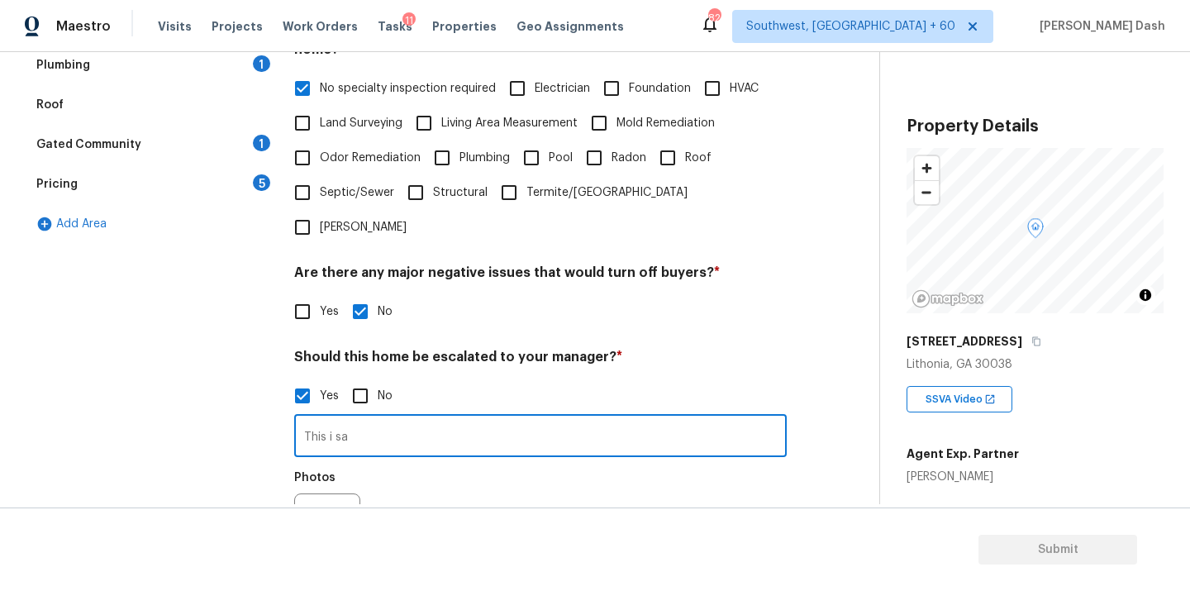
click at [355, 418] on input "This i sa" at bounding box center [540, 437] width 493 height 39
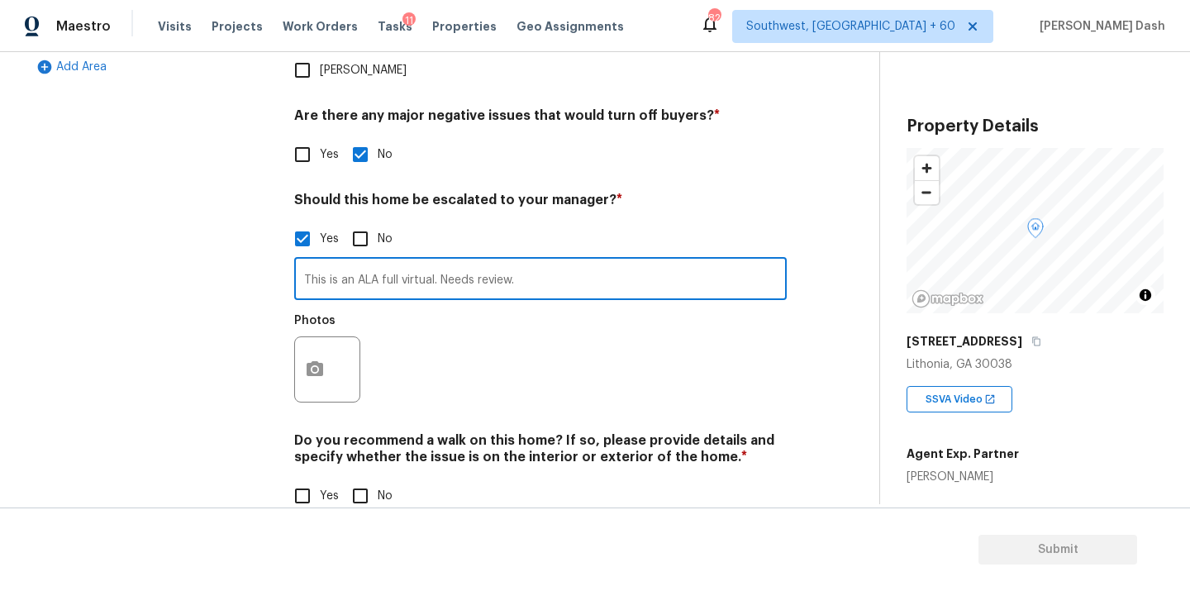
type input "This is an ALA full virtual. Needs review."
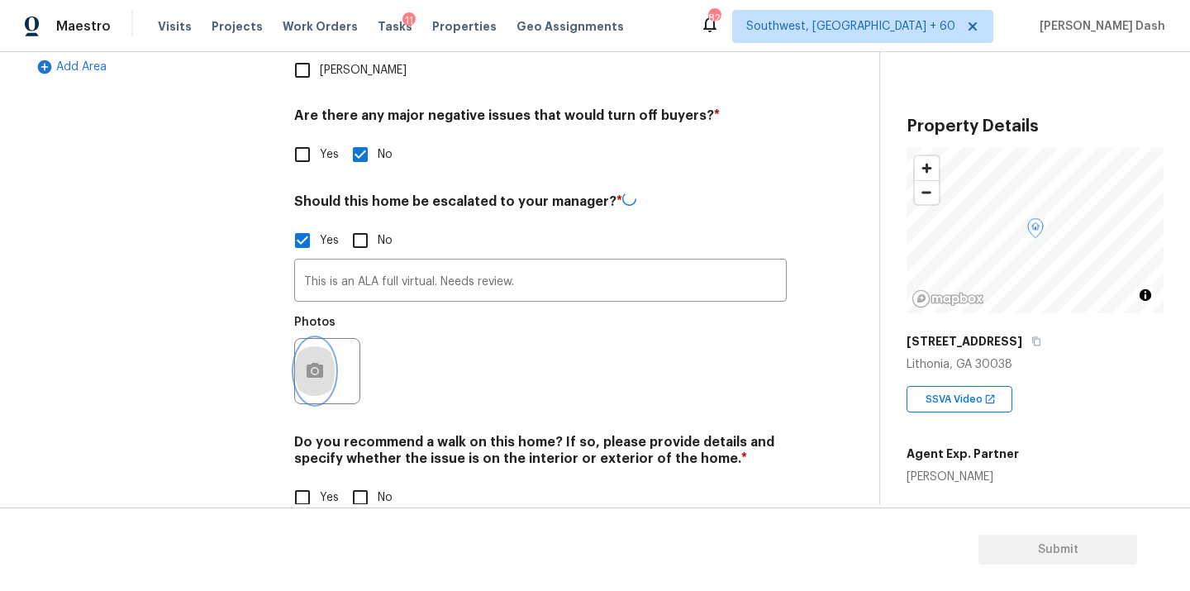
click at [315, 361] on icon "button" at bounding box center [315, 371] width 20 height 20
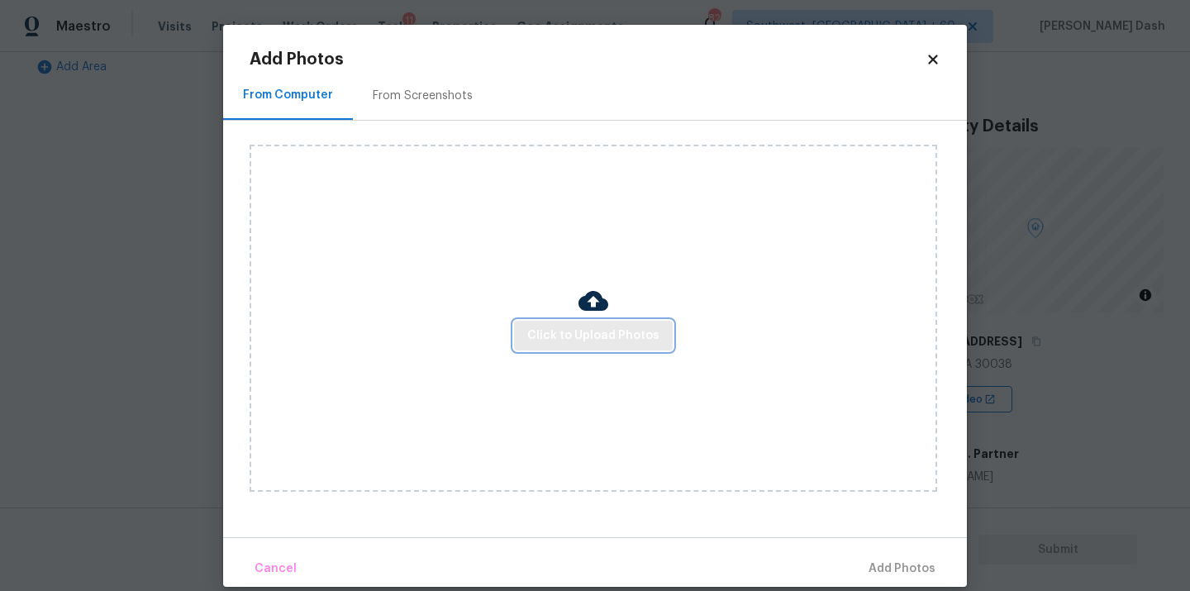
click at [565, 327] on span "Click to Upload Photos" at bounding box center [593, 336] width 132 height 21
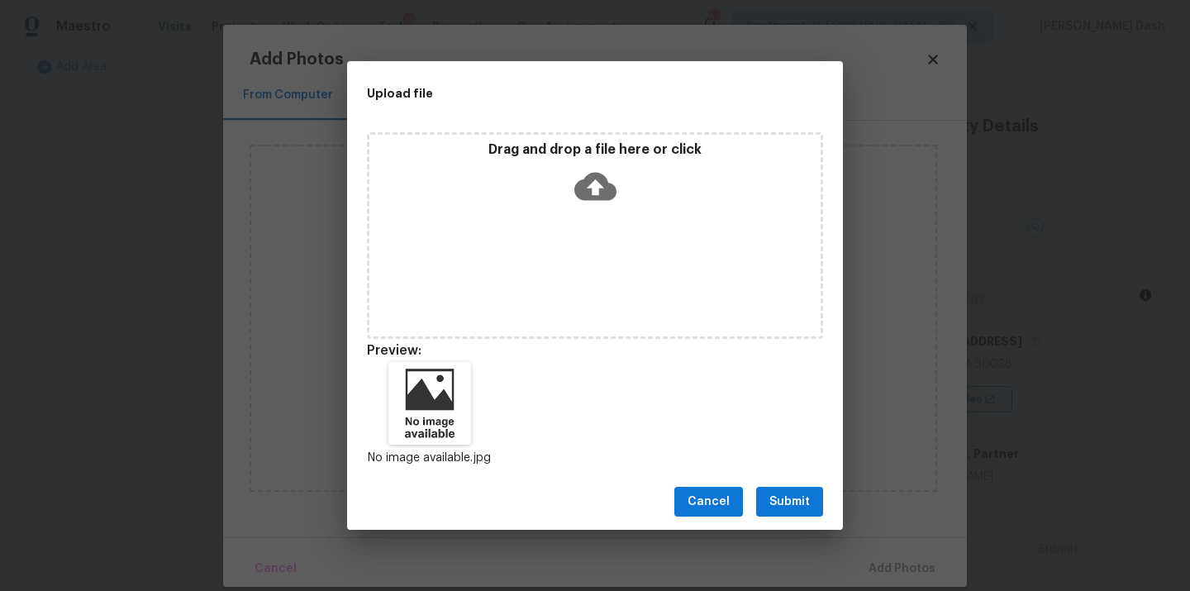
click at [778, 498] on span "Submit" at bounding box center [789, 502] width 40 height 21
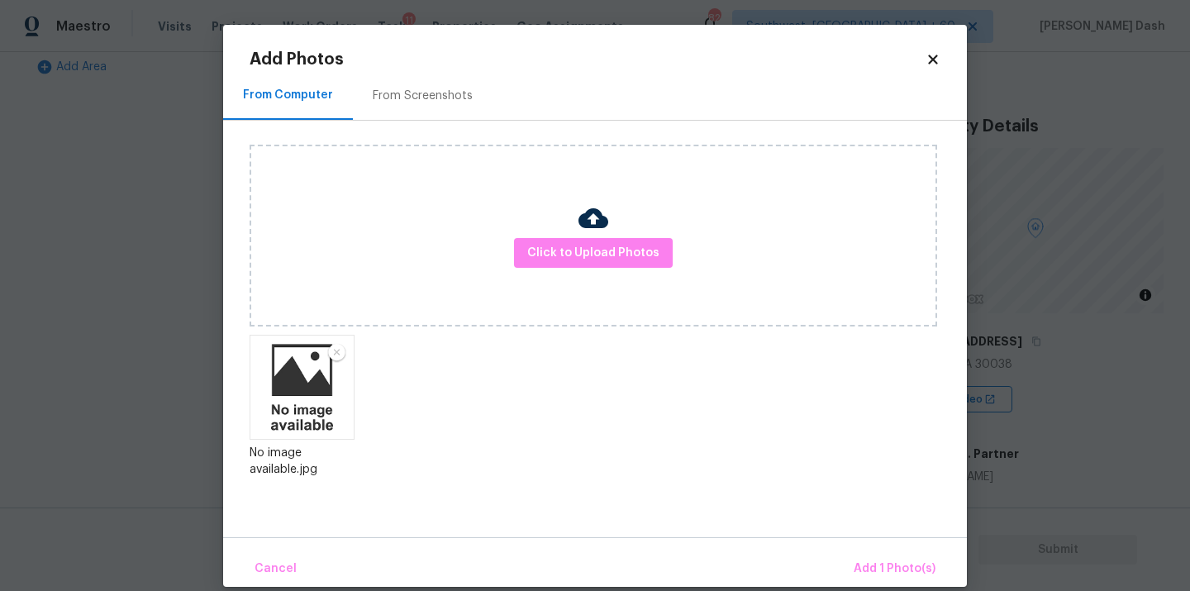
click at [879, 544] on div "Cancel Add 1 Photo(s)" at bounding box center [595, 562] width 744 height 50
click at [889, 558] on button "Add 1 Photo(s)" at bounding box center [894, 569] width 95 height 36
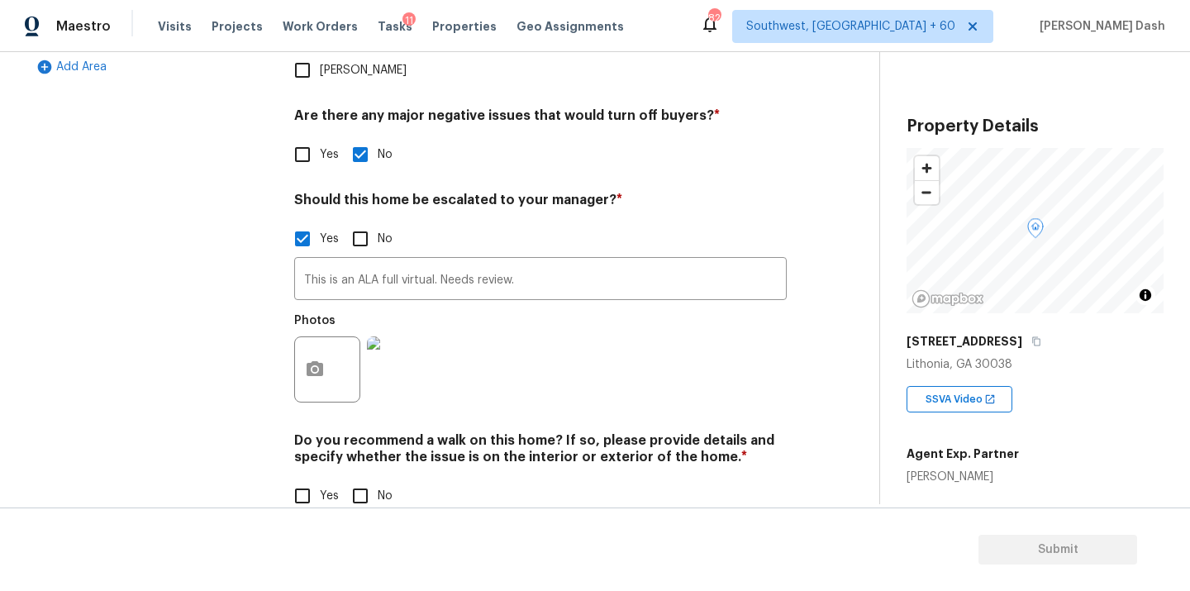
click at [353, 441] on div "Do you recommend a walk on this home? If so, please provide details and specify…" at bounding box center [540, 472] width 493 height 81
click at [366, 479] on input "No" at bounding box center [360, 496] width 35 height 35
checkbox input "true"
click at [190, 307] on div "Exterior Utilities HVAC Verification Plumbing 1 Roof Gated Community 1 Pricing …" at bounding box center [150, 132] width 248 height 805
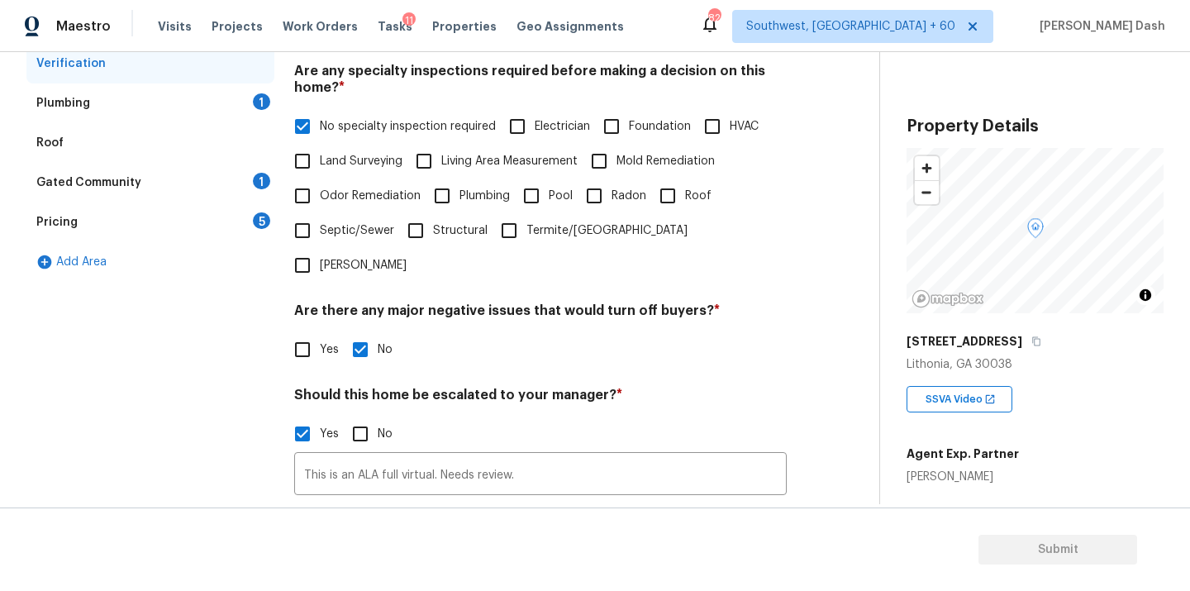
click at [212, 95] on div "Plumbing 1" at bounding box center [150, 103] width 248 height 40
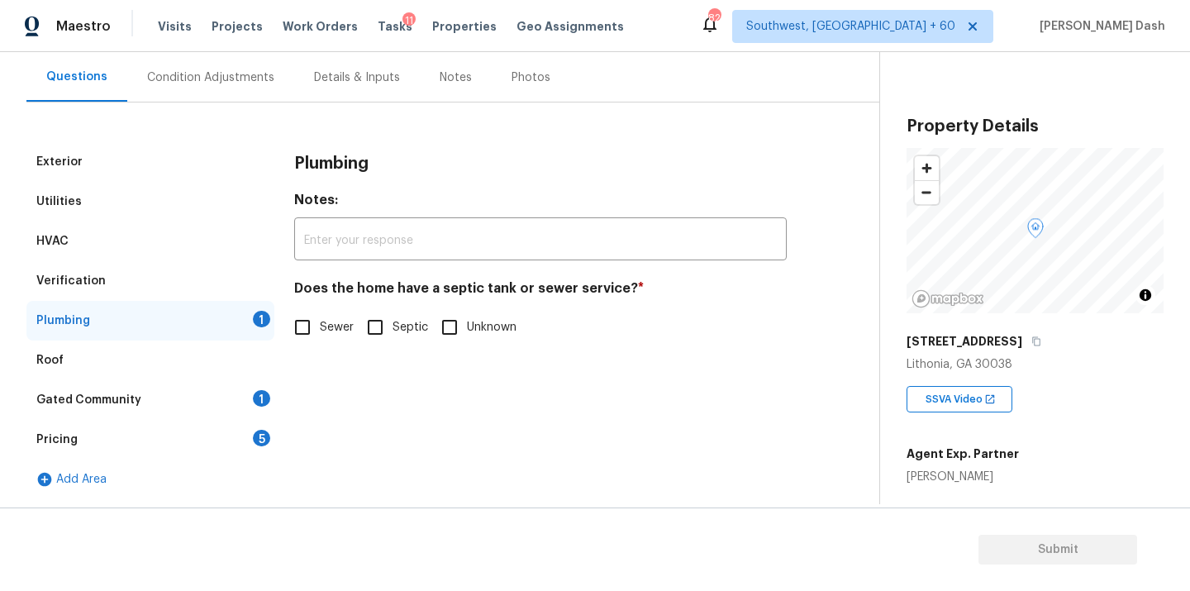
click at [318, 337] on input "Sewer" at bounding box center [302, 327] width 35 height 35
checkbox input "true"
click at [243, 388] on div "Gated Community 1" at bounding box center [150, 400] width 248 height 40
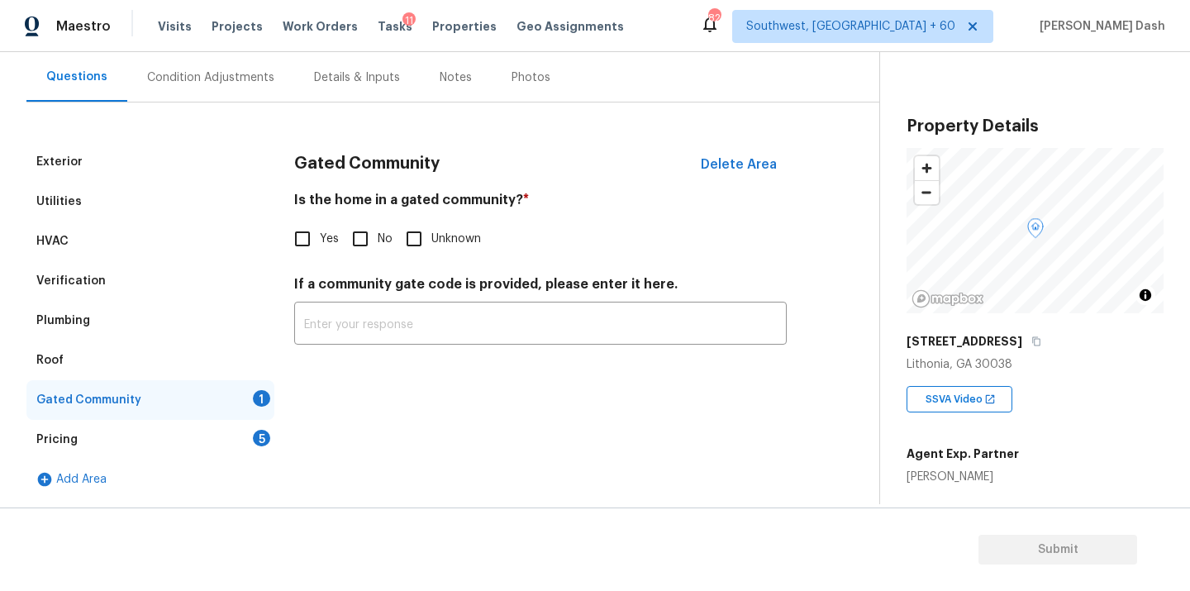
click at [359, 244] on input "No" at bounding box center [360, 239] width 35 height 35
checkbox input "true"
click at [261, 424] on div "Pricing 5" at bounding box center [150, 440] width 248 height 40
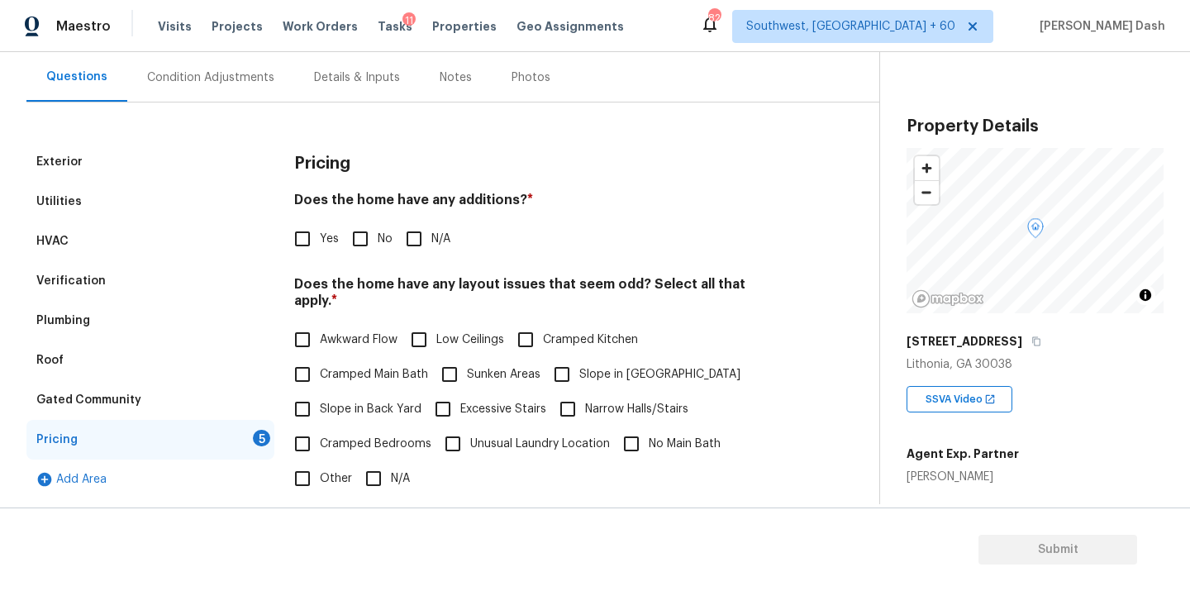
click at [355, 237] on input "No" at bounding box center [360, 239] width 35 height 35
checkbox input "true"
click at [377, 461] on input "N/A" at bounding box center [373, 478] width 35 height 35
checkbox input "true"
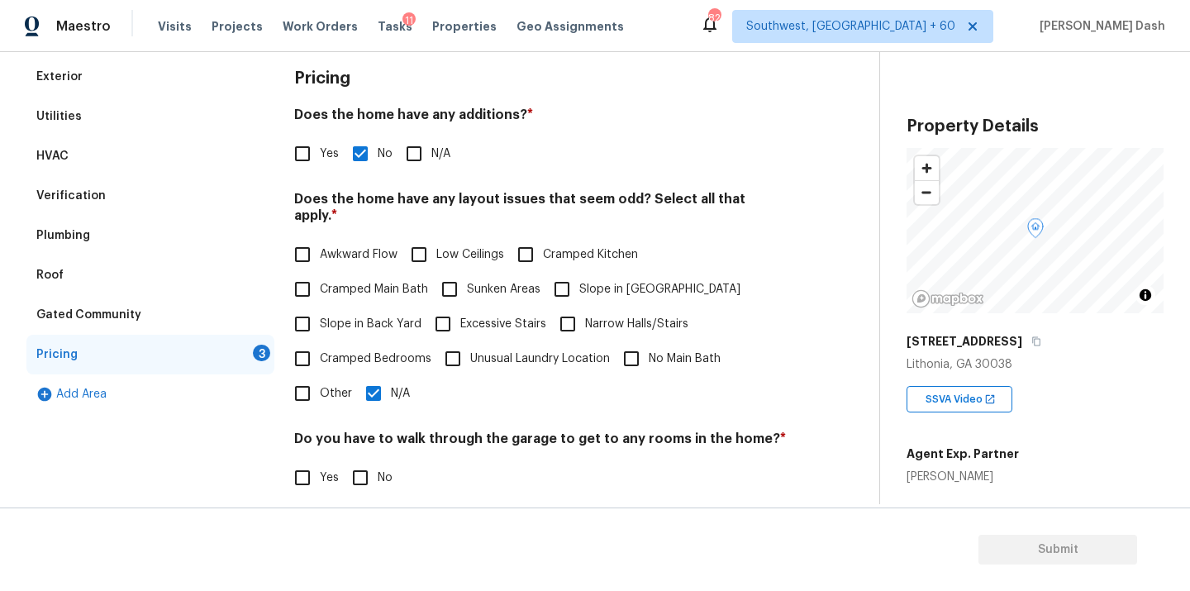
scroll to position [401, 0]
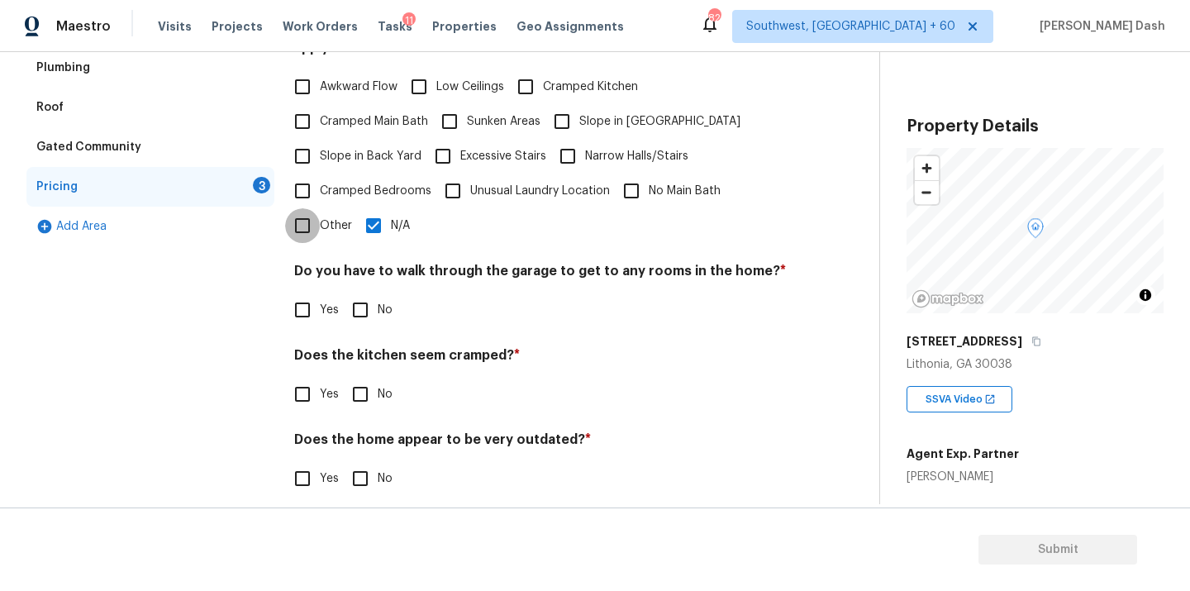
click at [306, 215] on input "Other" at bounding box center [302, 225] width 35 height 35
checkbox input "true"
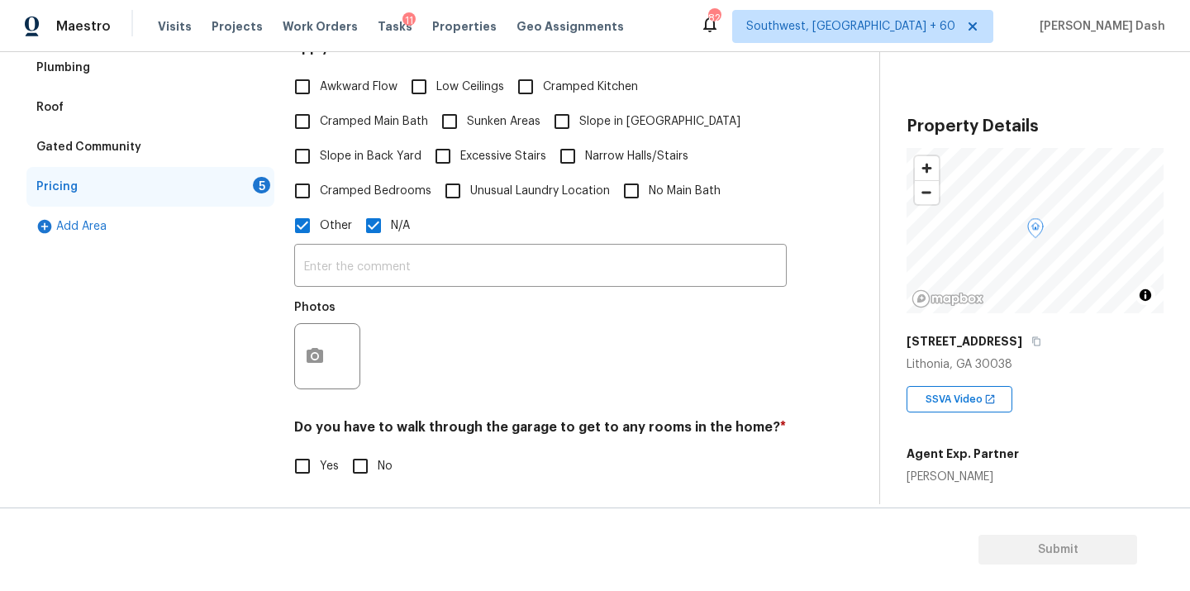
click at [336, 183] on span "Cramped Bedrooms" at bounding box center [376, 191] width 112 height 17
click at [320, 174] on input "Cramped Bedrooms" at bounding box center [302, 191] width 35 height 35
checkbox input "true"
click at [338, 148] on span "Slope in Back Yard" at bounding box center [371, 156] width 102 height 17
click at [320, 144] on input "Slope in Back Yard" at bounding box center [302, 156] width 35 height 35
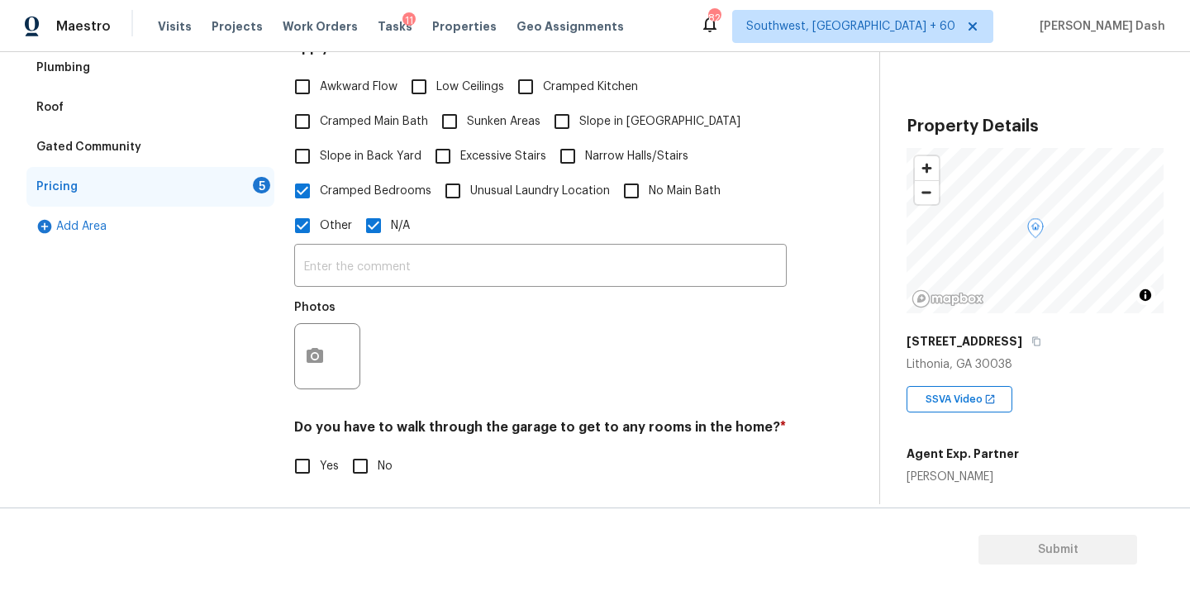
checkbox input "true"
click at [338, 198] on span "Cramped Bedrooms" at bounding box center [376, 192] width 112 height 17
click at [320, 198] on input "Cramped Bedrooms" at bounding box center [302, 192] width 35 height 35
checkbox input "false"
click at [384, 243] on div "​ Photos" at bounding box center [540, 321] width 493 height 156
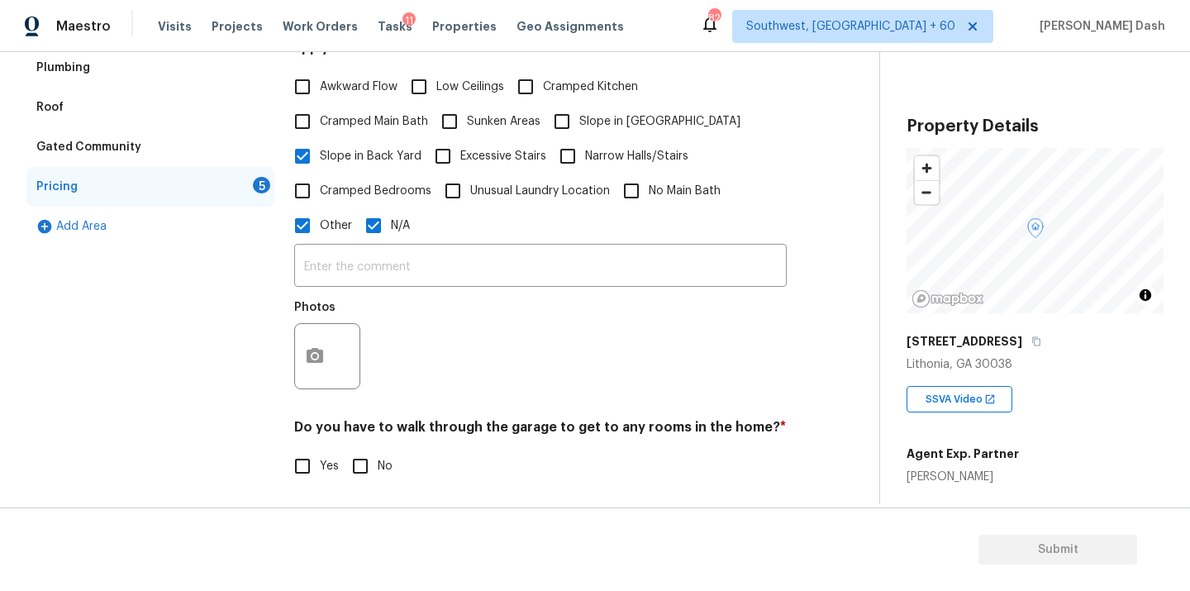
drag, startPoint x: 369, startPoint y: 205, endPoint x: 375, endPoint y: 228, distance: 23.9
click at [369, 208] on input "N/A" at bounding box center [373, 225] width 35 height 35
checkbox input "false"
click at [384, 260] on input "text" at bounding box center [540, 269] width 493 height 39
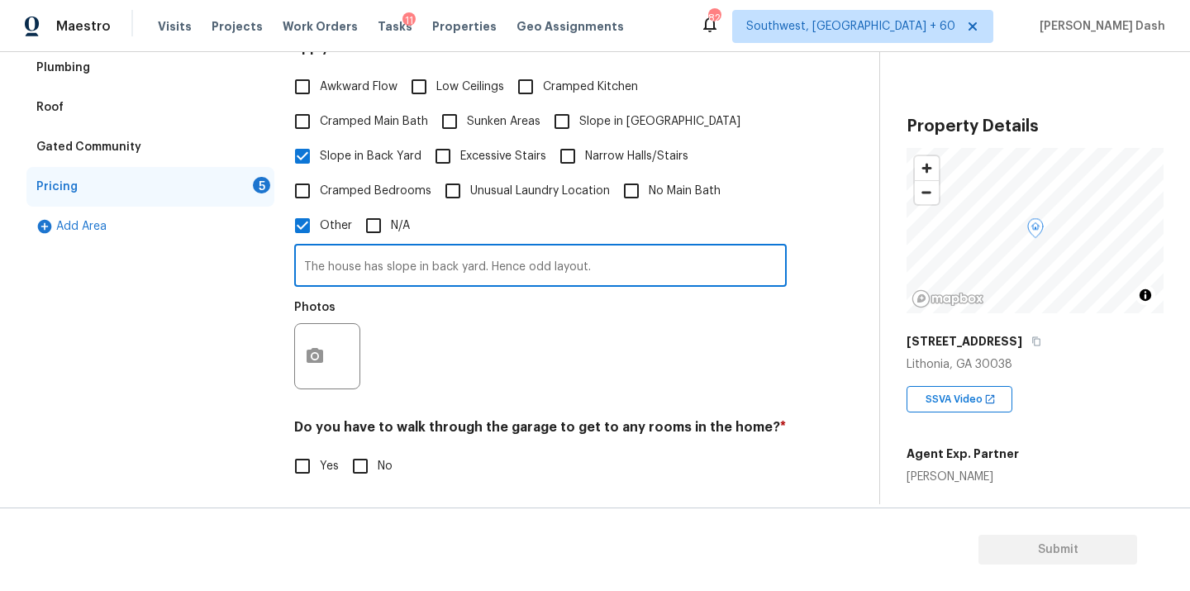
type input "The house has slope in back yard. Hence odd layout."
click at [325, 349] on button "button" at bounding box center [315, 356] width 40 height 64
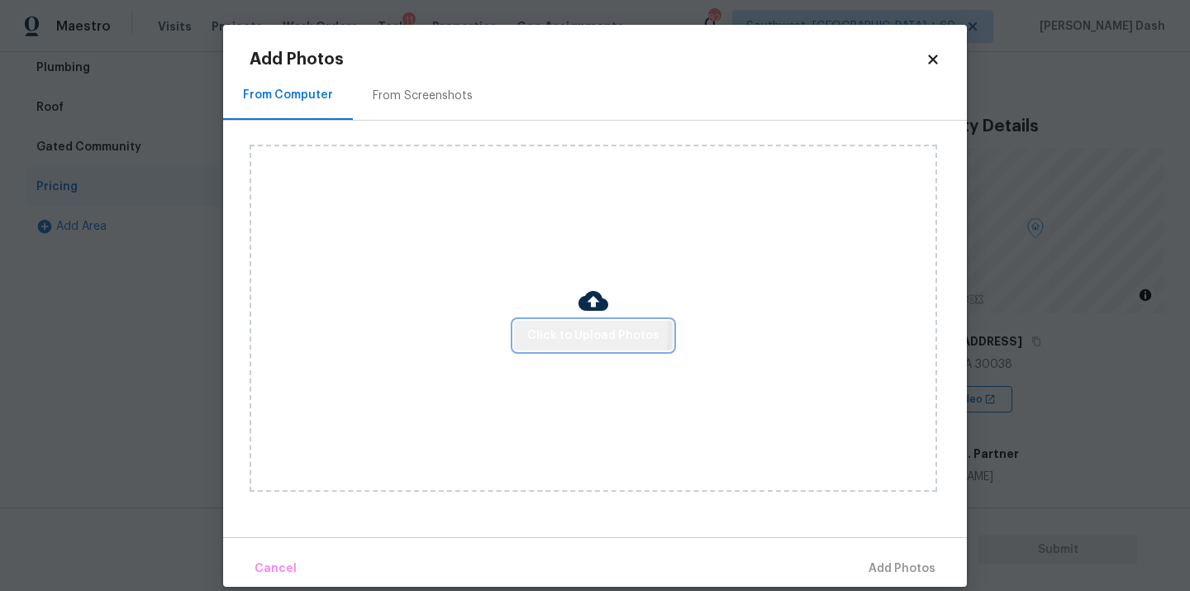
click at [536, 332] on span "Click to Upload Photos" at bounding box center [593, 336] width 132 height 21
click at [588, 321] on button "Click to Upload Photos" at bounding box center [593, 336] width 159 height 31
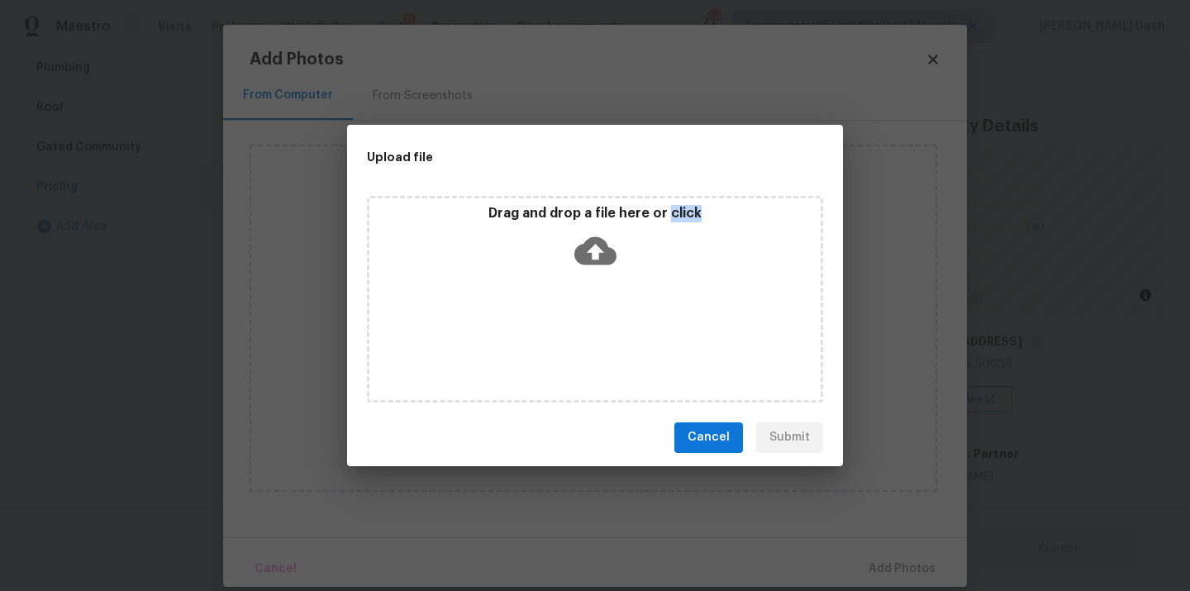
click at [588, 321] on div "Drag and drop a file here or click" at bounding box center [595, 299] width 456 height 207
